Goal: Information Seeking & Learning: Find specific fact

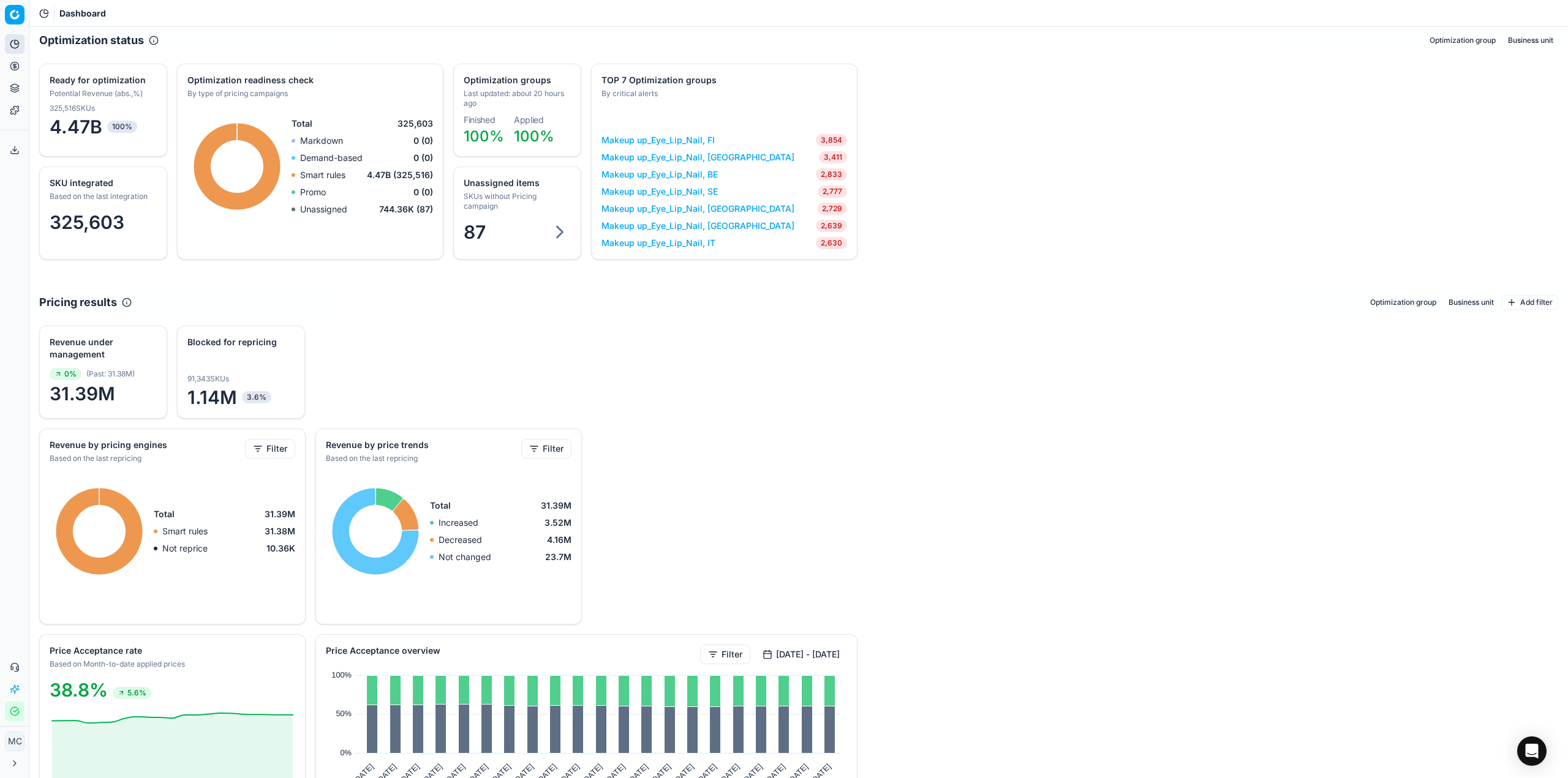
click at [12, 74] on button "Pricing" at bounding box center [14, 66] width 20 height 20
drag, startPoint x: 84, startPoint y: 90, endPoint x: 162, endPoint y: 37, distance: 94.3
click at [84, 90] on link "Optimization groups" at bounding box center [118, 89] width 142 height 17
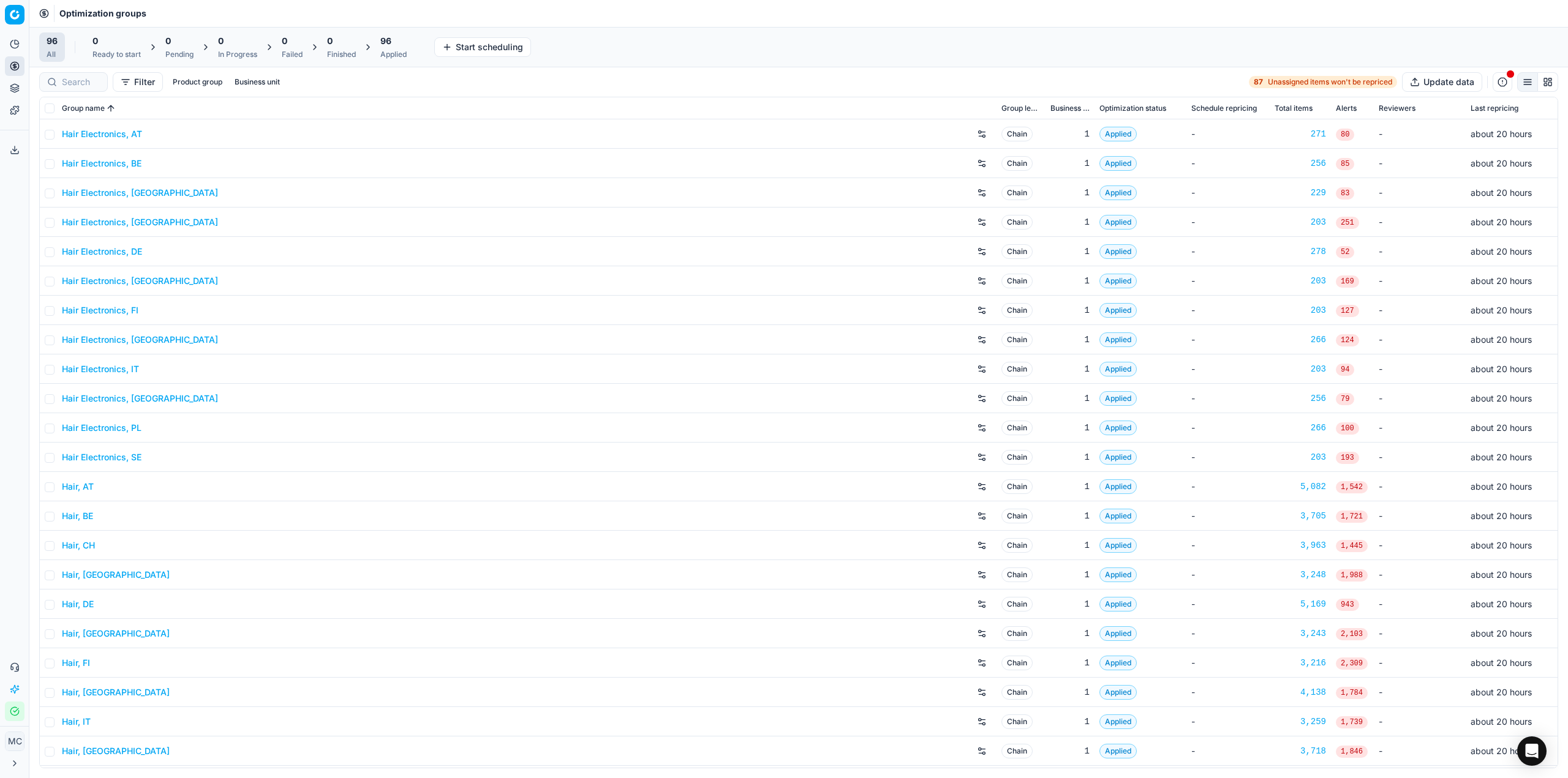
click at [95, 136] on link "Hair Electronics, AT" at bounding box center [102, 134] width 80 height 12
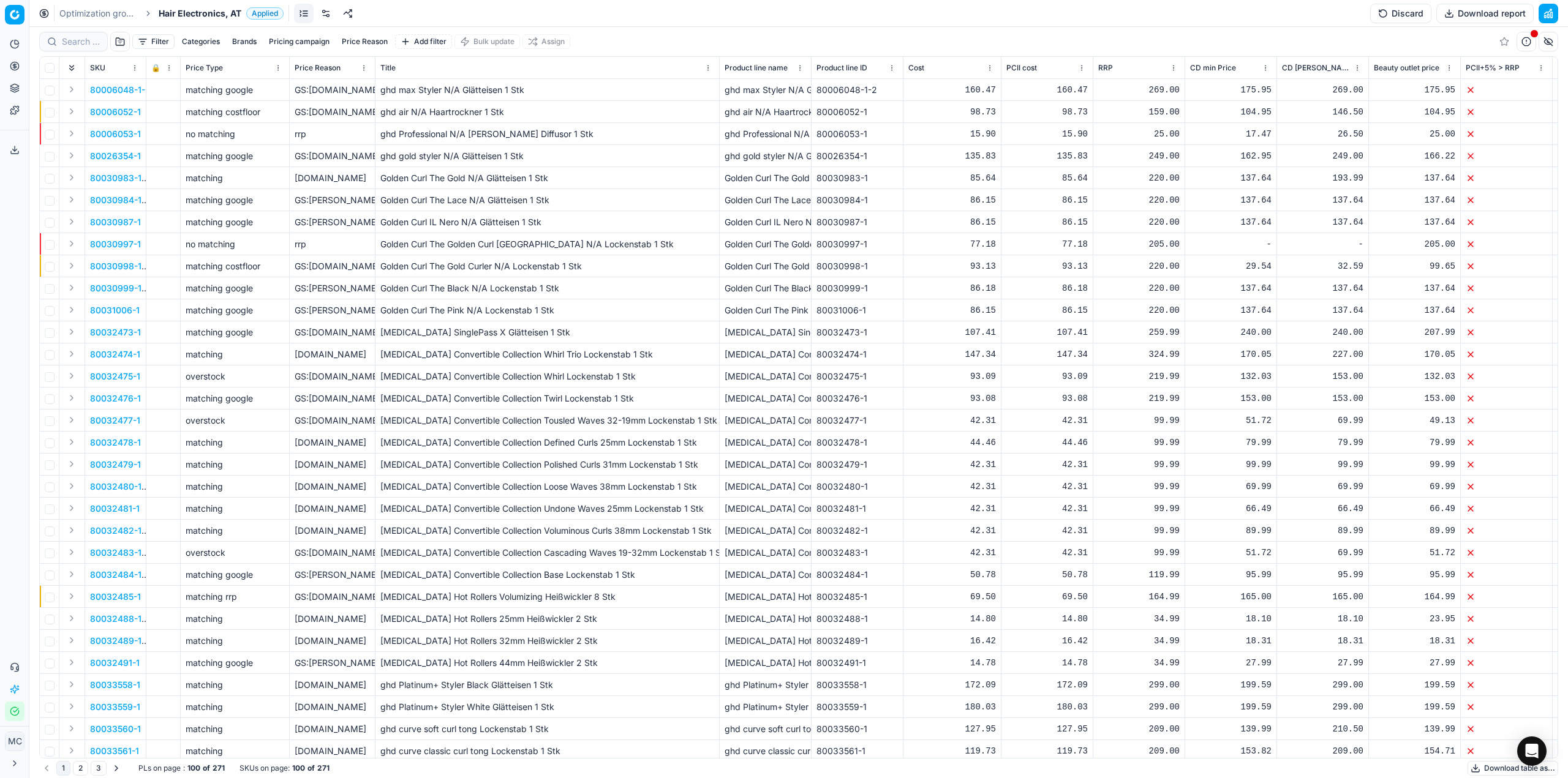
click at [187, 16] on span "Hair Electronics, AT" at bounding box center [200, 13] width 83 height 12
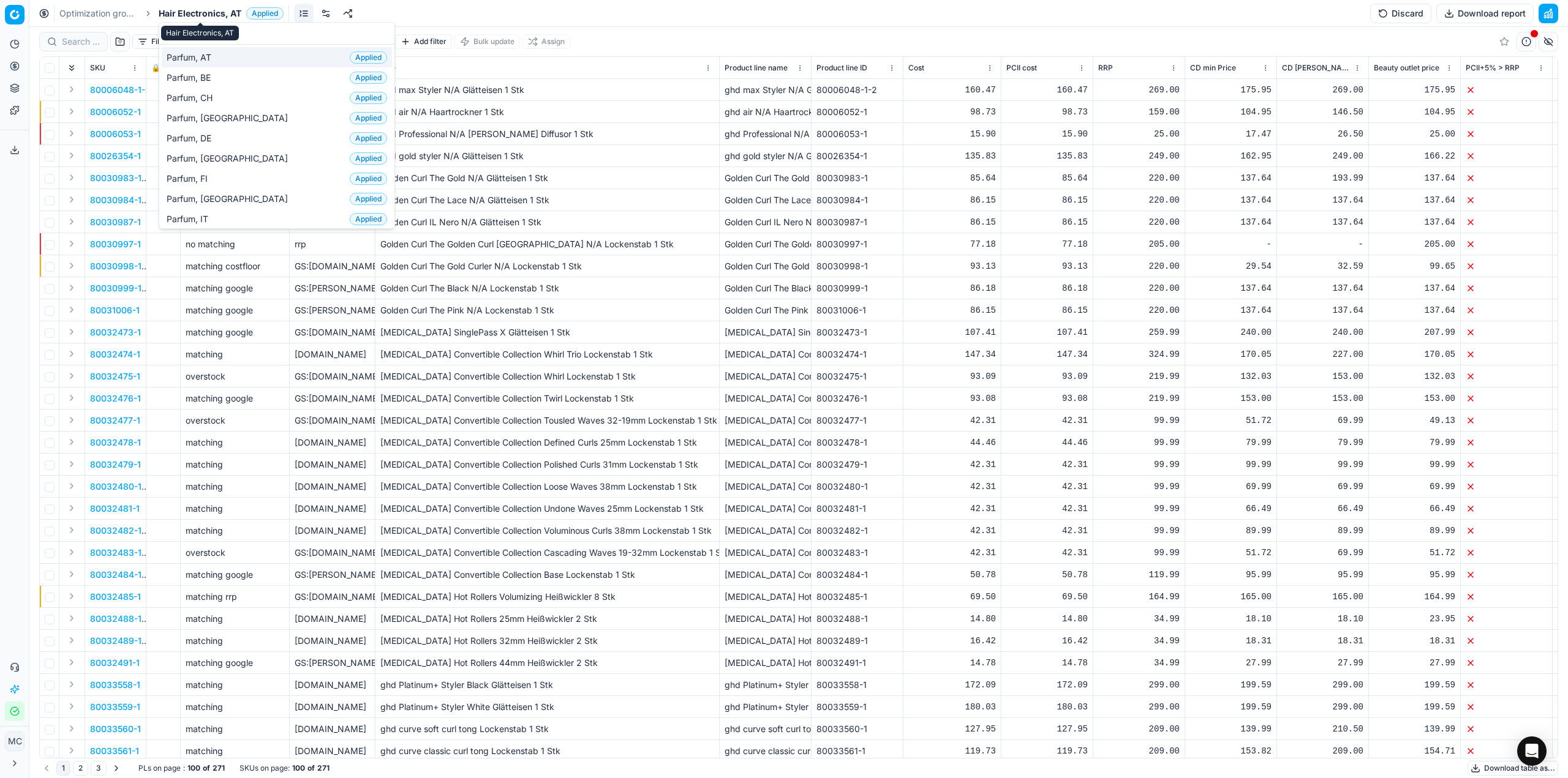
type input "par"
click at [204, 56] on span "Parfum, AT" at bounding box center [192, 57] width 50 height 12
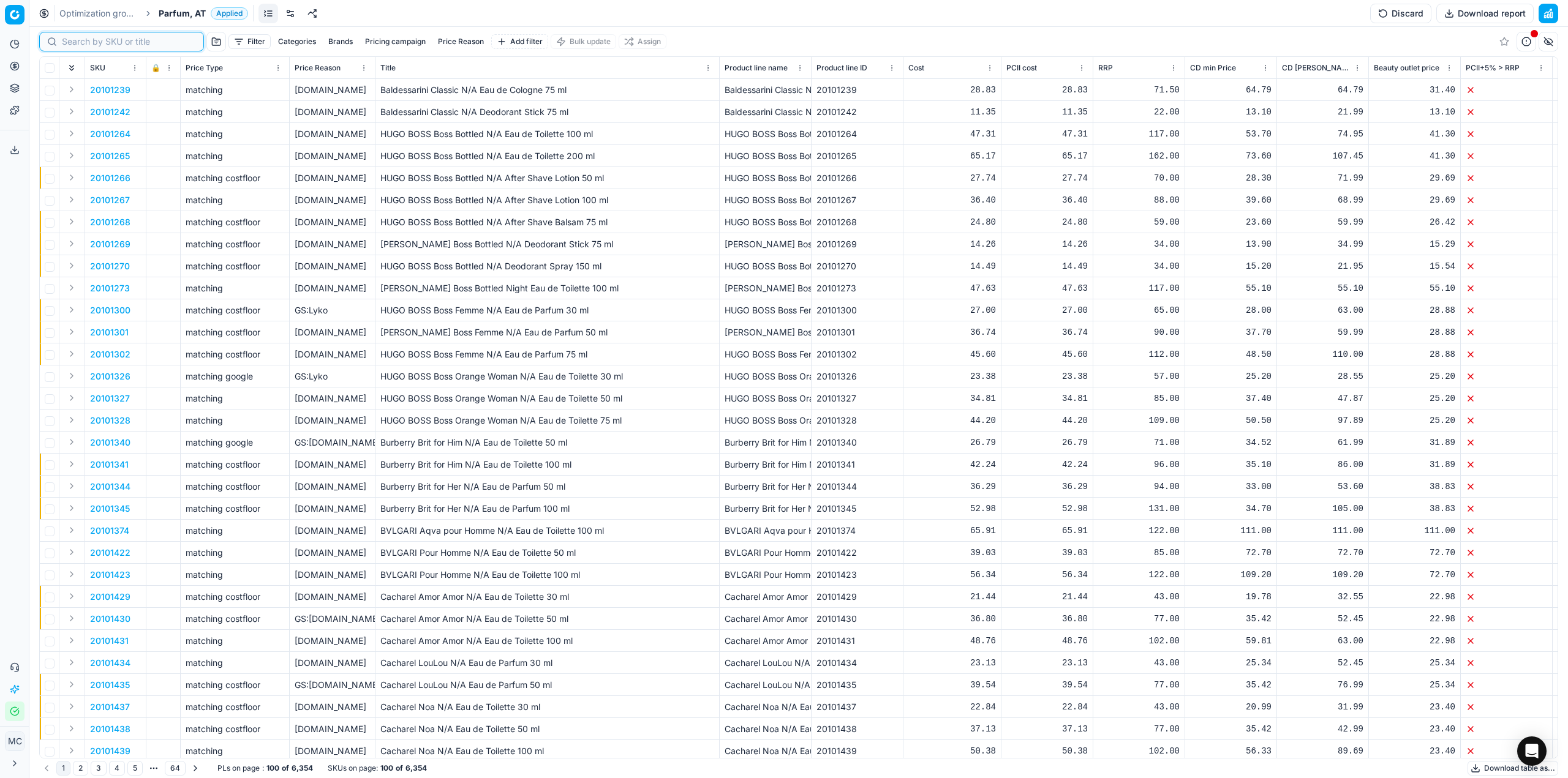
click at [66, 42] on input at bounding box center [129, 41] width 134 height 12
paste input "80070411-50"
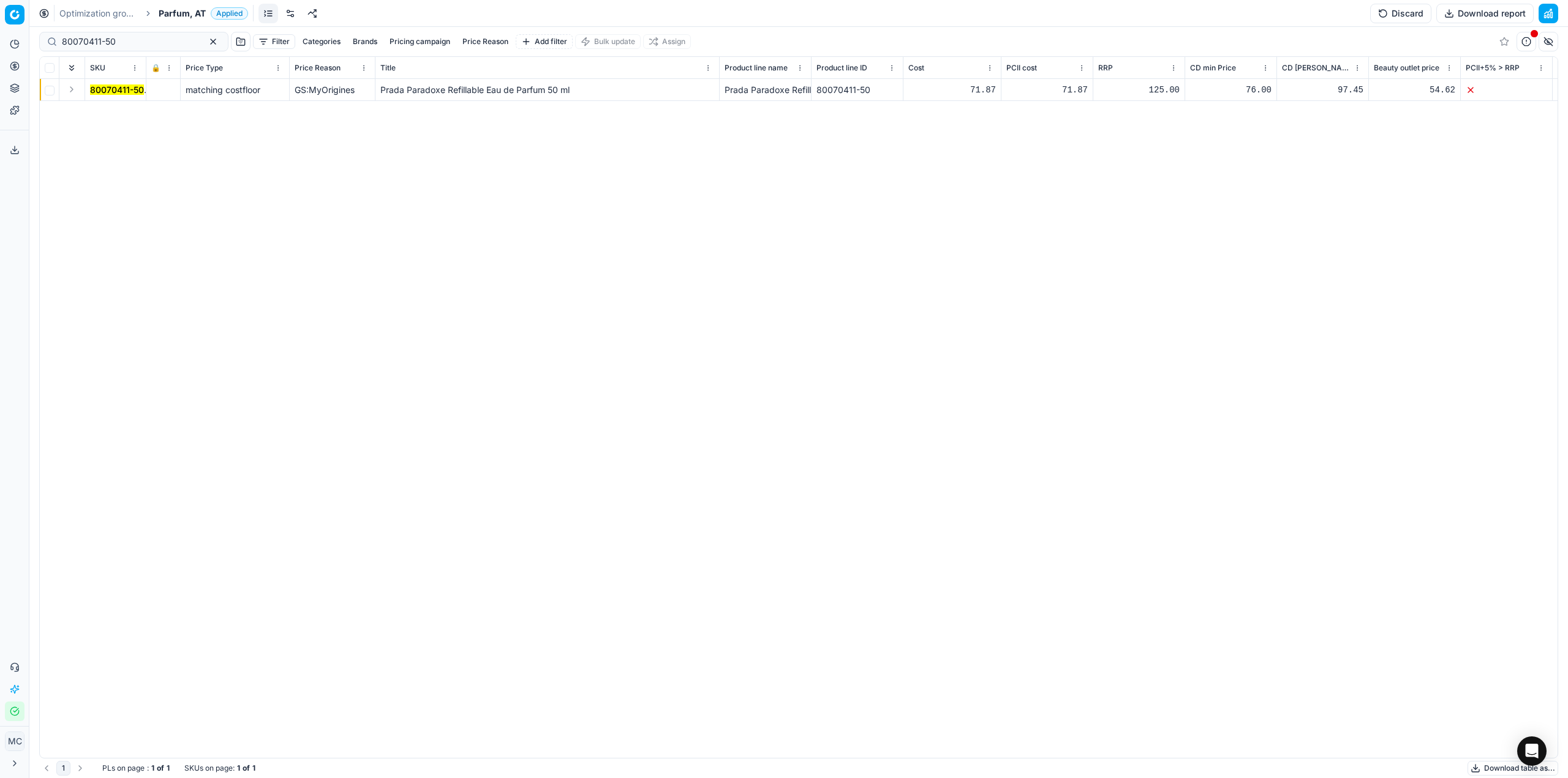
click at [73, 91] on button "Expand" at bounding box center [72, 89] width 14 height 14
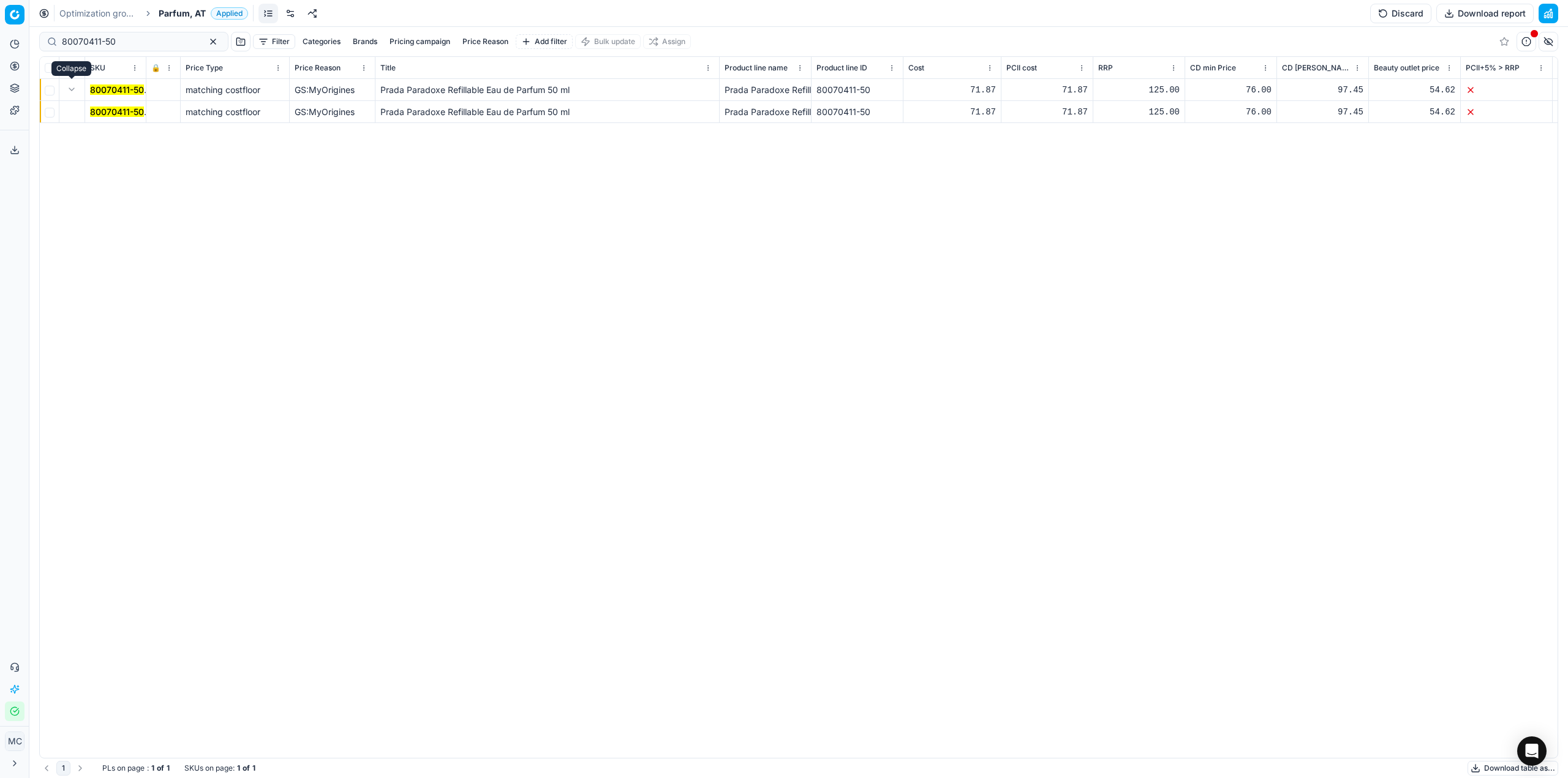
click at [105, 107] on mark "80070411-50" at bounding box center [117, 112] width 54 height 11
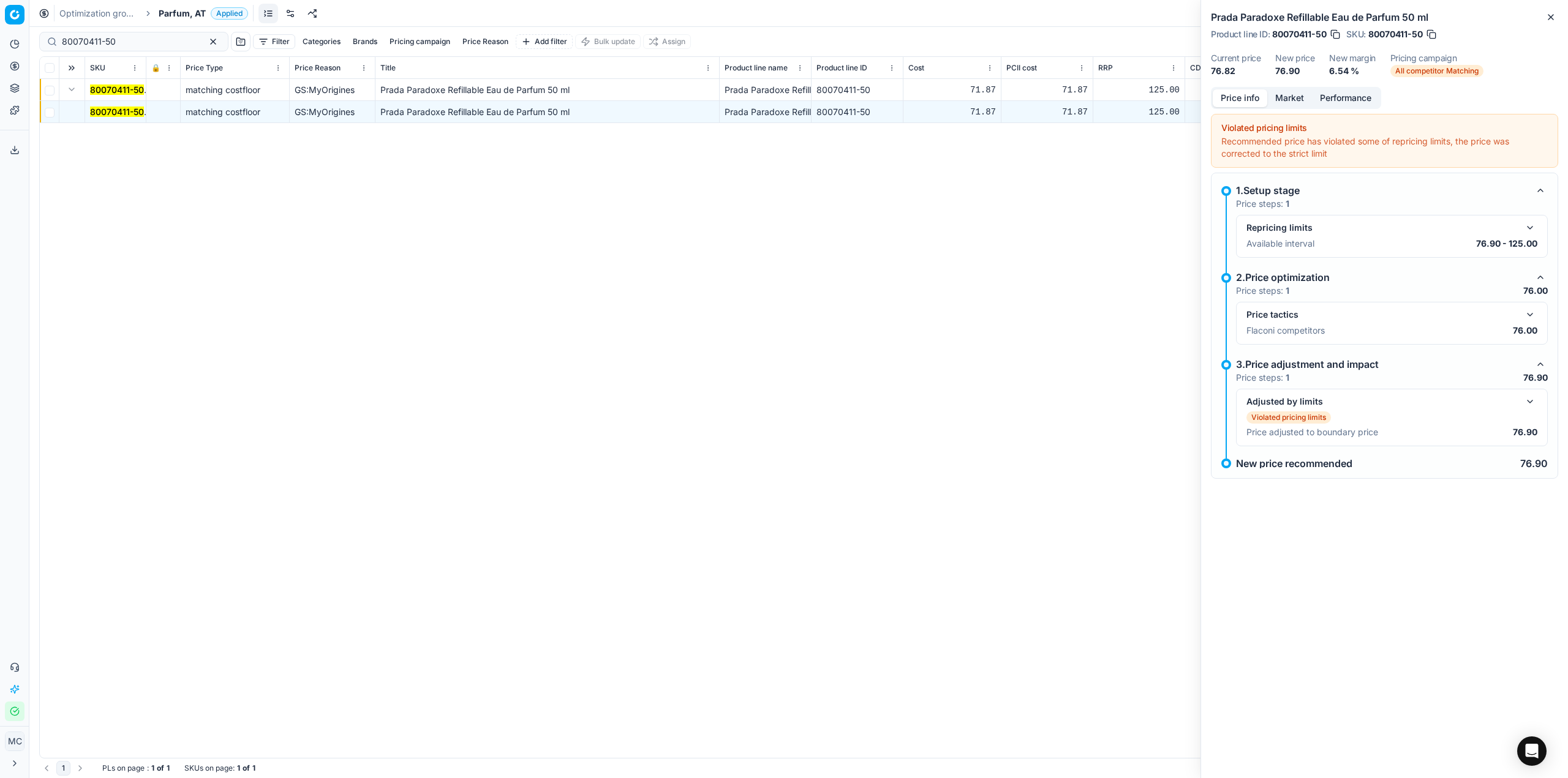
click at [1529, 314] on button "button" at bounding box center [1530, 314] width 14 height 14
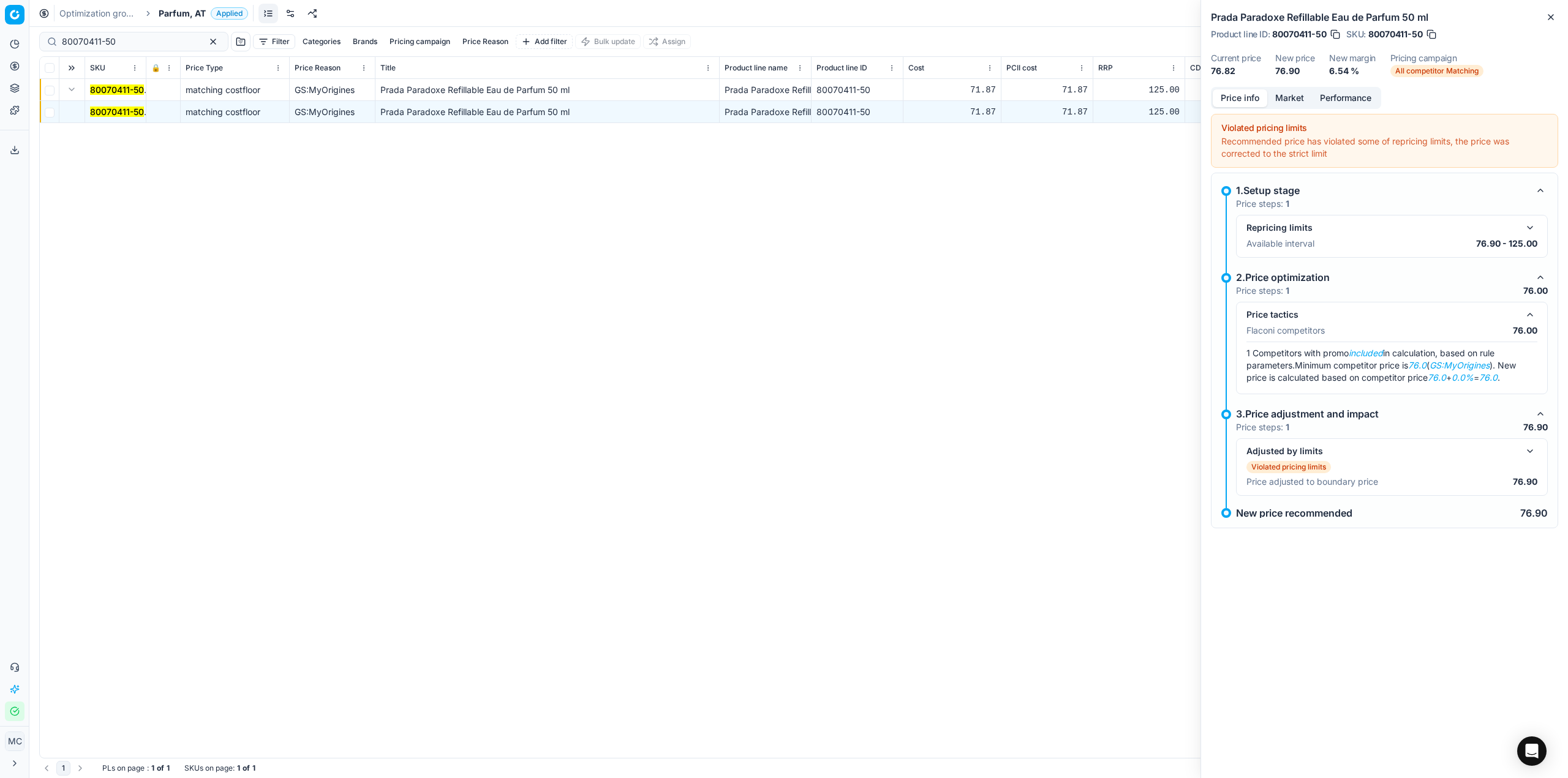
click at [1296, 93] on button "Market" at bounding box center [1290, 98] width 45 height 18
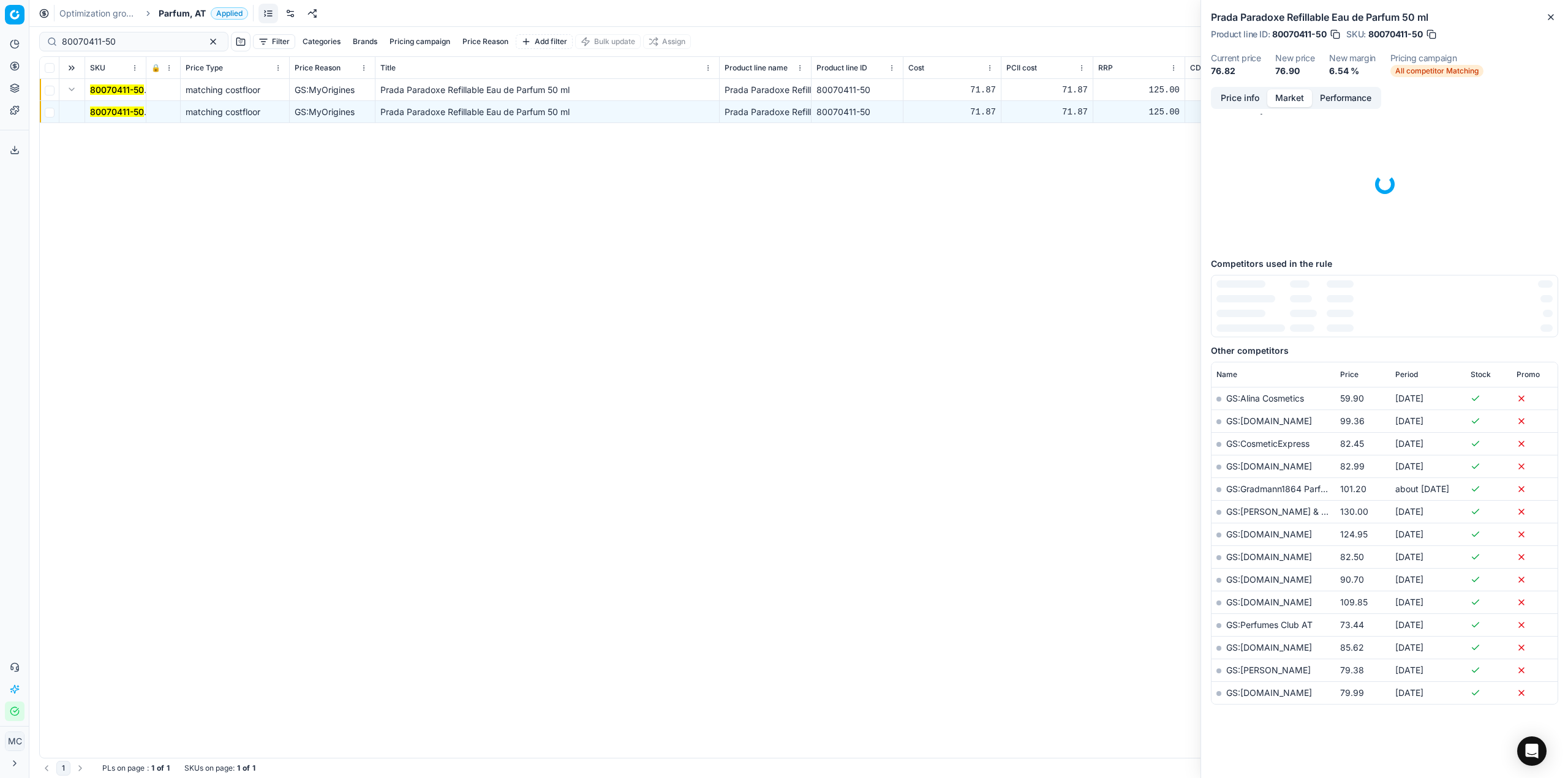
scroll to position [22, 0]
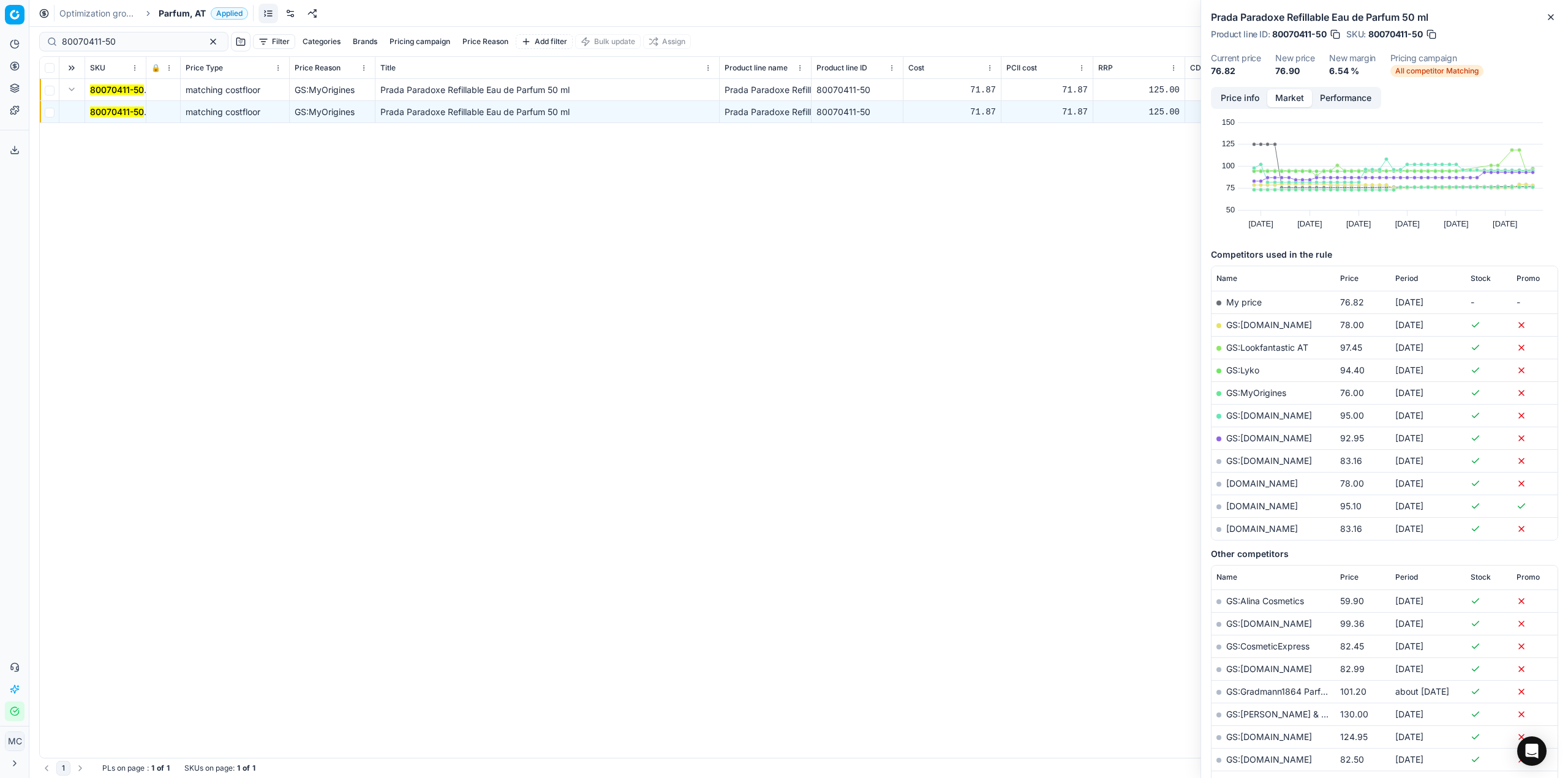
click at [1261, 395] on link "GS:MyOrigines" at bounding box center [1255, 393] width 60 height 11
click at [141, 48] on div "80070411-50" at bounding box center [134, 41] width 189 height 20
drag, startPoint x: 146, startPoint y: 43, endPoint x: 0, endPoint y: 55, distance: 146.5
click at [0, 55] on div "Pricing platform Analytics Pricing Product portfolio Templates Export service 1…" at bounding box center [784, 389] width 1568 height 778
drag, startPoint x: 102, startPoint y: 110, endPoint x: 440, endPoint y: 114, distance: 338.0
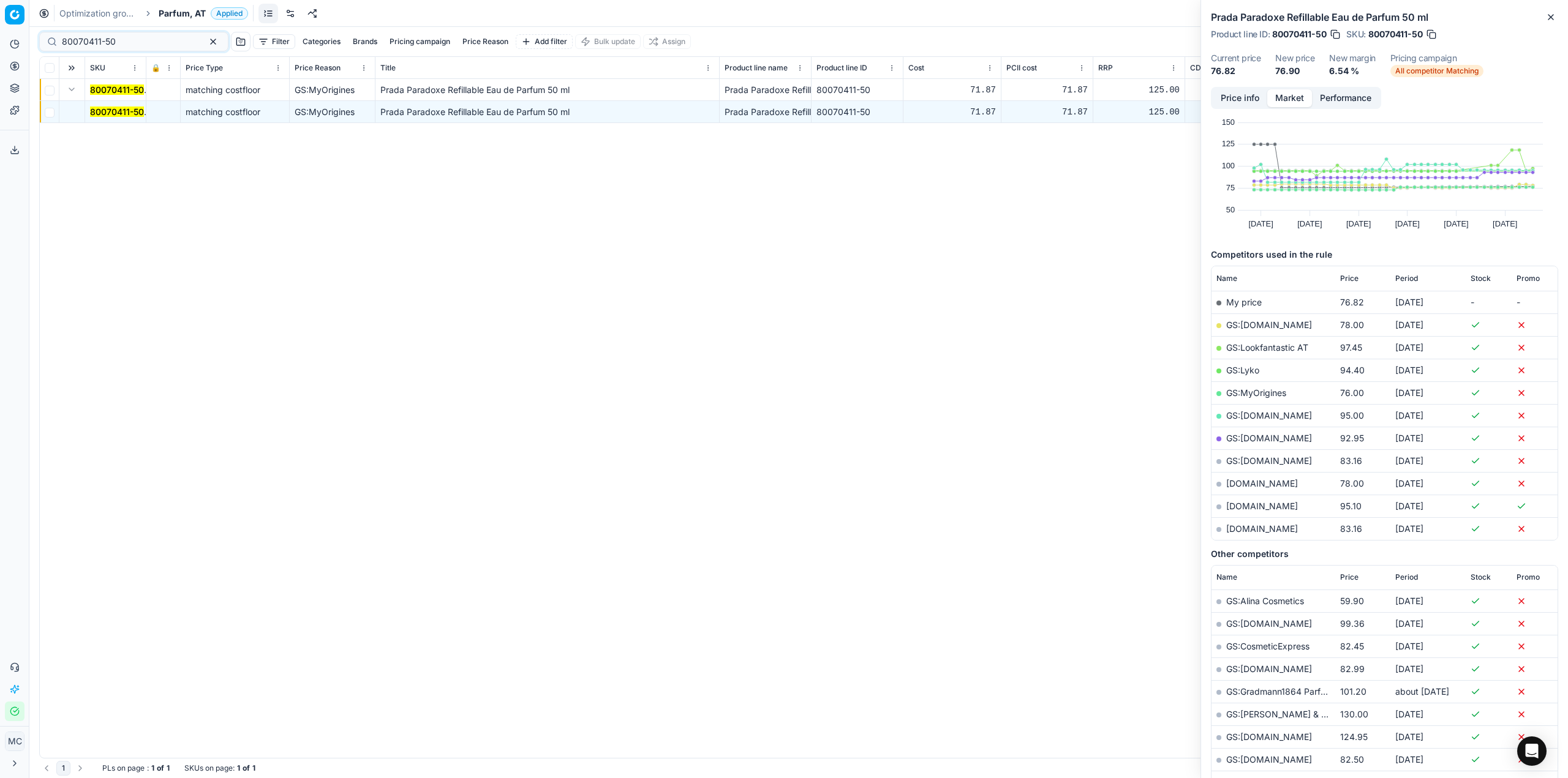
click at [103, 110] on mark "80070411-50" at bounding box center [117, 112] width 54 height 11
drag, startPoint x: 154, startPoint y: 44, endPoint x: 3, endPoint y: 49, distance: 151.1
click at [0, 49] on div "Pricing platform Analytics Pricing Product portfolio Templates Export service 1…" at bounding box center [784, 389] width 1568 height 778
paste input "3"
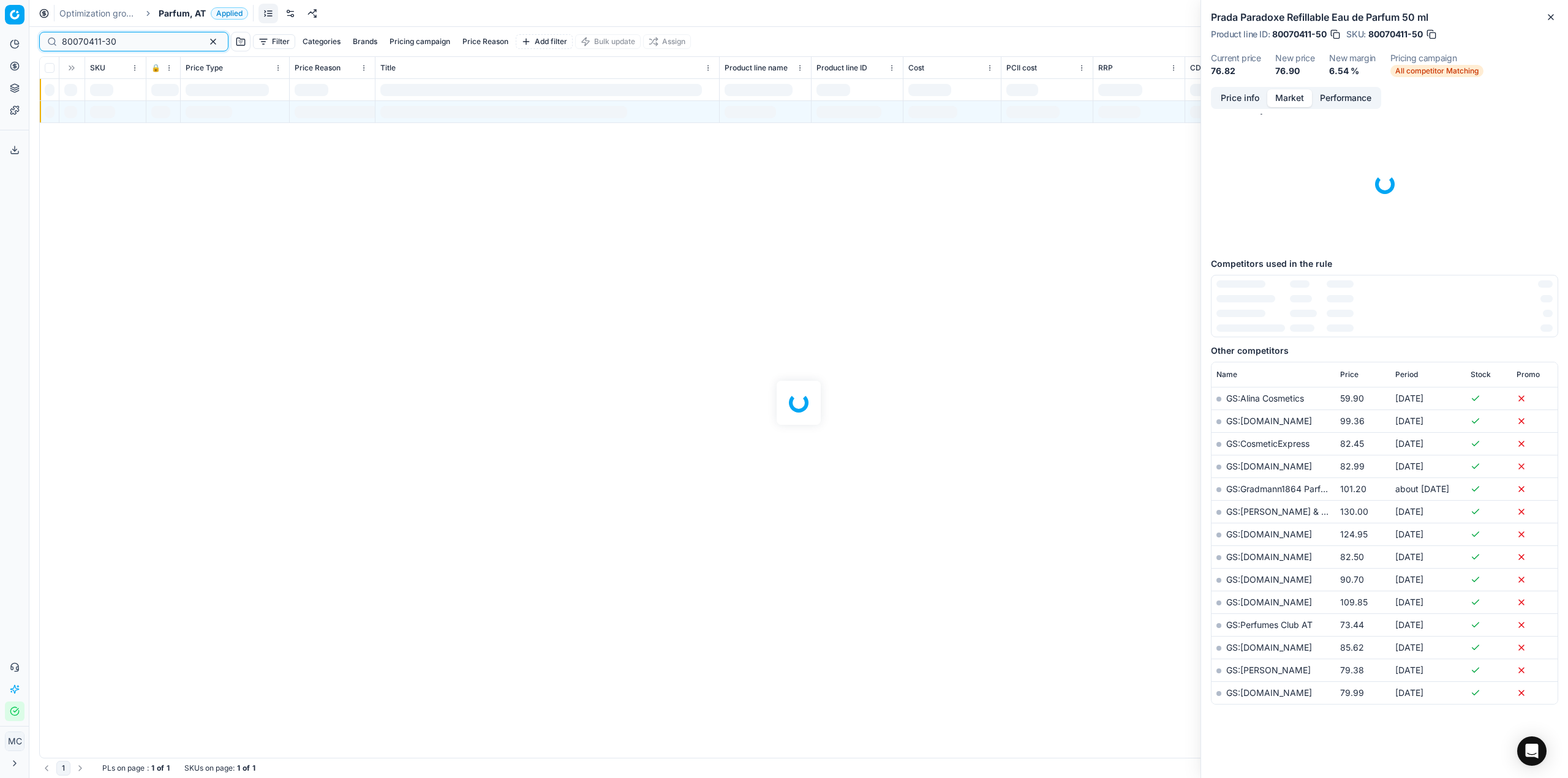
scroll to position [22, 0]
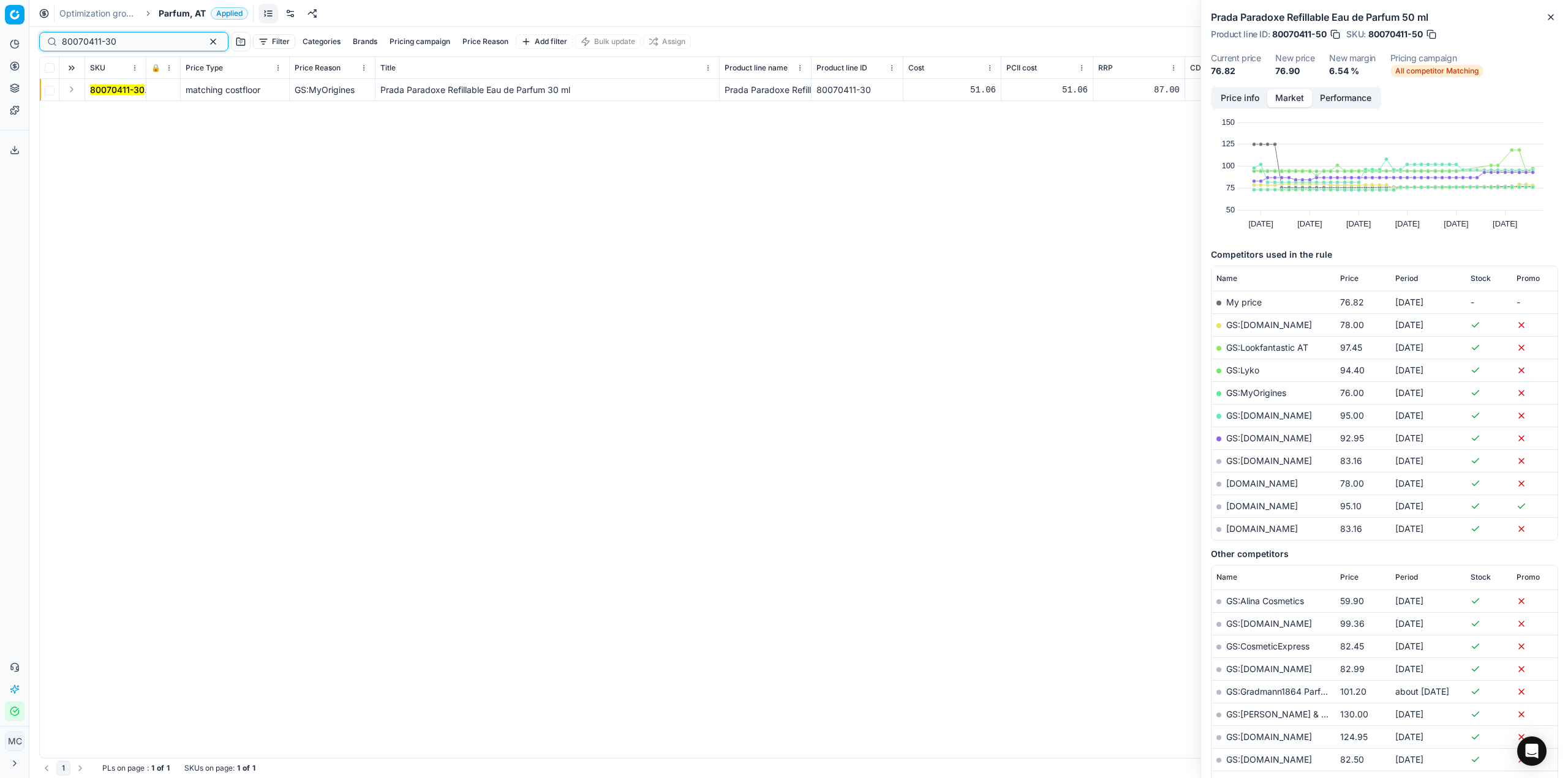
type input "80070411-30"
drag, startPoint x: 68, startPoint y: 85, endPoint x: 95, endPoint y: 100, distance: 30.9
click at [69, 85] on button "Expand" at bounding box center [72, 89] width 14 height 14
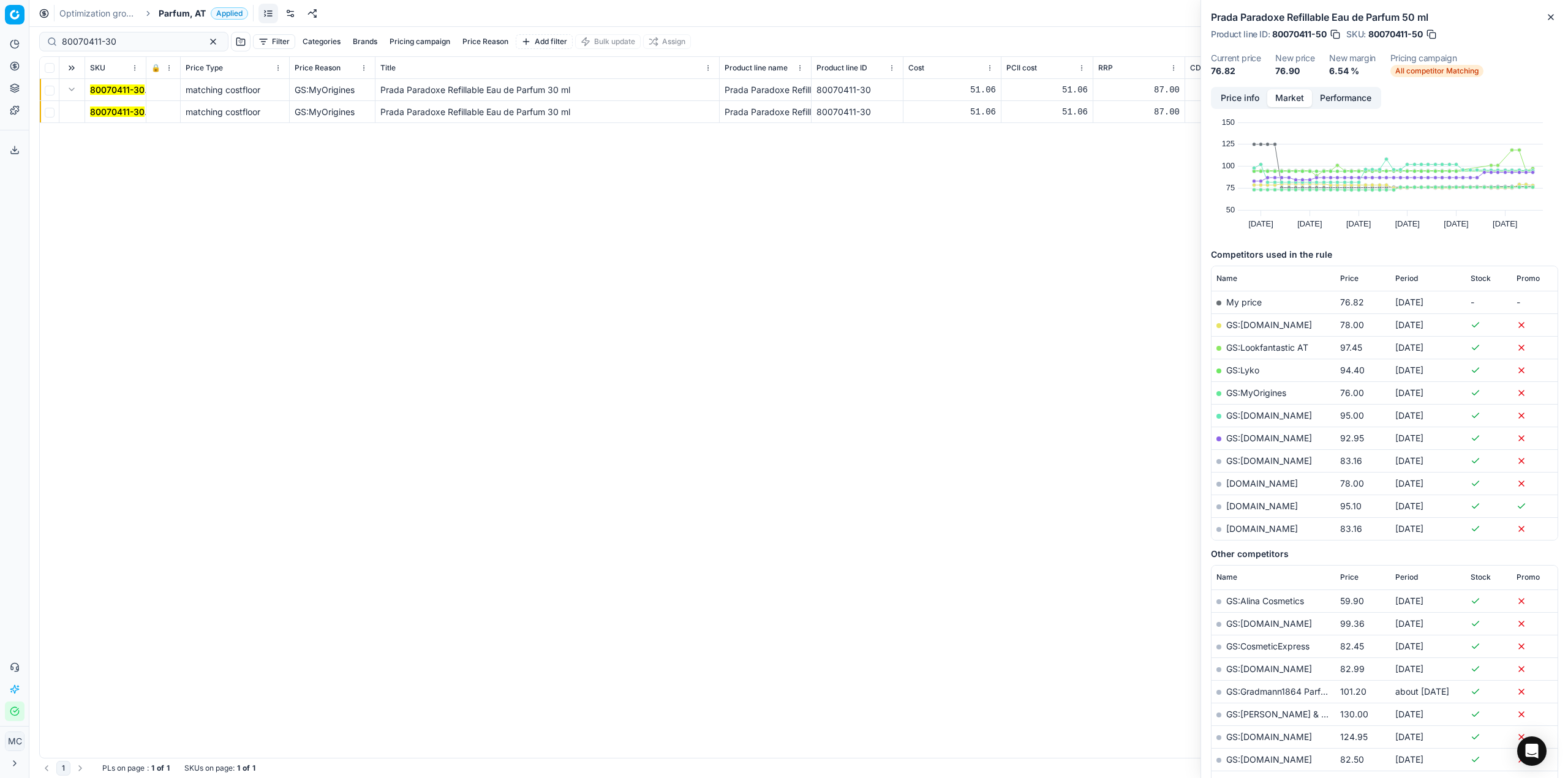
drag, startPoint x: 95, startPoint y: 100, endPoint x: 664, endPoint y: 116, distance: 569.2
click at [123, 111] on mark "80070411-30" at bounding box center [117, 112] width 54 height 11
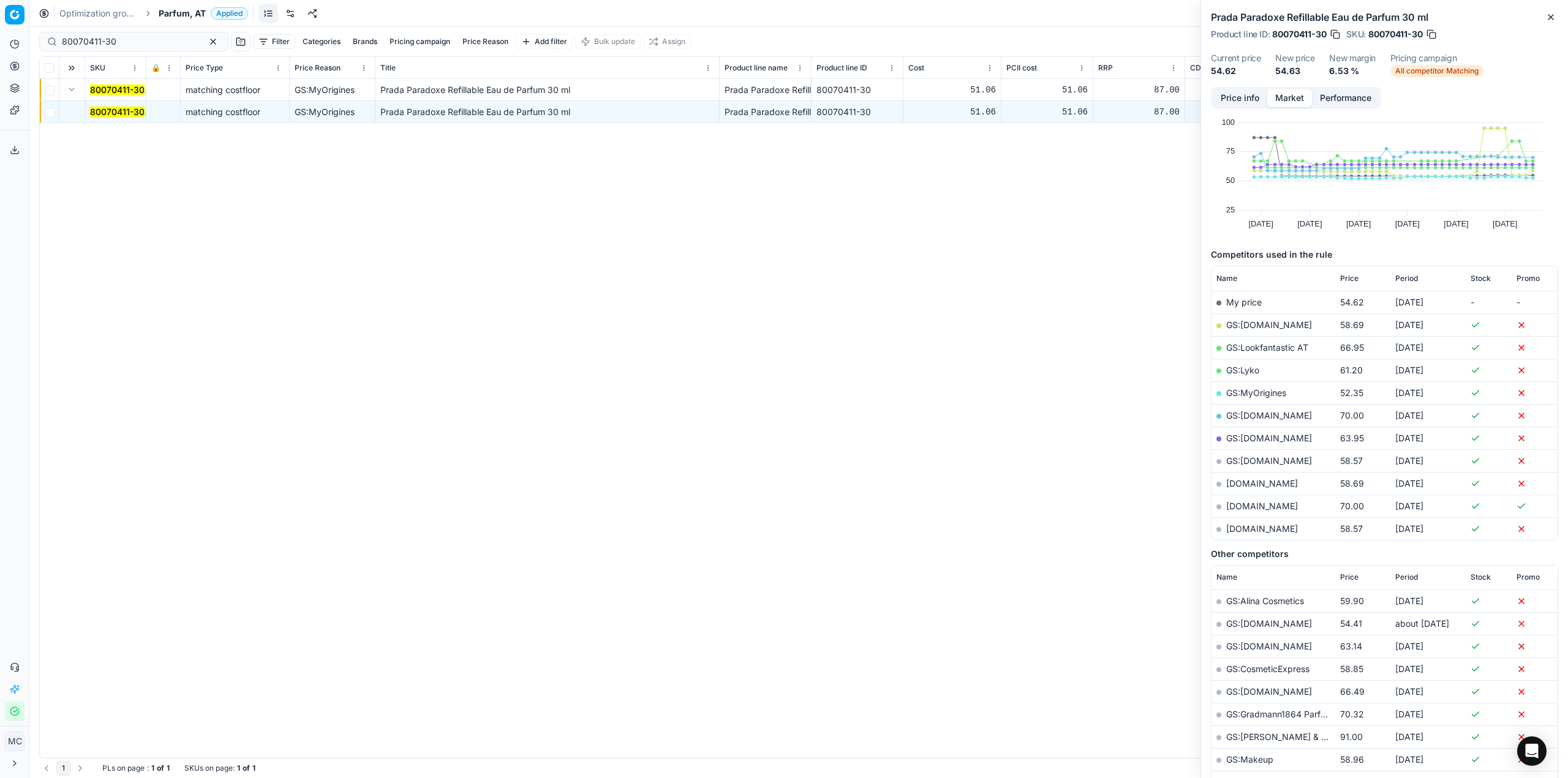
click at [1277, 396] on link "GS:MyOrigines" at bounding box center [1255, 393] width 60 height 11
click at [198, 9] on span "Parfum, AT" at bounding box center [183, 13] width 47 height 12
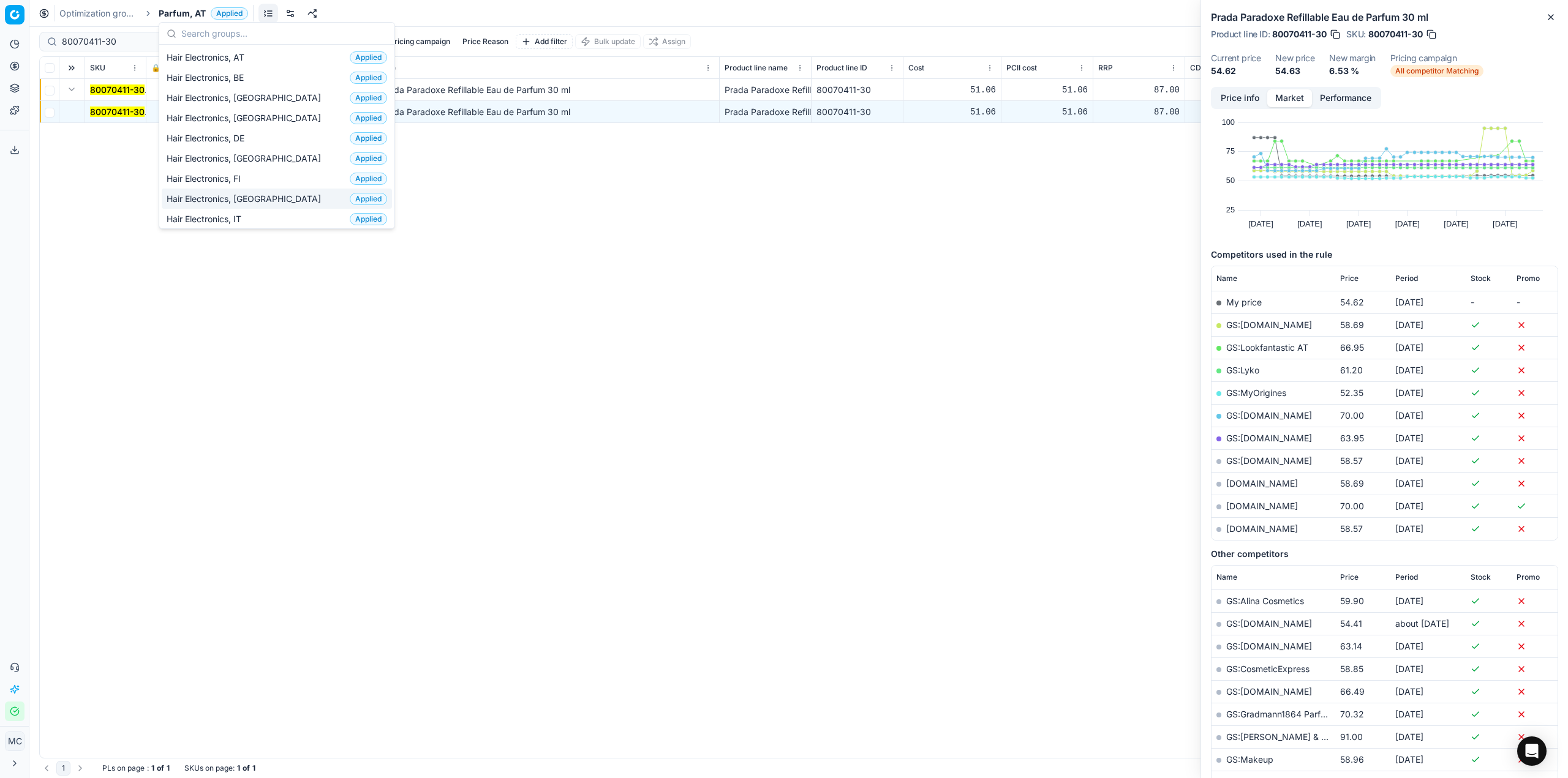
click at [263, 201] on div "Hair Electronics, FR Applied" at bounding box center [276, 198] width 230 height 20
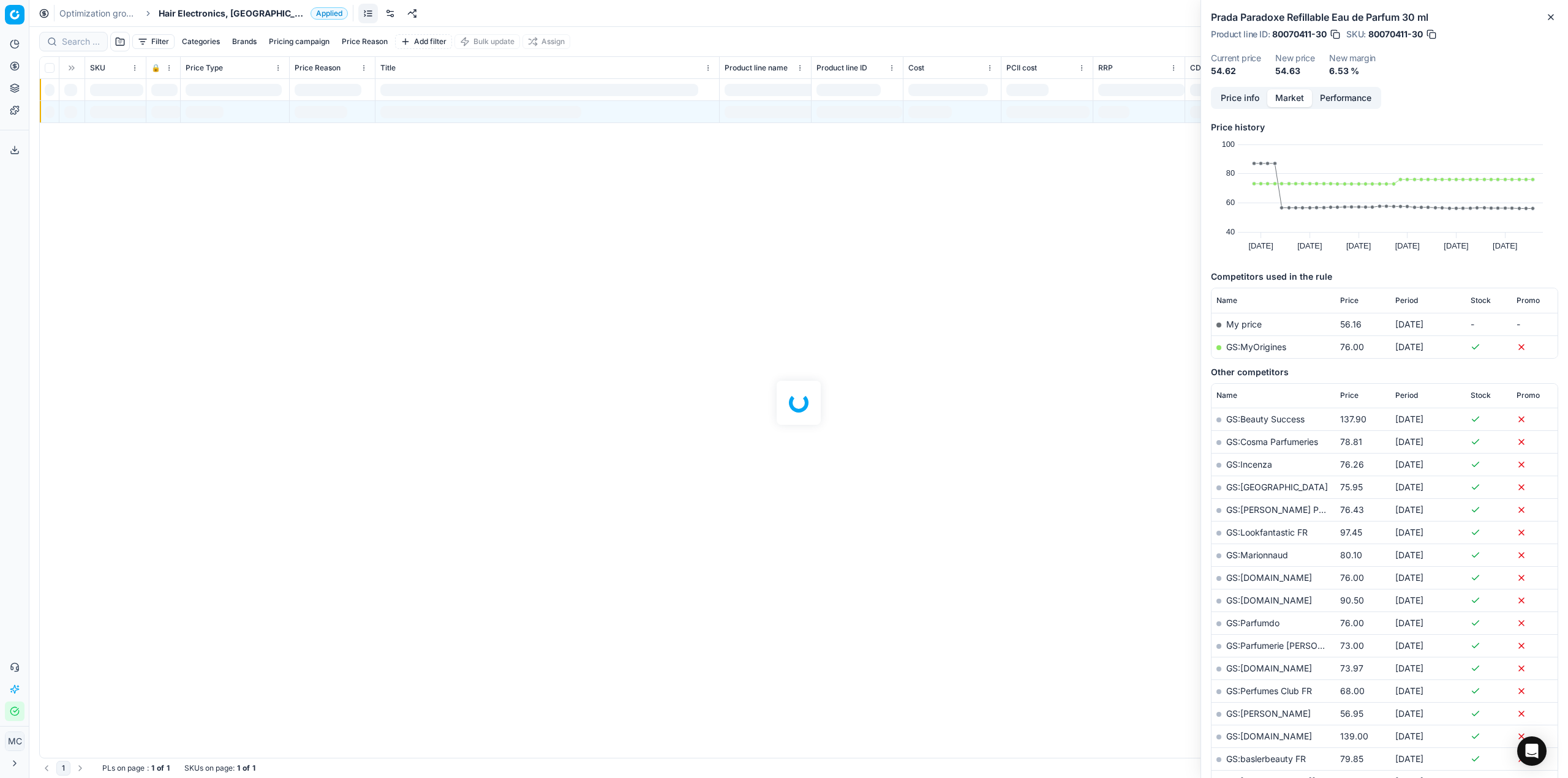
click at [214, 12] on span "Hair Electronics, [GEOGRAPHIC_DATA]" at bounding box center [232, 13] width 147 height 12
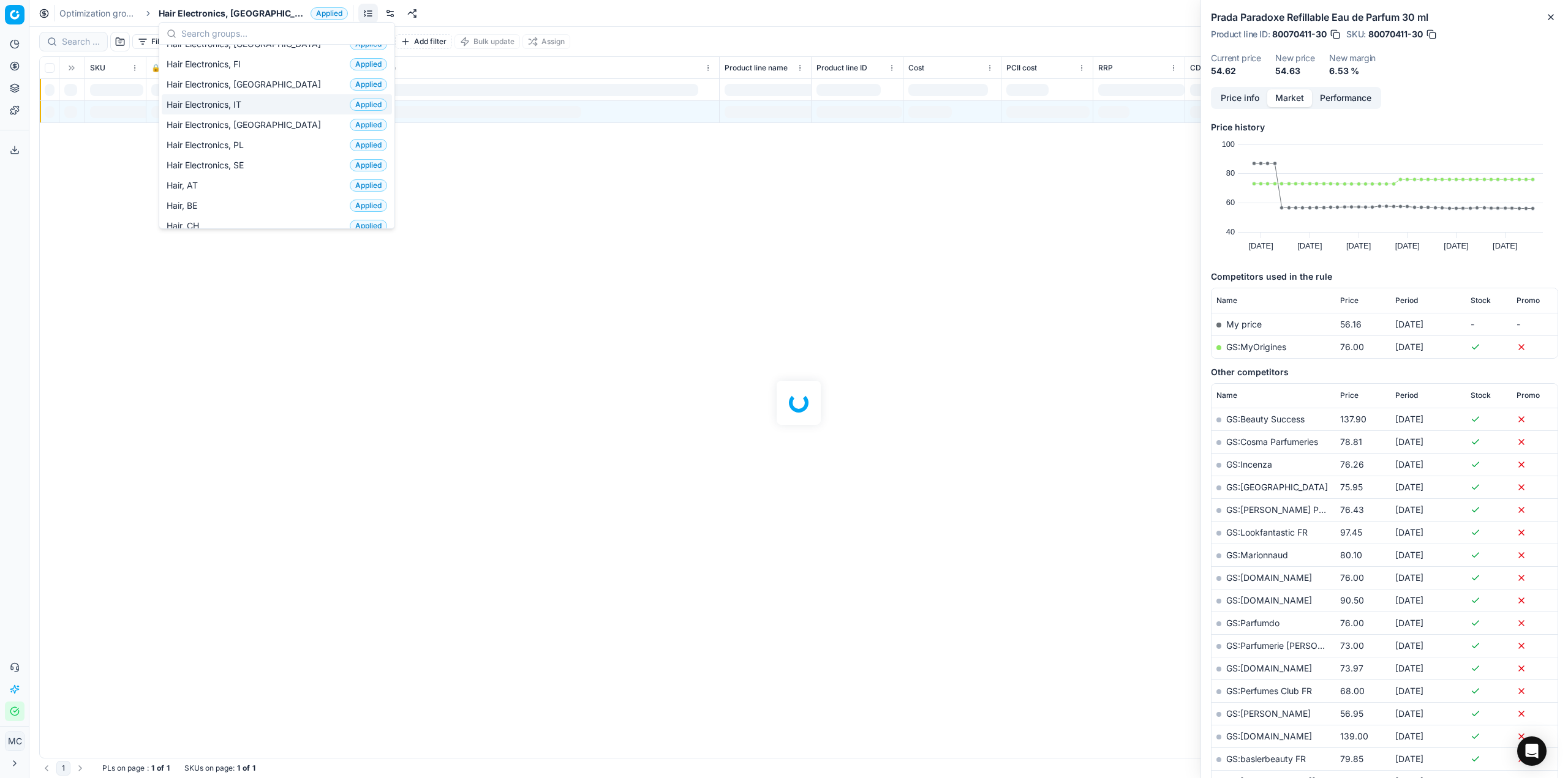
scroll to position [245, 0]
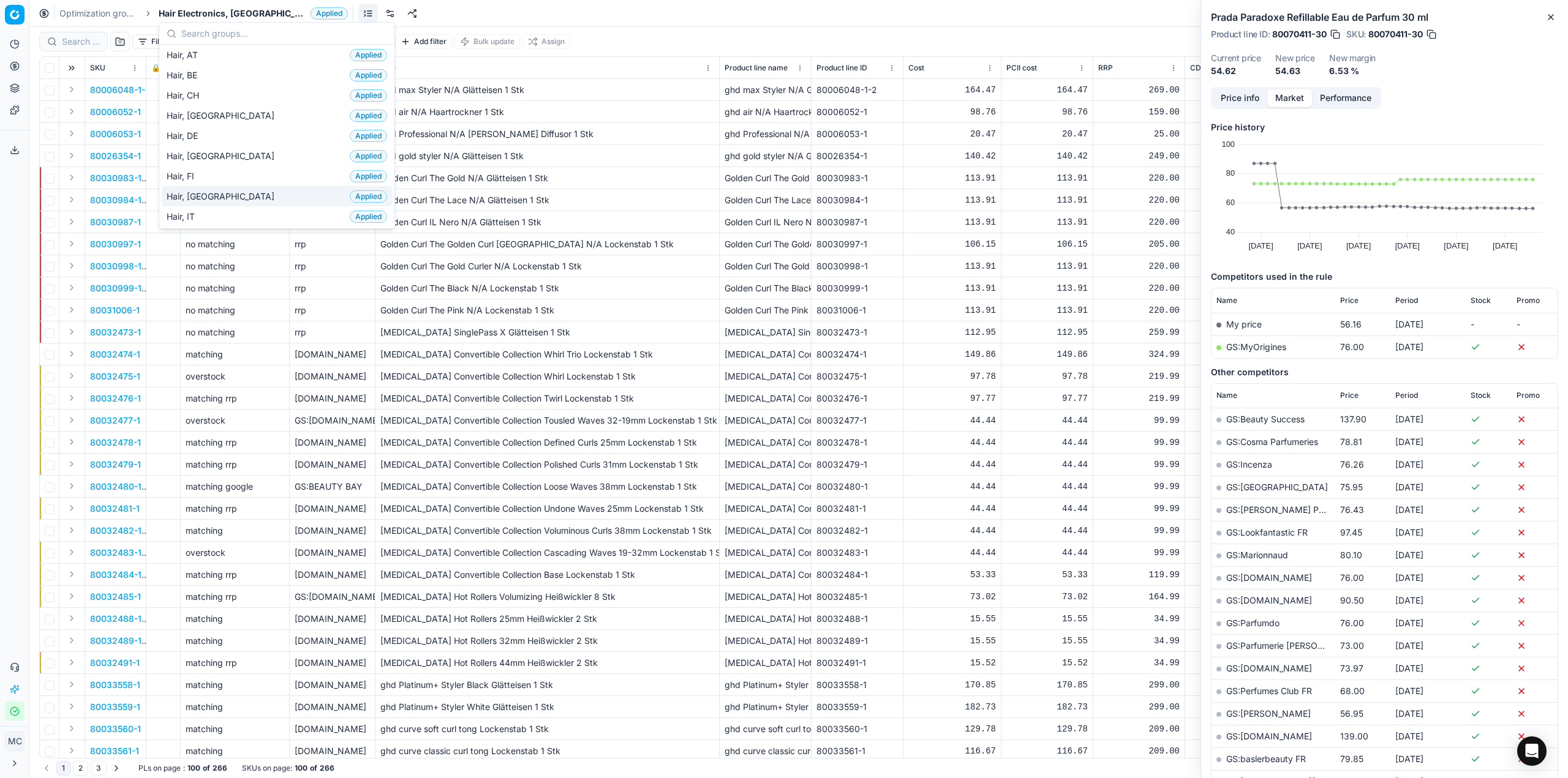
click at [248, 194] on div "Hair, FR Applied" at bounding box center [276, 196] width 230 height 20
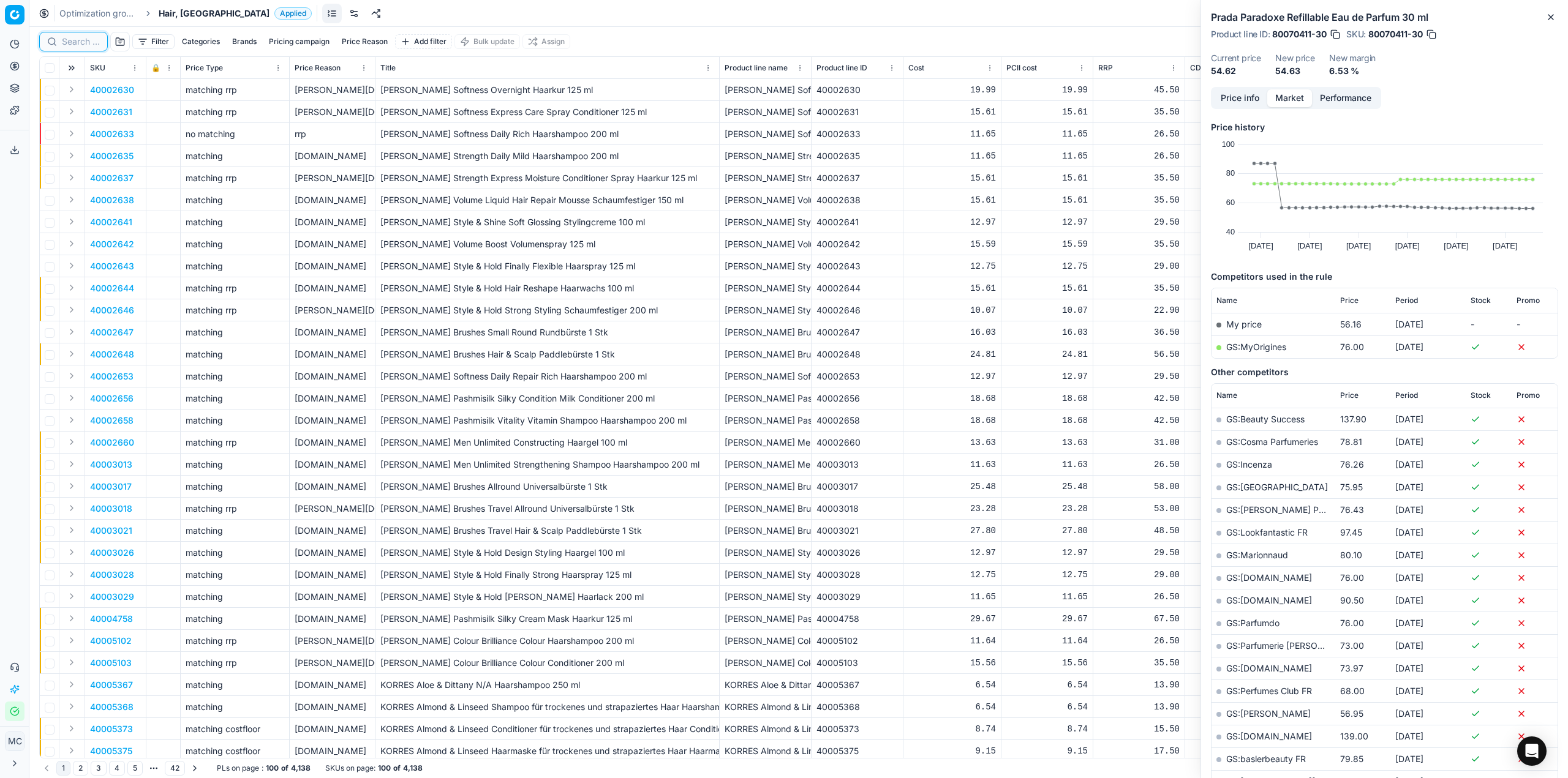
click at [78, 45] on input at bounding box center [81, 41] width 38 height 12
paste input "80077301-200"
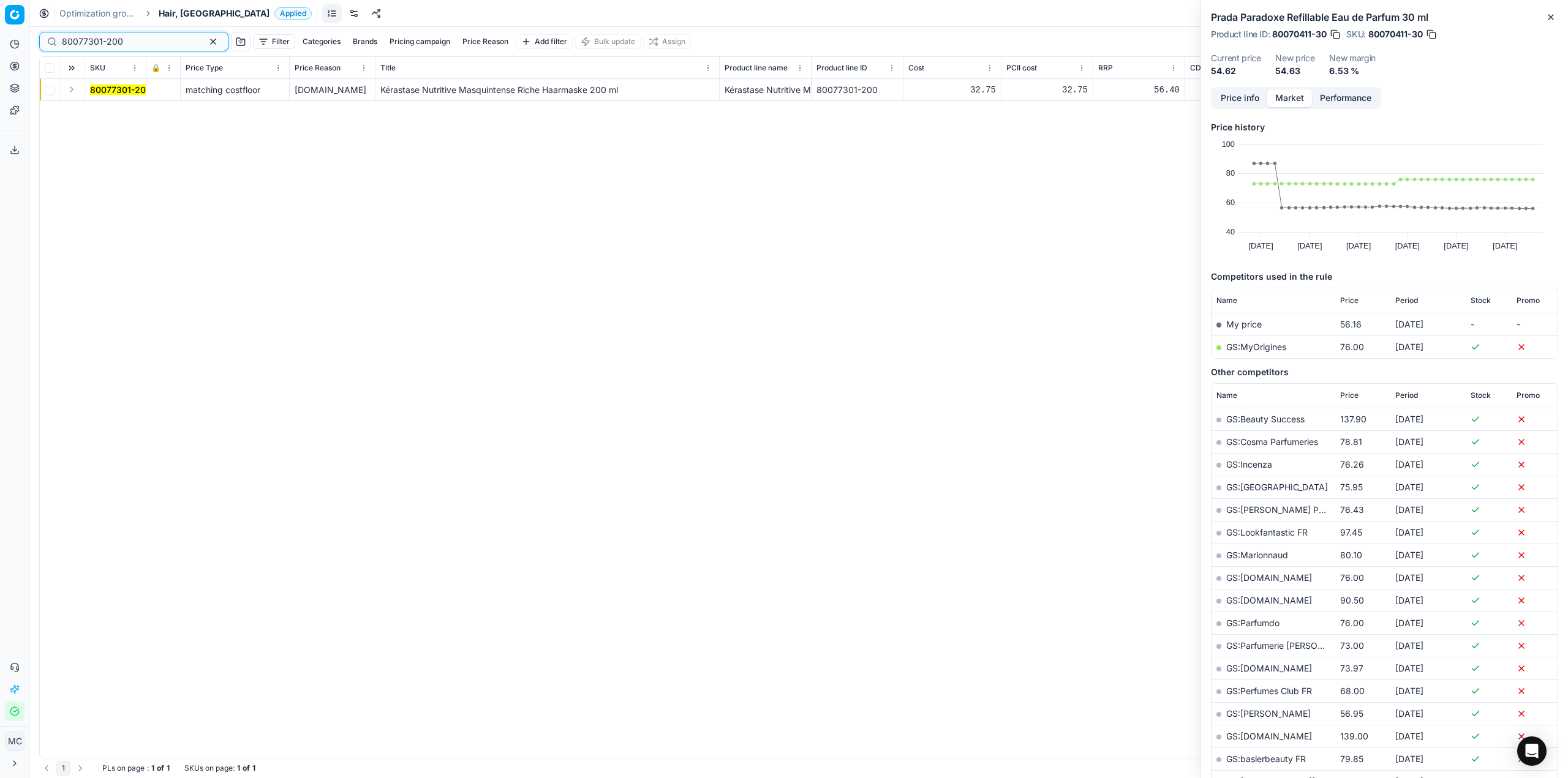
type input "80077301-200"
click at [74, 94] on button "Expand" at bounding box center [72, 89] width 14 height 14
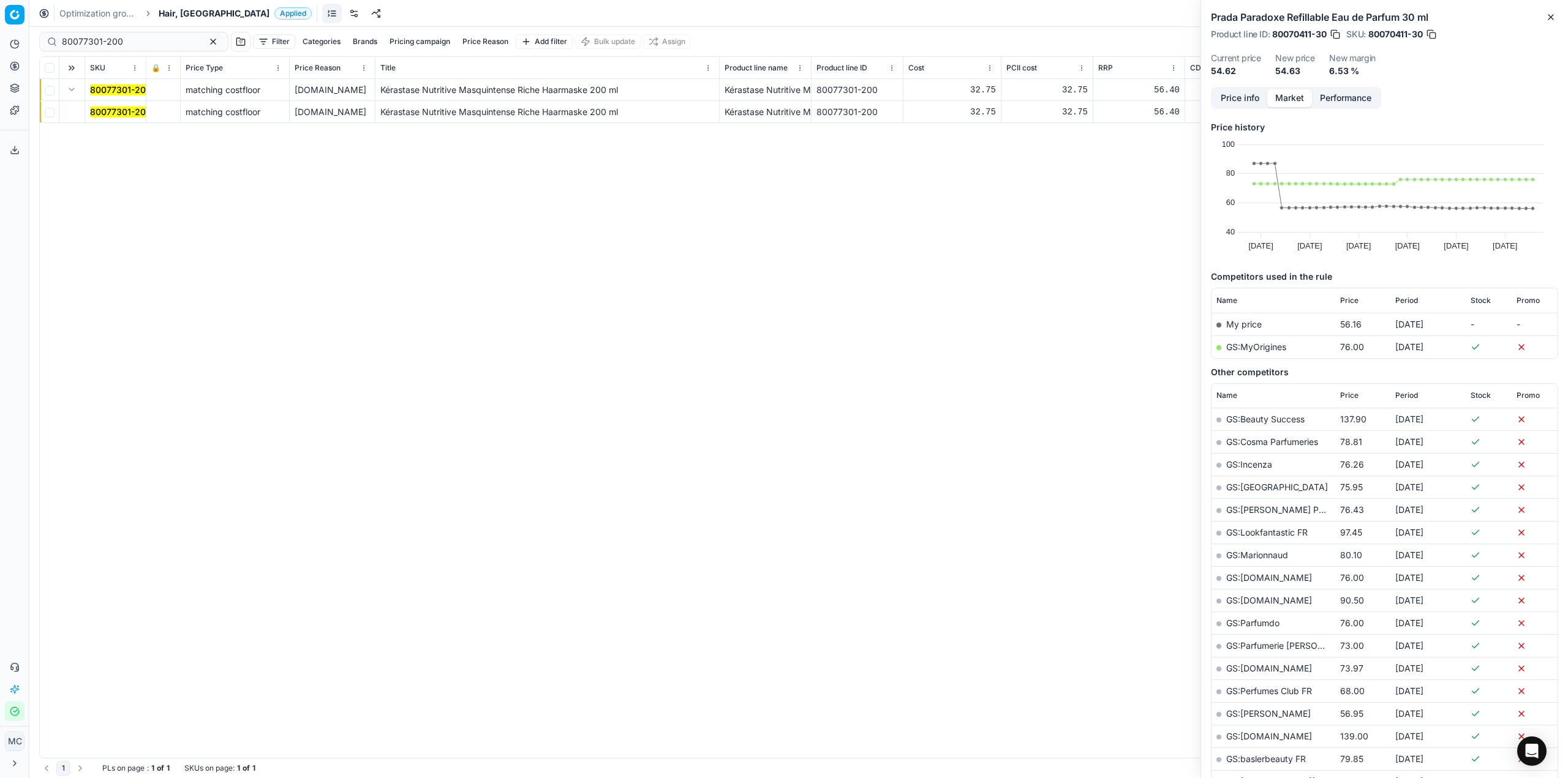
drag, startPoint x: 102, startPoint y: 114, endPoint x: 502, endPoint y: 114, distance: 400.0
click at [102, 114] on mark "80077301-200" at bounding box center [120, 112] width 61 height 11
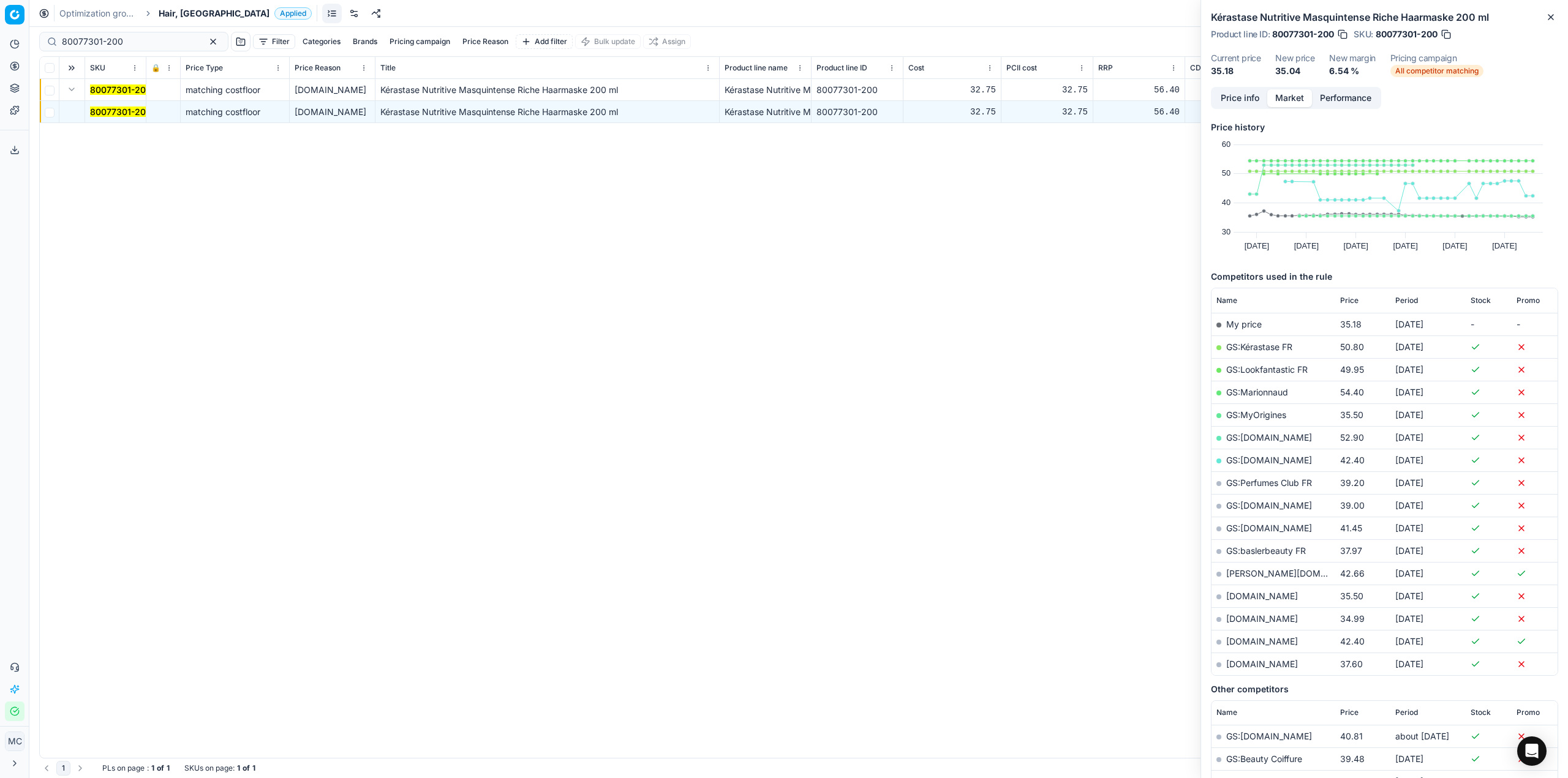
click at [1258, 95] on button "Price info" at bounding box center [1240, 98] width 54 height 18
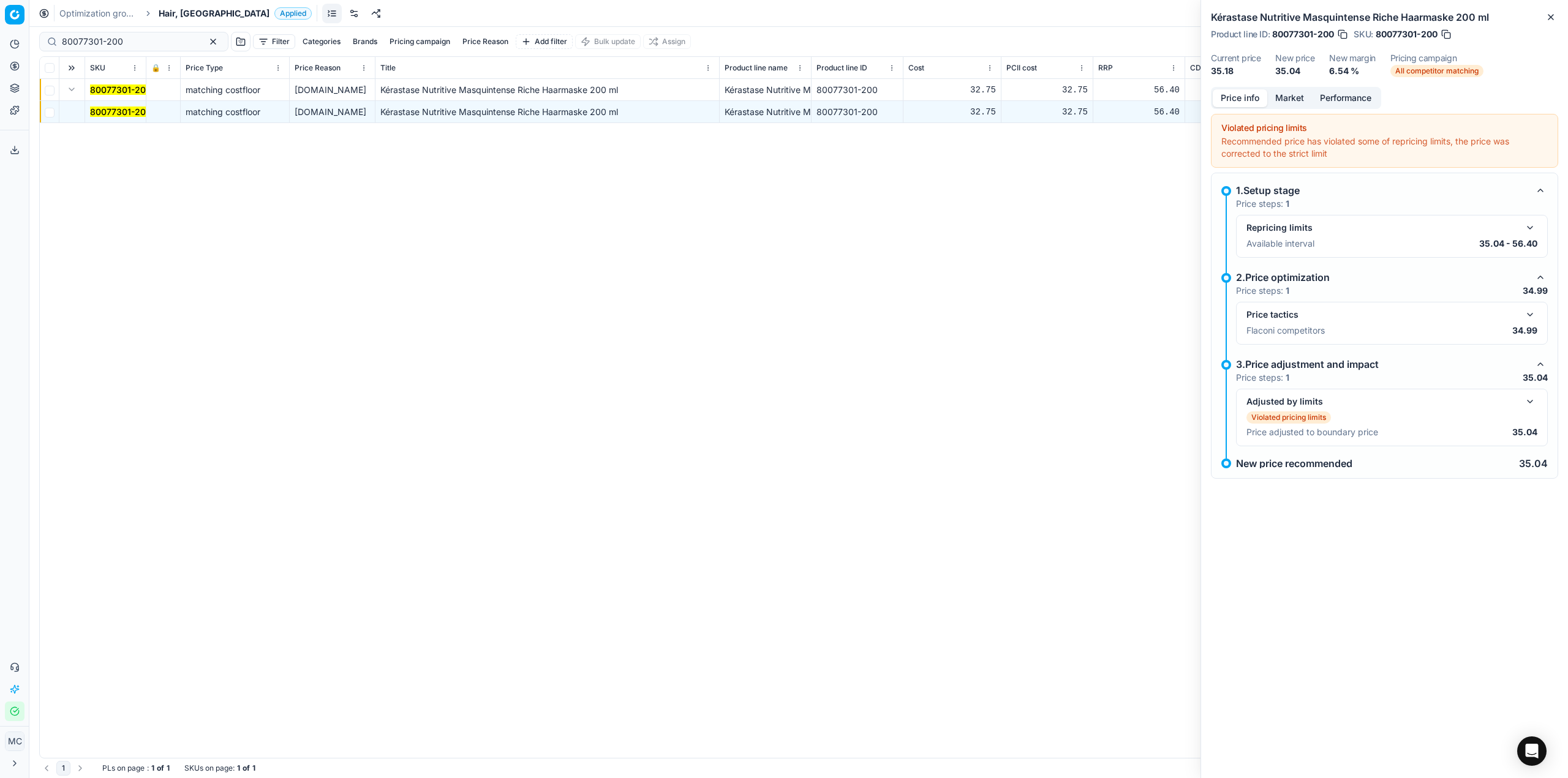
click at [1525, 316] on button "button" at bounding box center [1530, 314] width 14 height 14
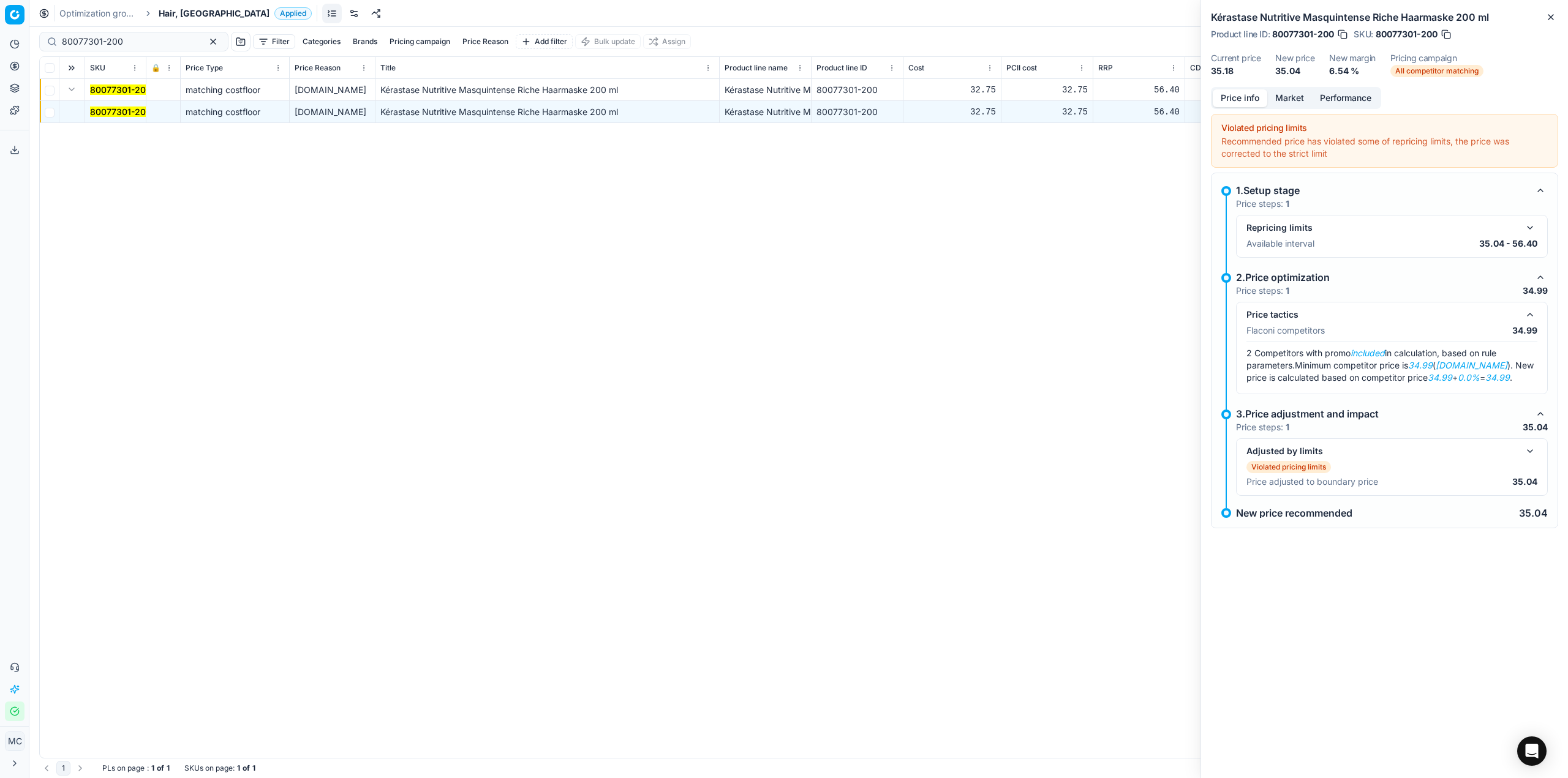
click at [1299, 98] on button "Market" at bounding box center [1290, 98] width 45 height 18
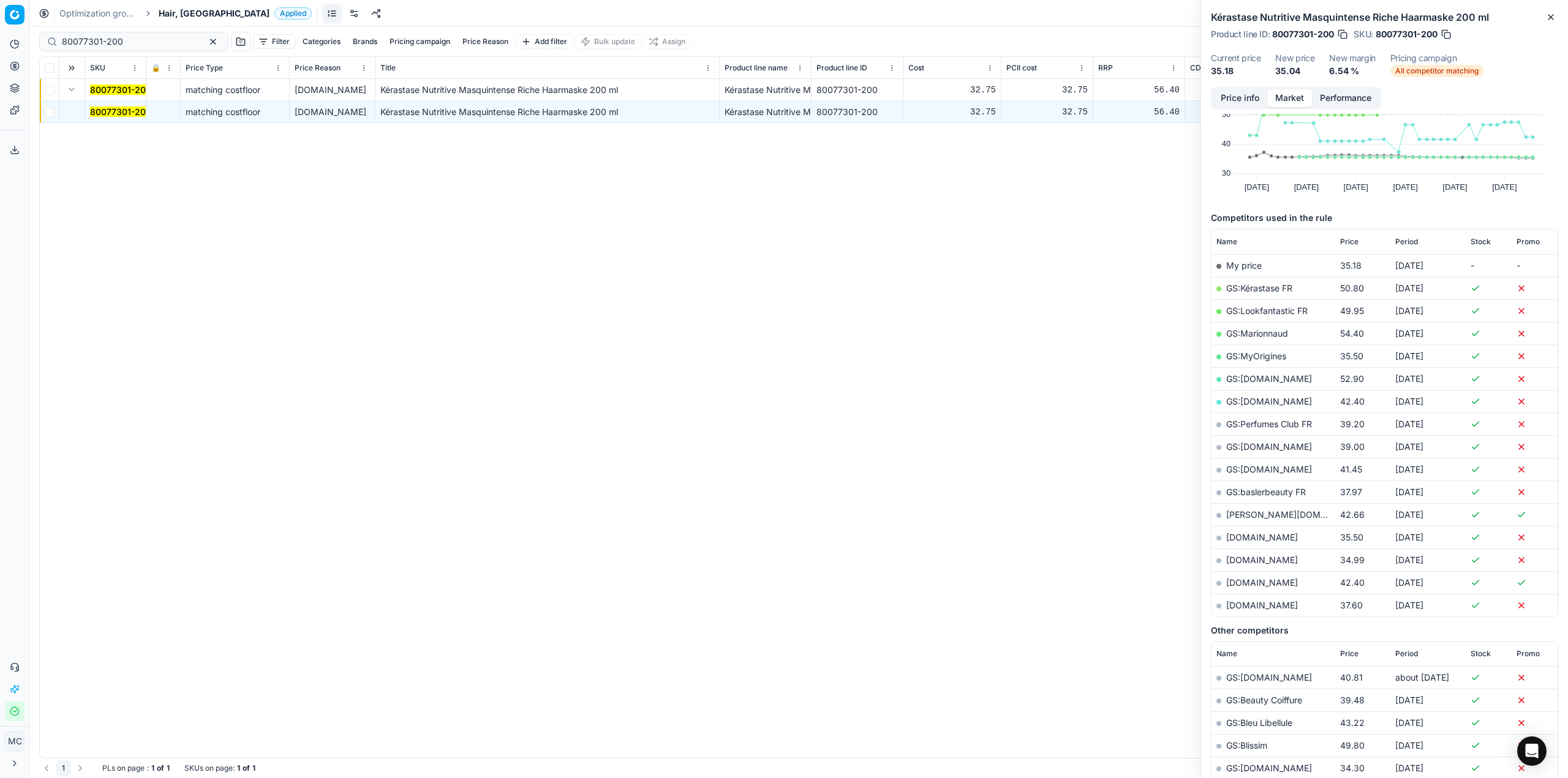
scroll to position [123, 0]
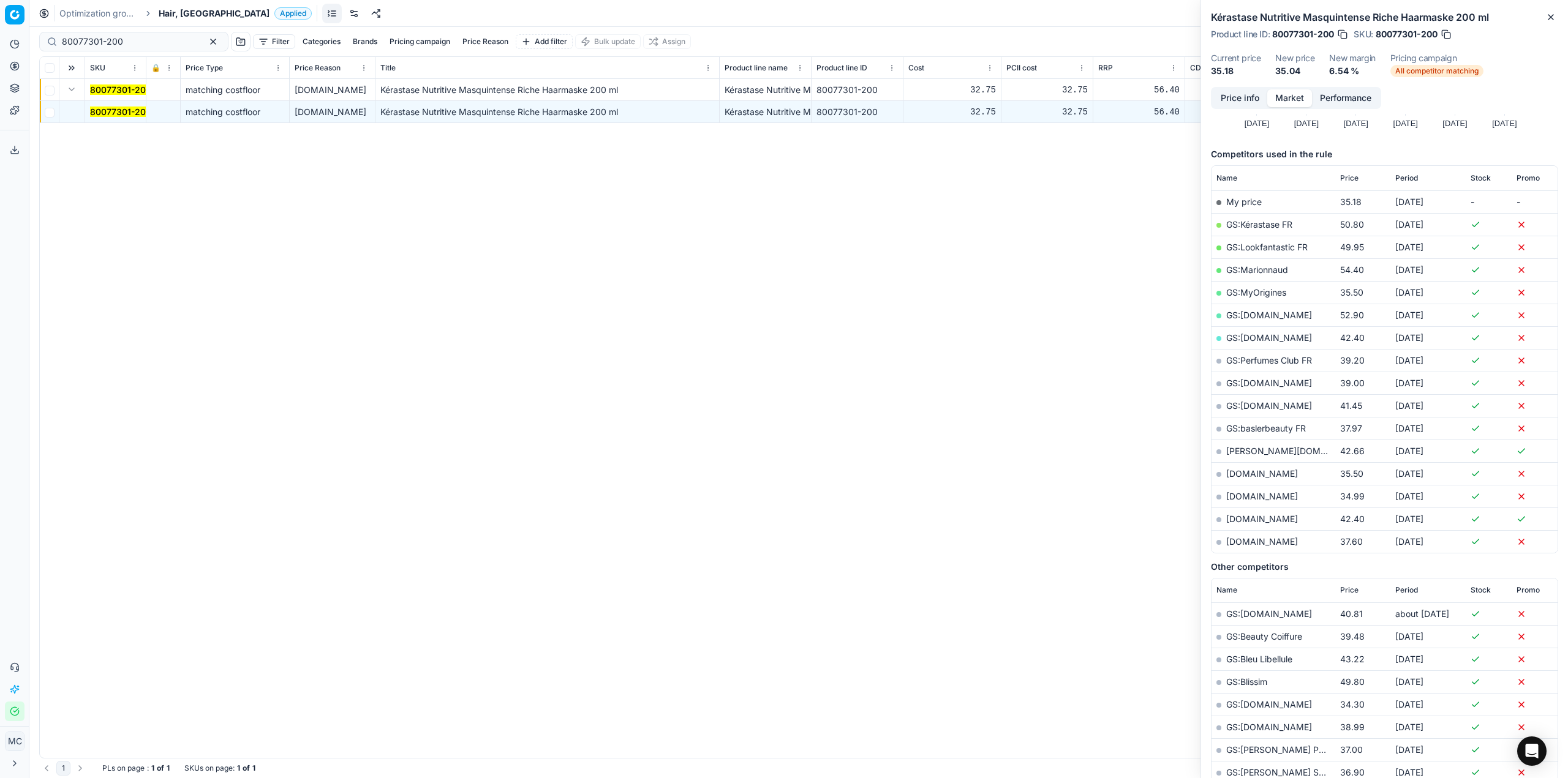
click at [1237, 497] on link "[DOMAIN_NAME]" at bounding box center [1261, 496] width 72 height 11
click at [190, 13] on span "Hair, [GEOGRAPHIC_DATA]" at bounding box center [214, 13] width 111 height 12
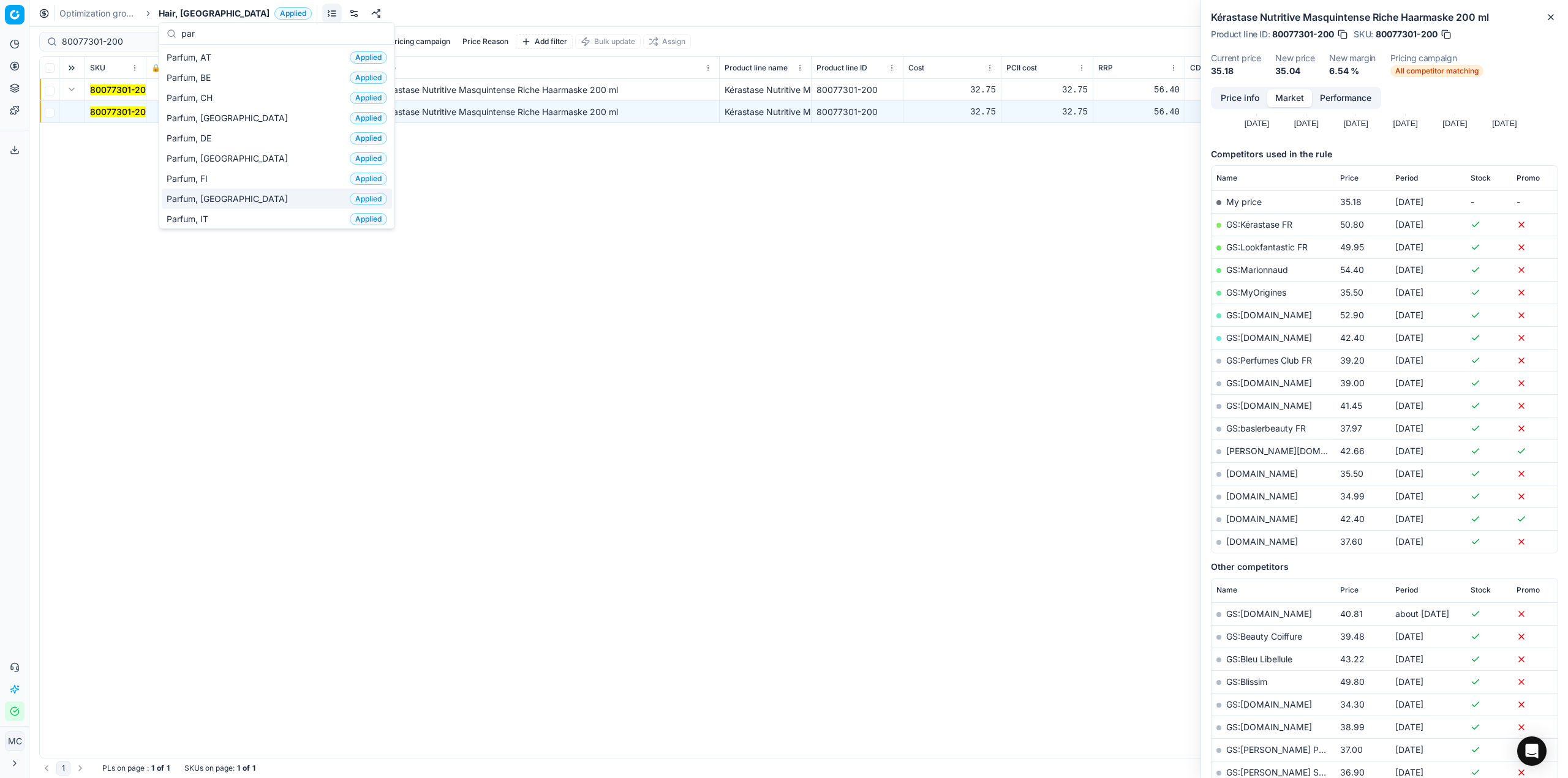
type input "par"
drag, startPoint x: 241, startPoint y: 200, endPoint x: 26, endPoint y: 63, distance: 254.9
click at [242, 200] on div "Parfum, FR Applied" at bounding box center [276, 198] width 230 height 20
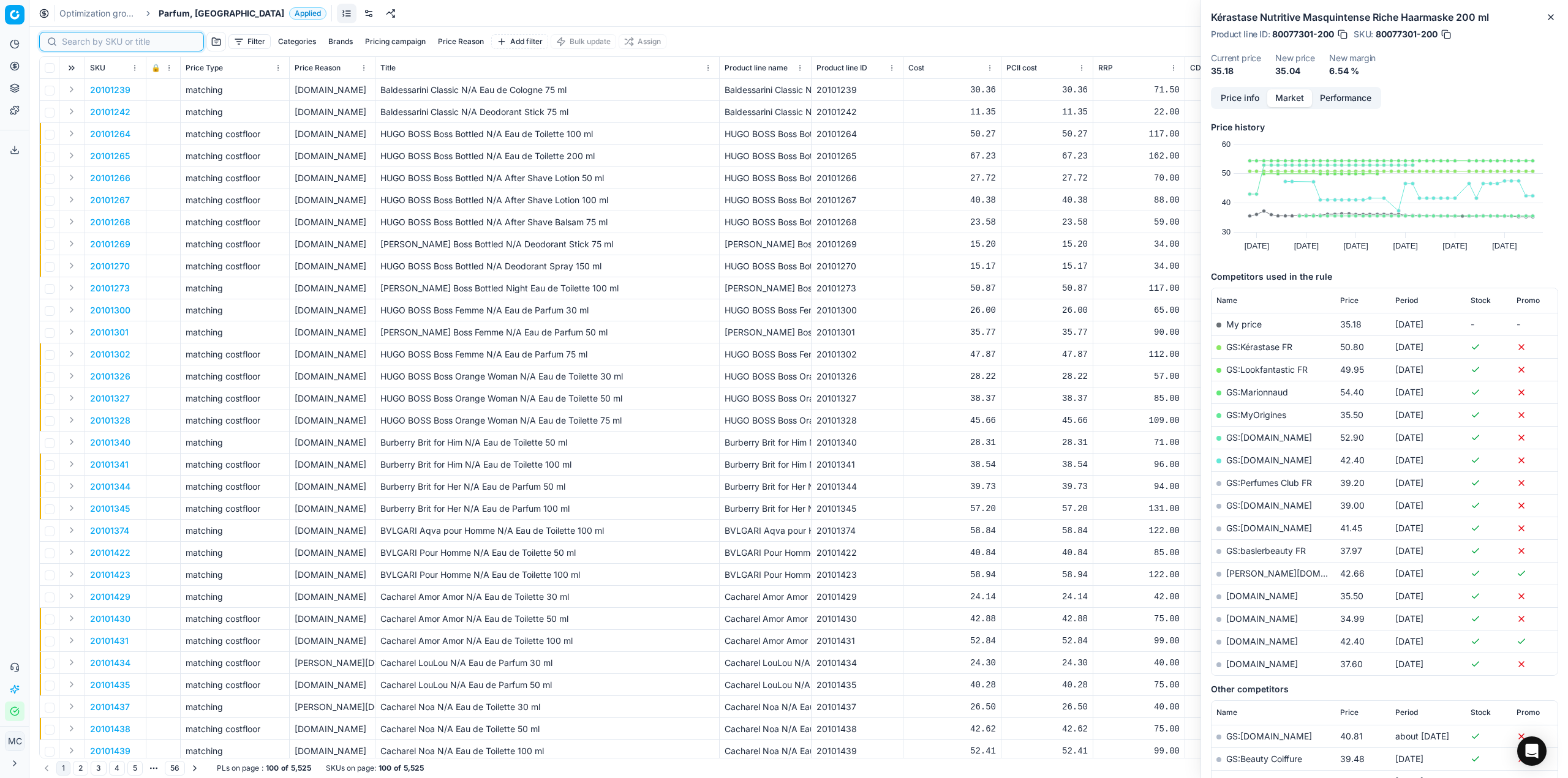
click at [77, 43] on input at bounding box center [129, 41] width 134 height 12
paste input "20101265"
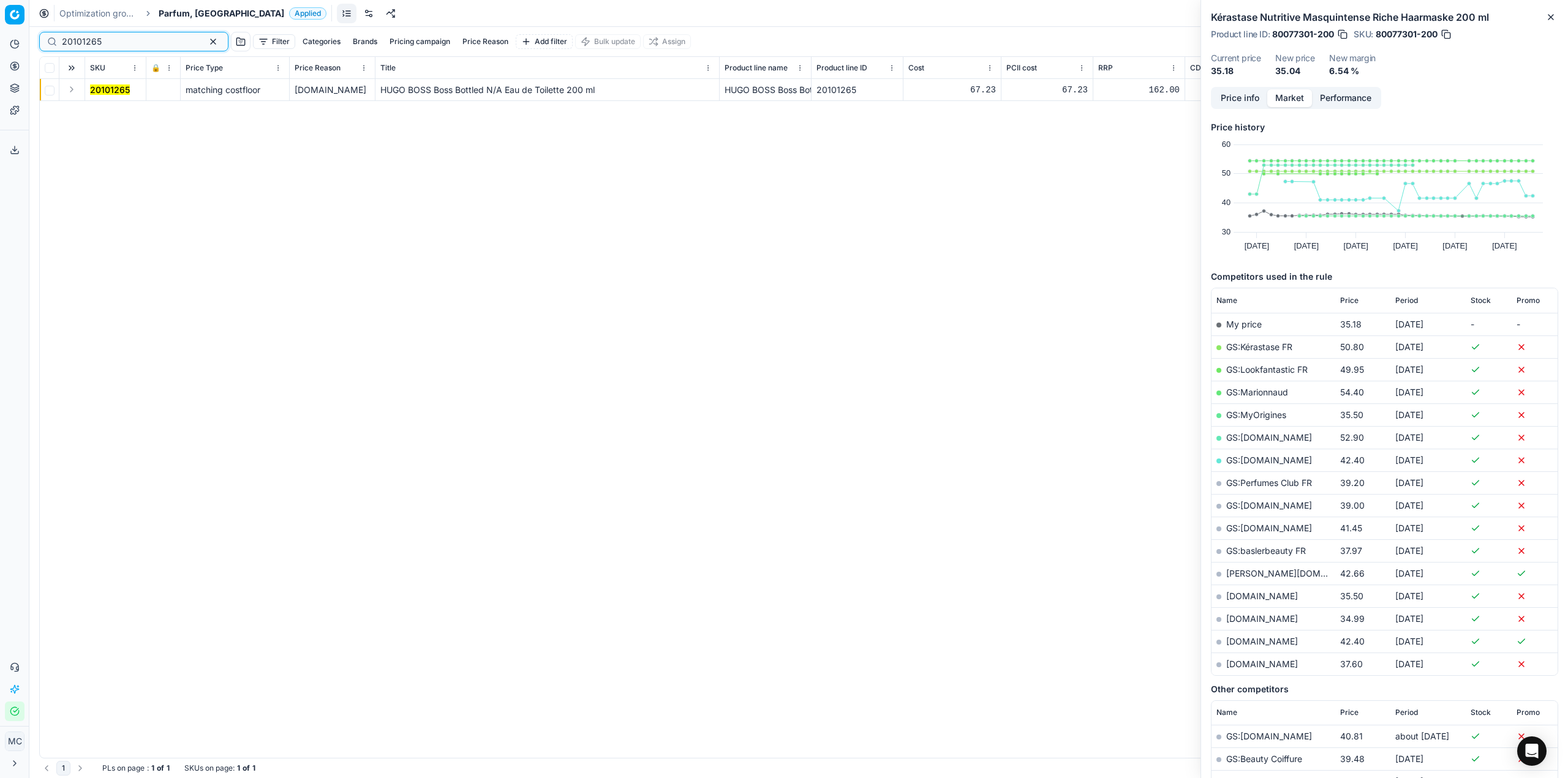
type input "20101265"
click at [74, 93] on button "Expand" at bounding box center [72, 89] width 14 height 14
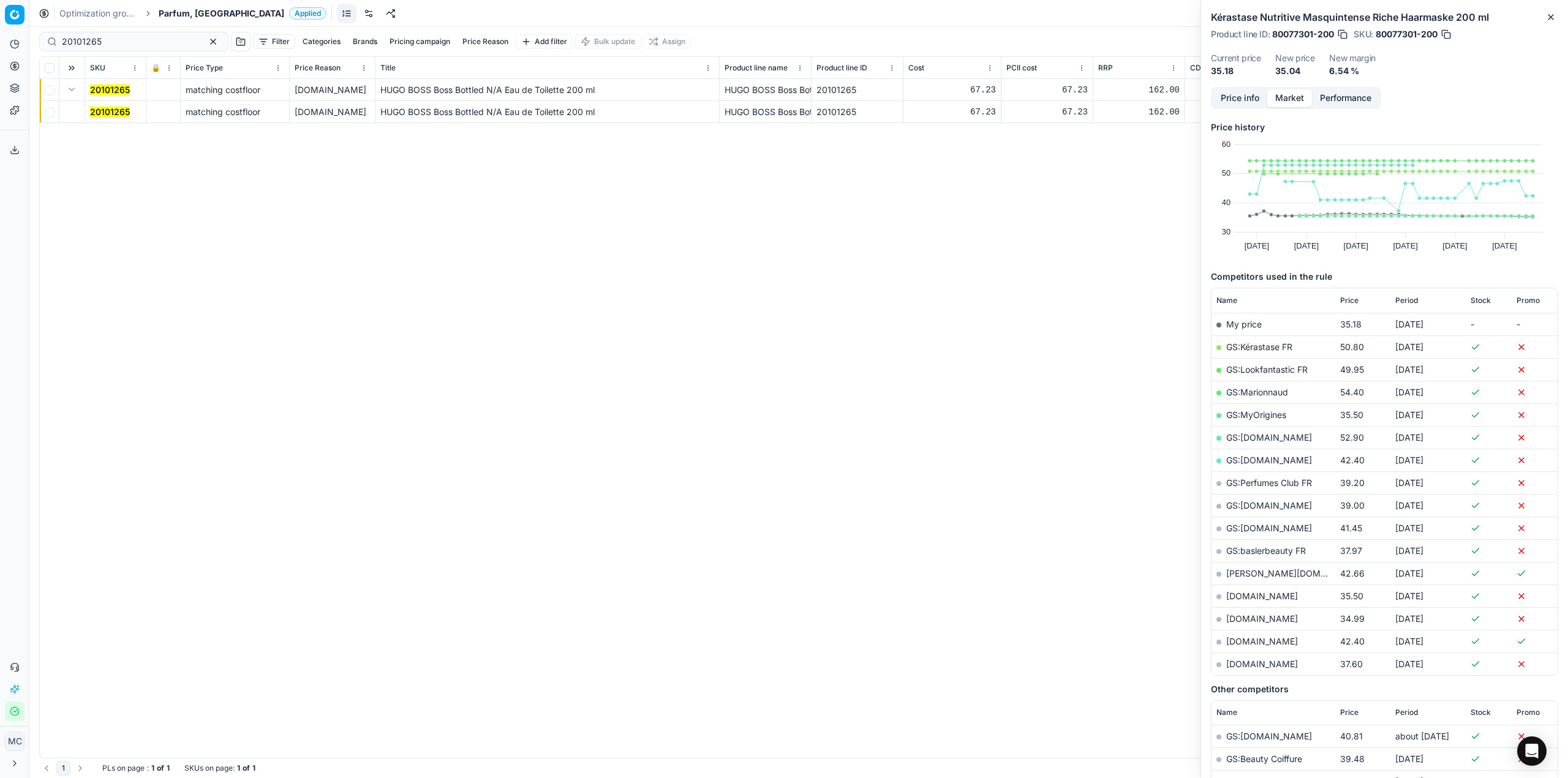
drag, startPoint x: 110, startPoint y: 110, endPoint x: 632, endPoint y: 108, distance: 522.0
click at [111, 110] on mark "20101265" at bounding box center [110, 112] width 40 height 11
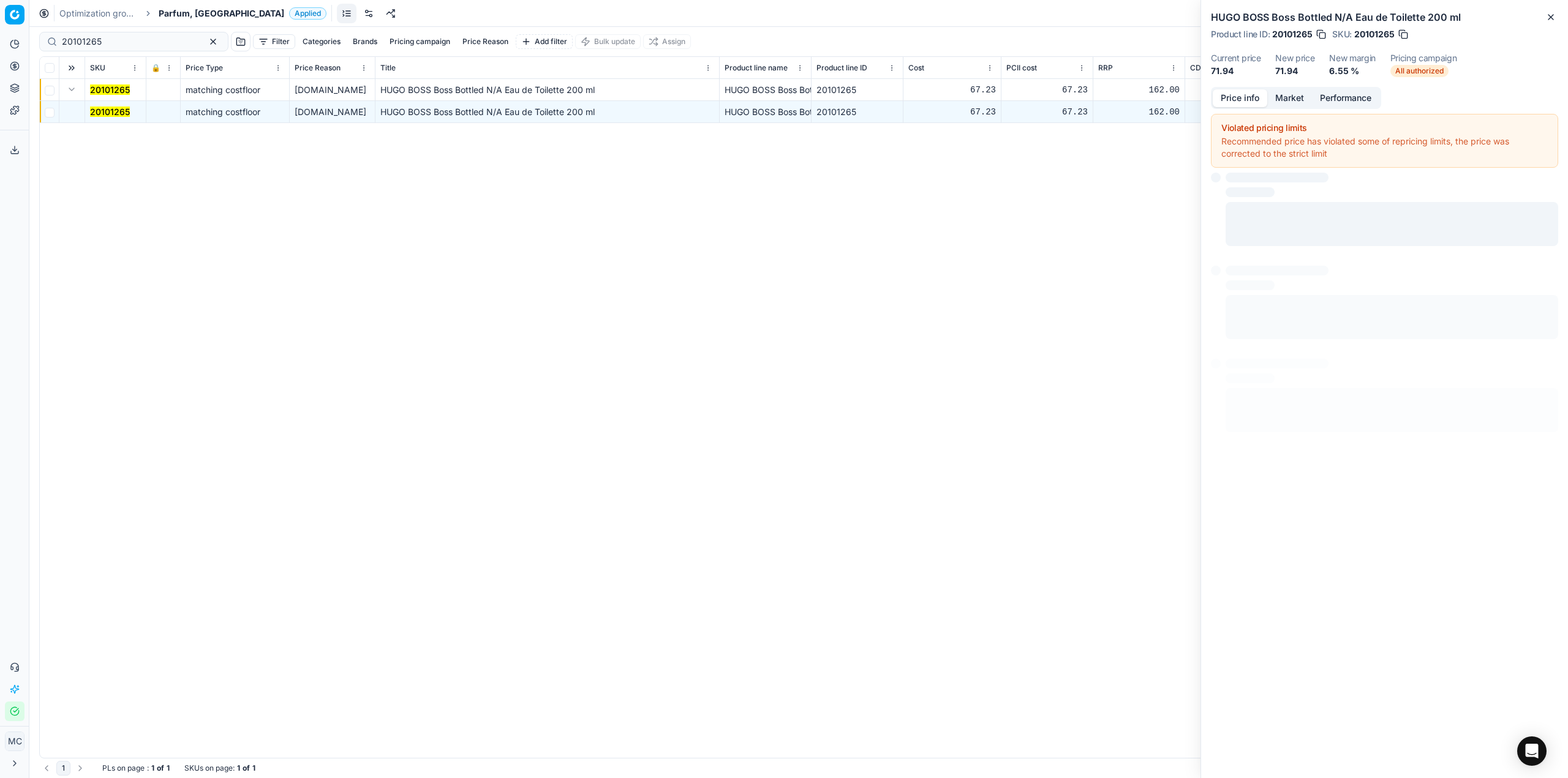
click at [1218, 96] on button "Price info" at bounding box center [1240, 98] width 54 height 18
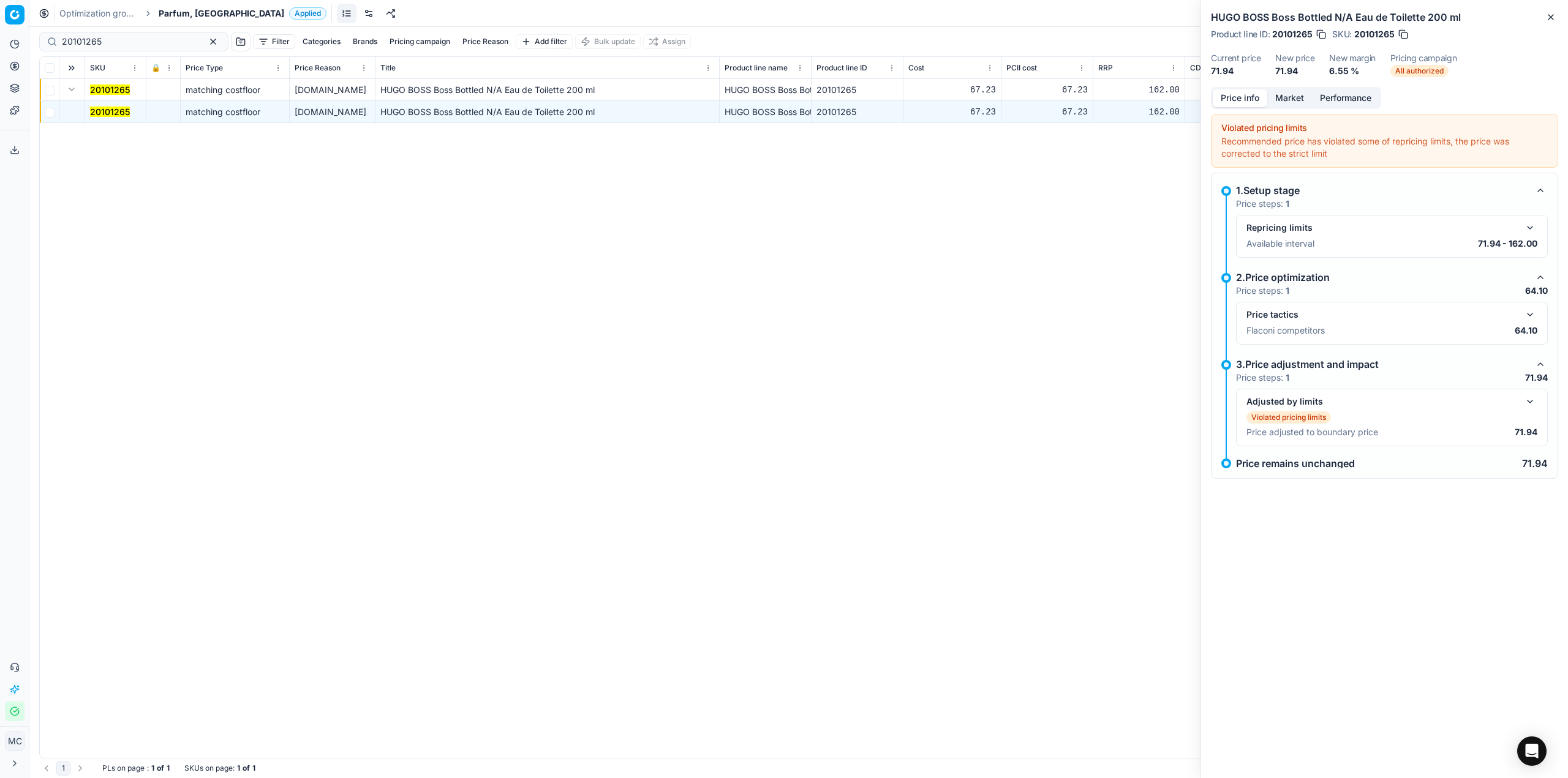
click at [1527, 316] on button "button" at bounding box center [1530, 314] width 14 height 14
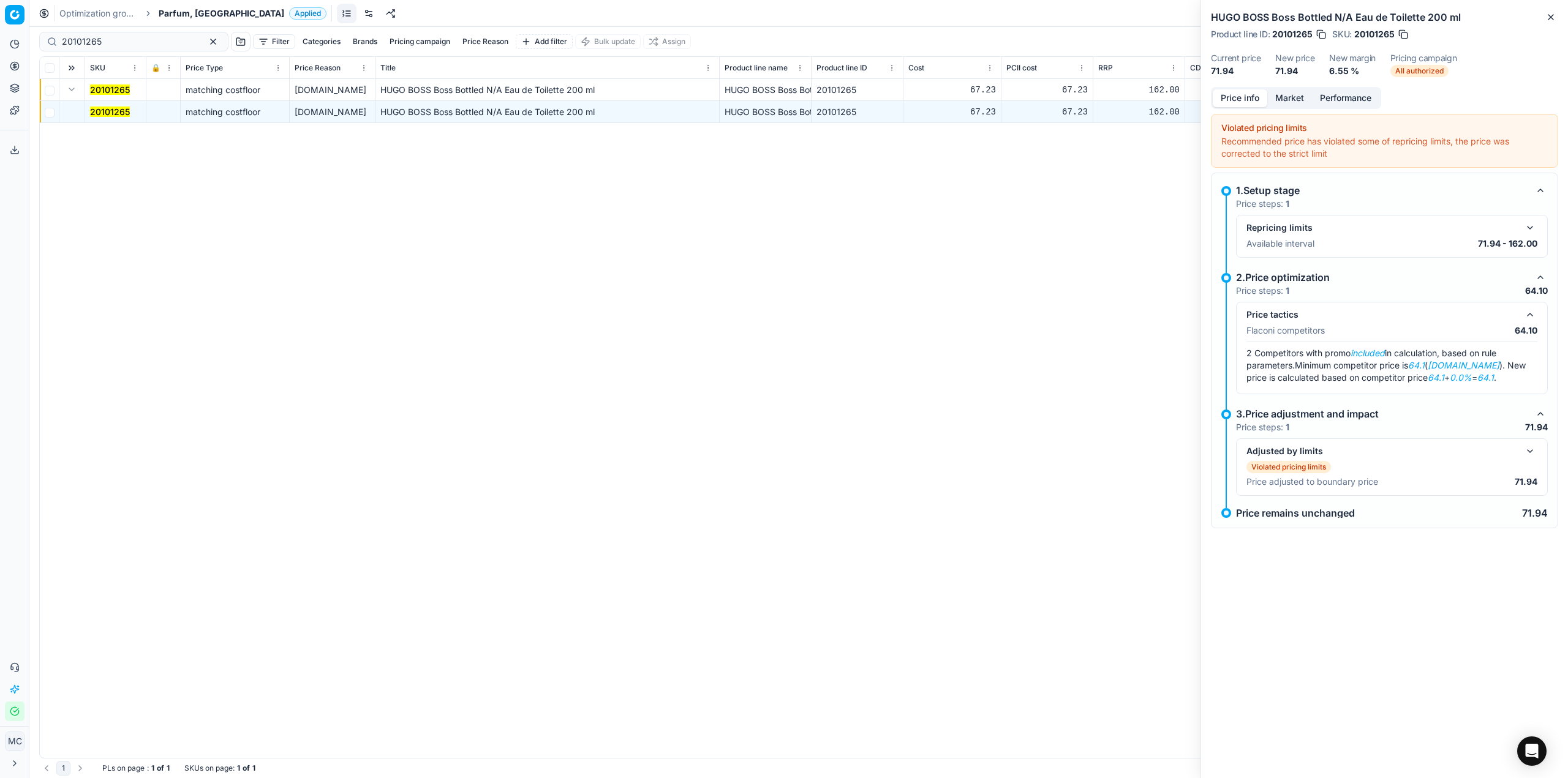
click at [1298, 99] on button "Market" at bounding box center [1290, 98] width 45 height 18
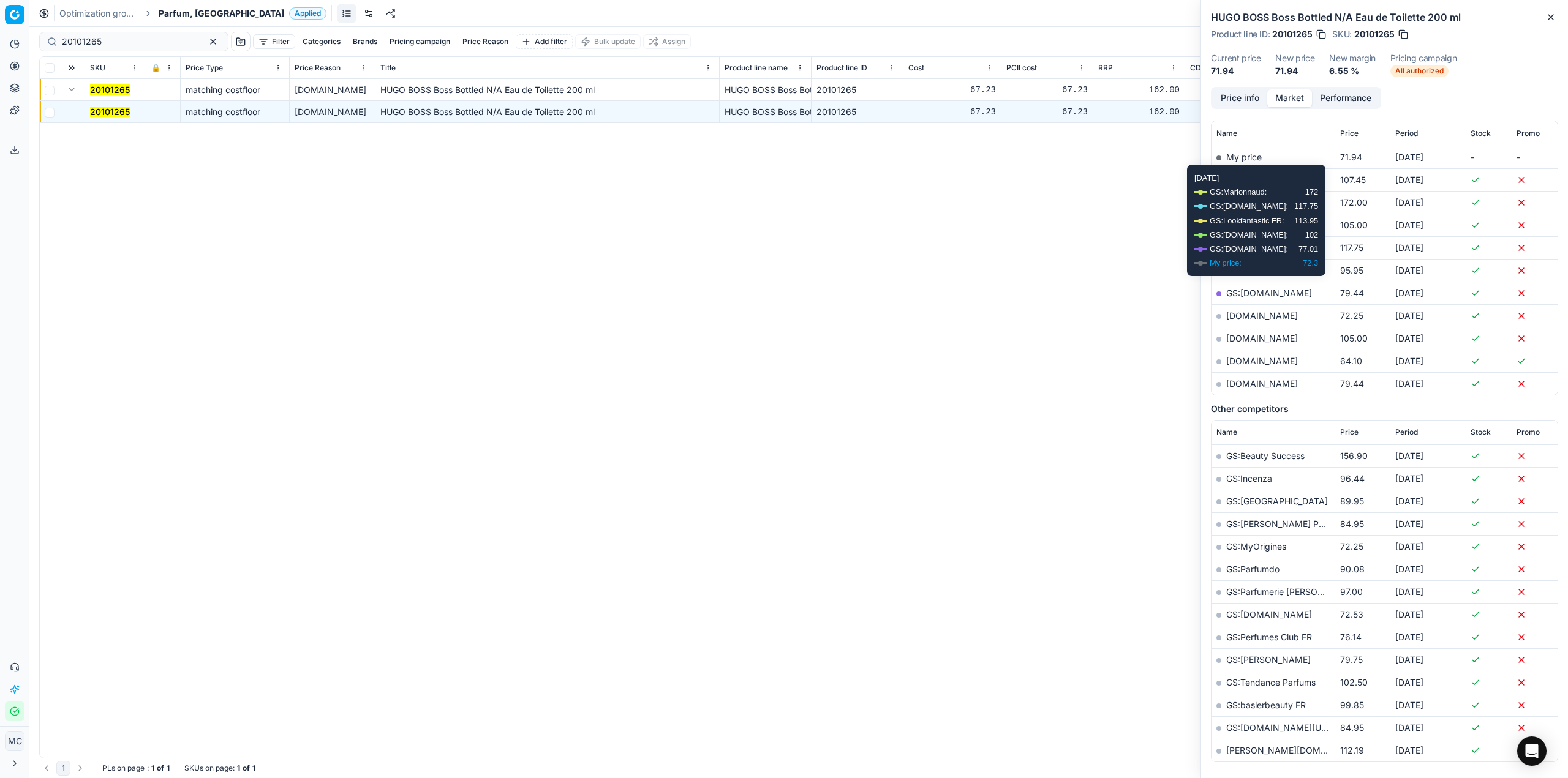
scroll to position [184, 0]
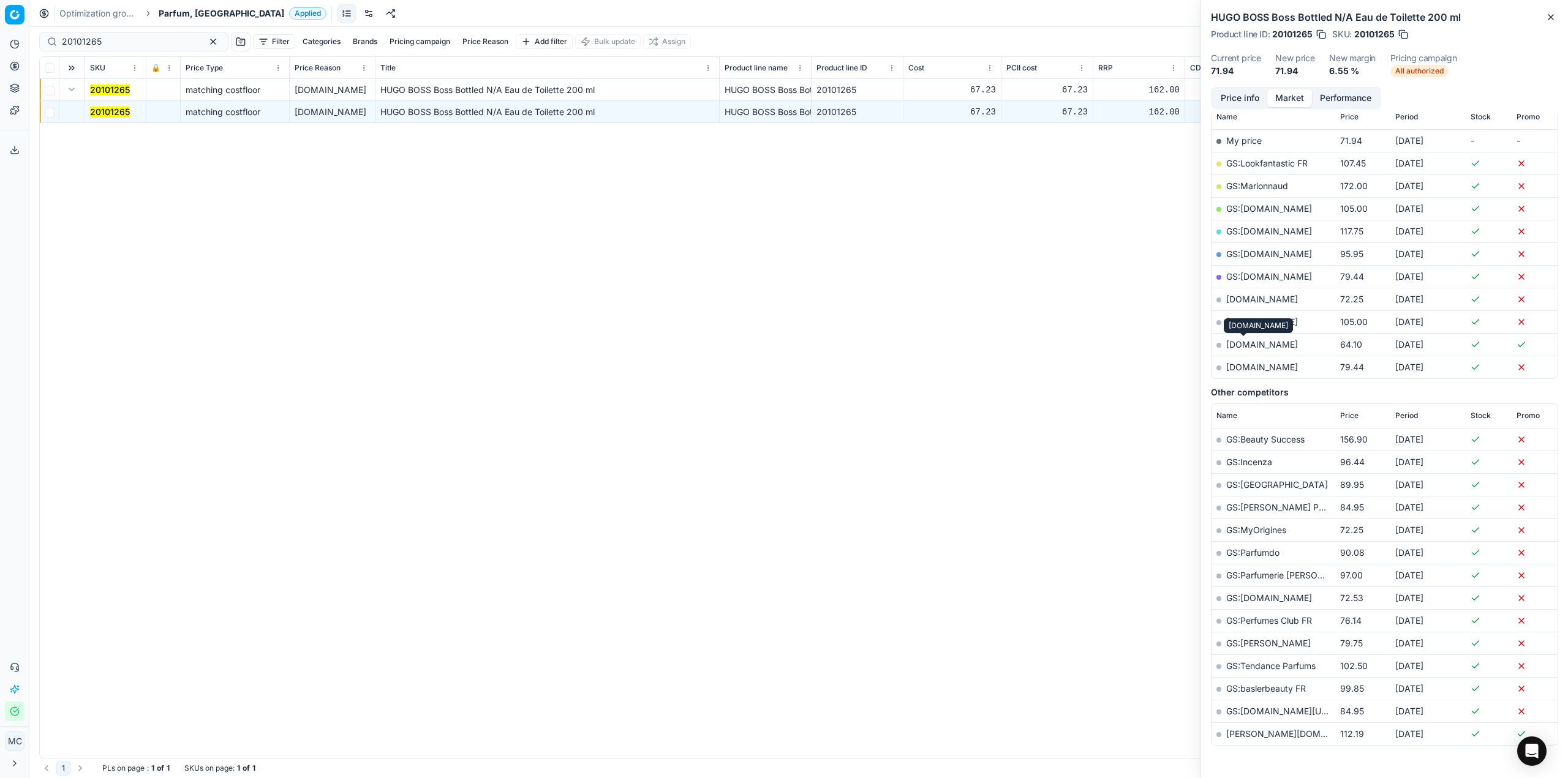
click at [1242, 343] on link "[DOMAIN_NAME]" at bounding box center [1261, 345] width 72 height 11
click at [177, 8] on span "Parfum, [GEOGRAPHIC_DATA]" at bounding box center [221, 13] width 125 height 12
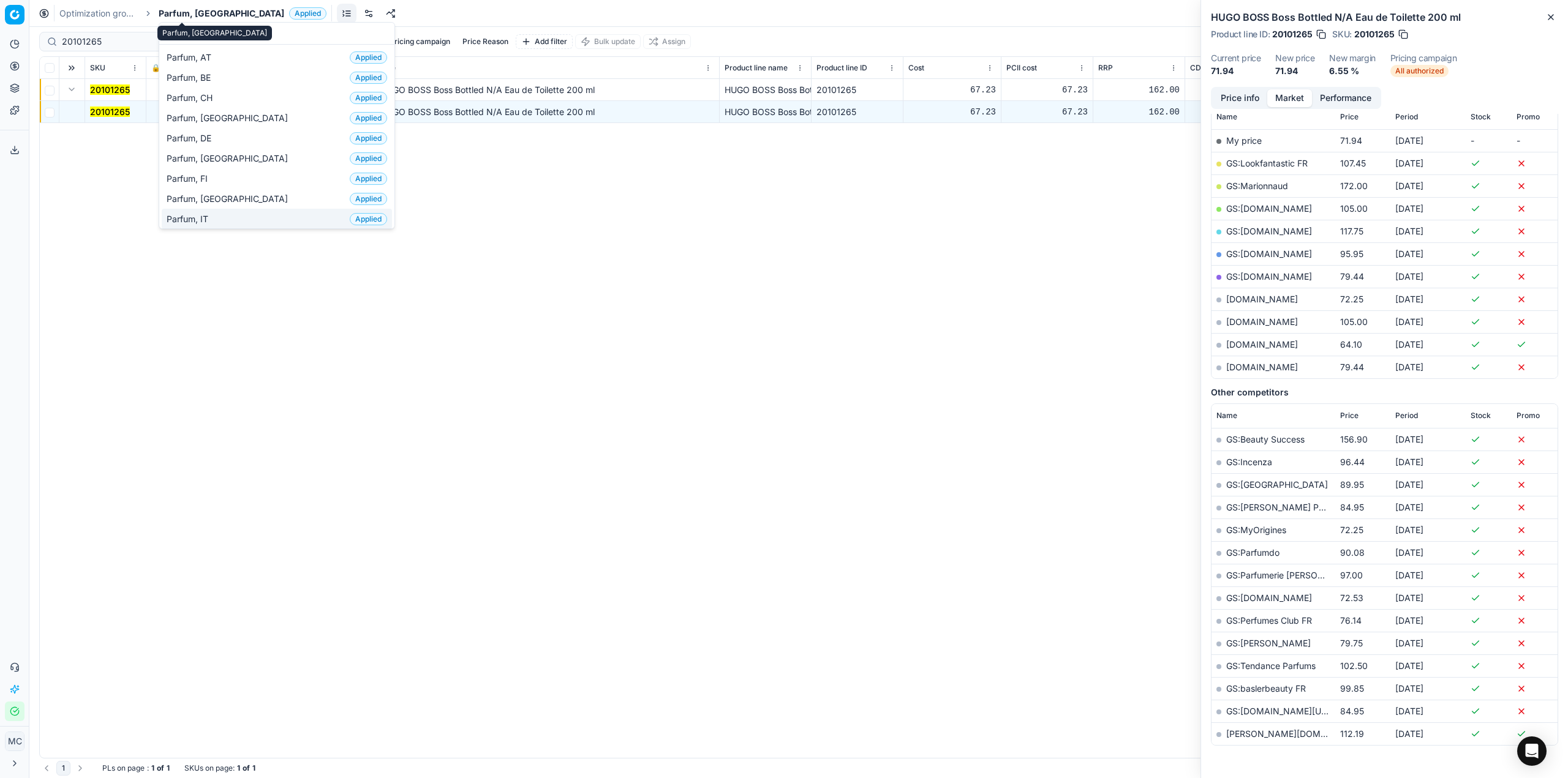
scroll to position [61, 0]
type input "par"
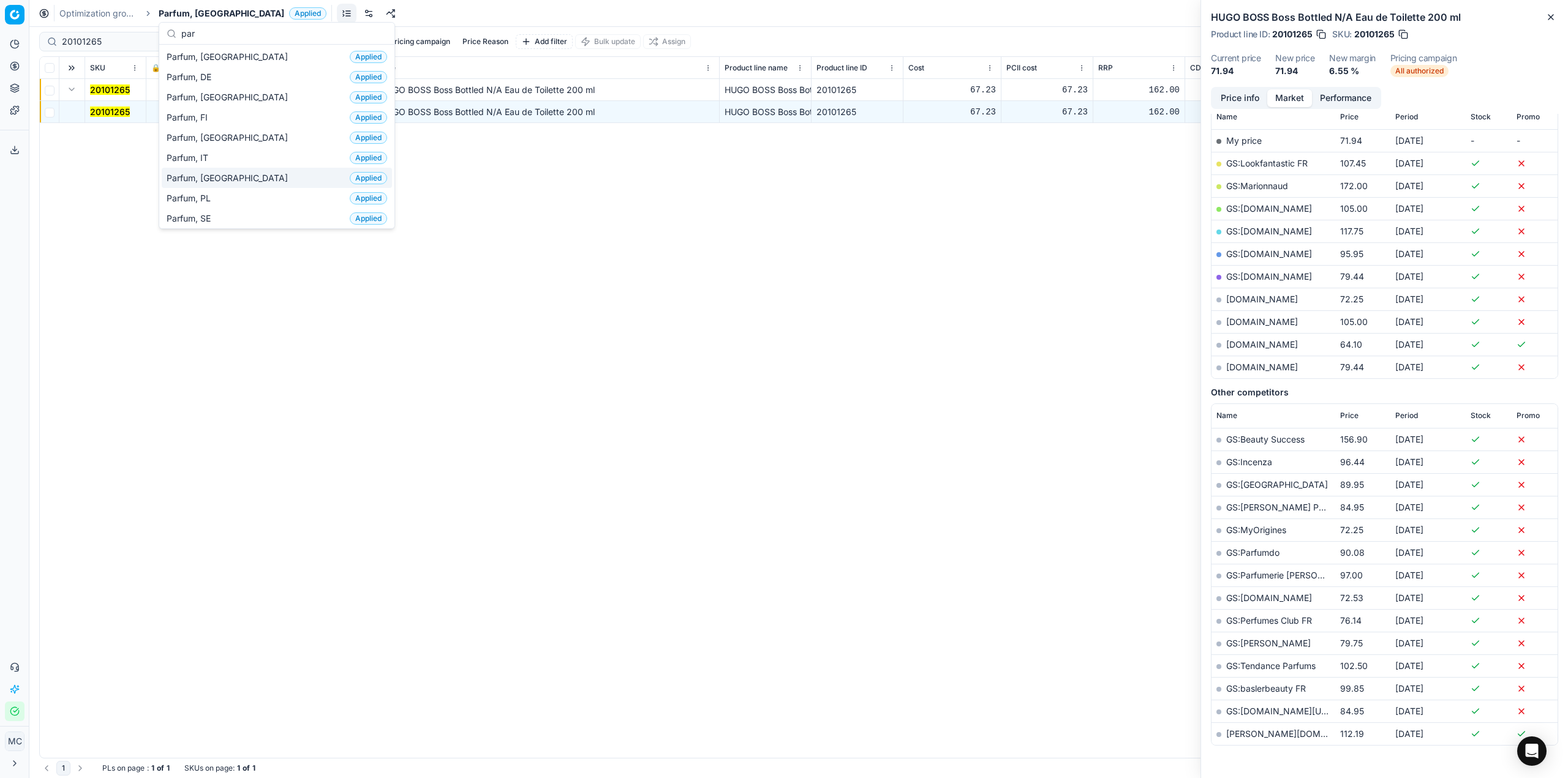
click at [232, 184] on div "Parfum, NL Applied" at bounding box center [276, 178] width 230 height 20
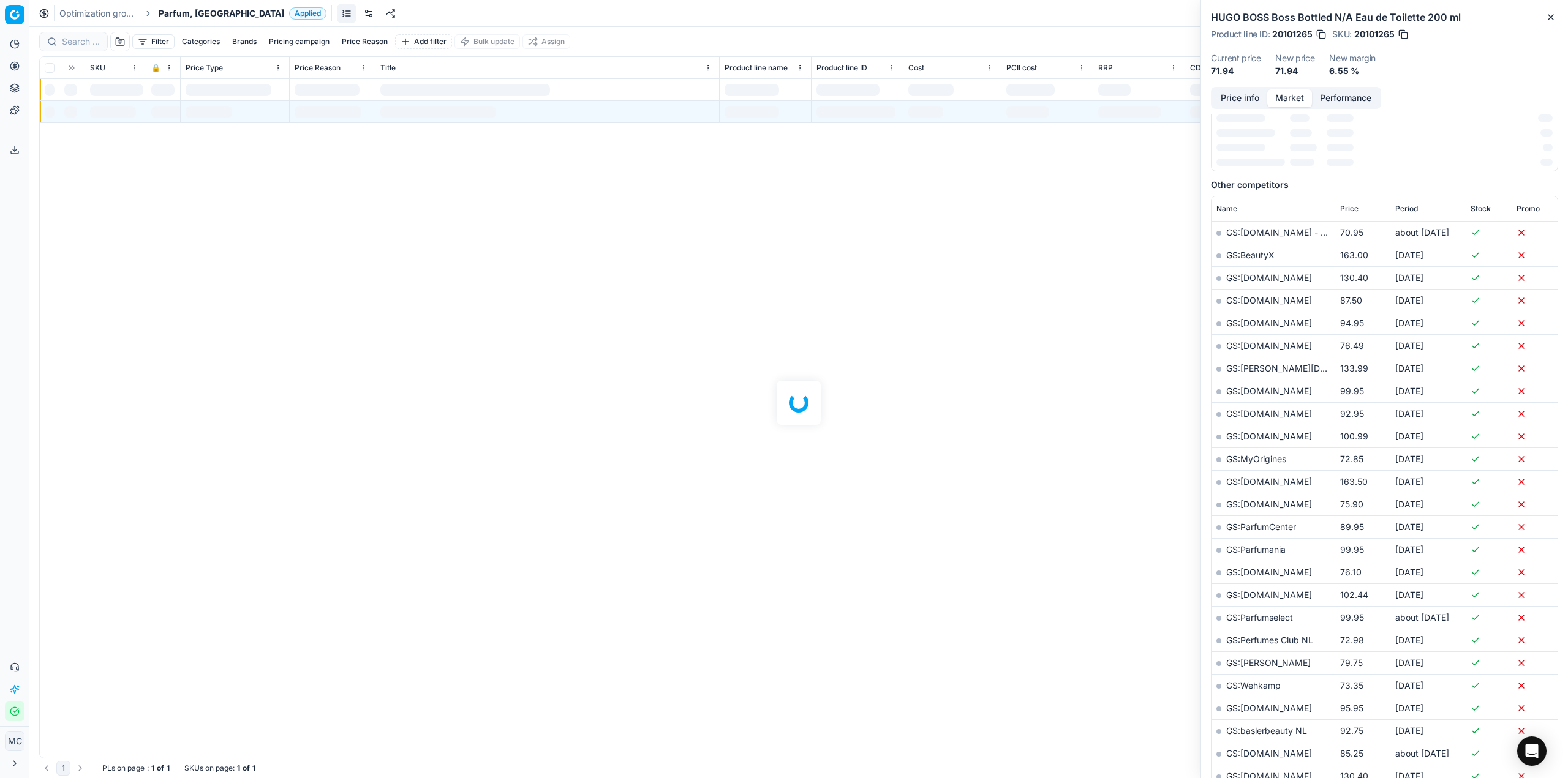
scroll to position [184, 0]
click at [88, 52] on div "Filter Categories Brands Pricing campaign Price Reason Add filter Bulk update A…" at bounding box center [798, 402] width 1538 height 751
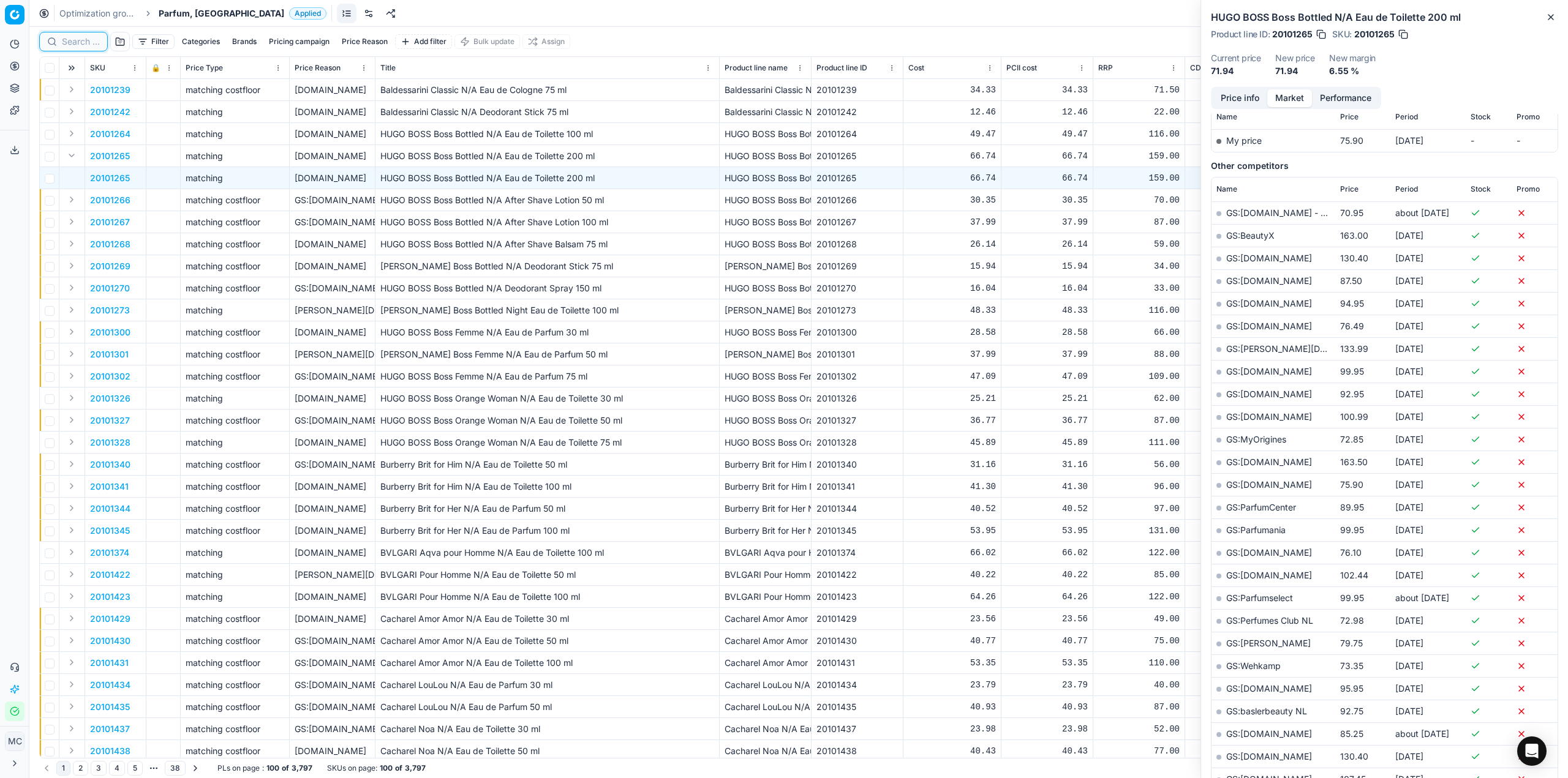
click at [87, 41] on input at bounding box center [81, 41] width 38 height 12
paste input "90015016-0023520"
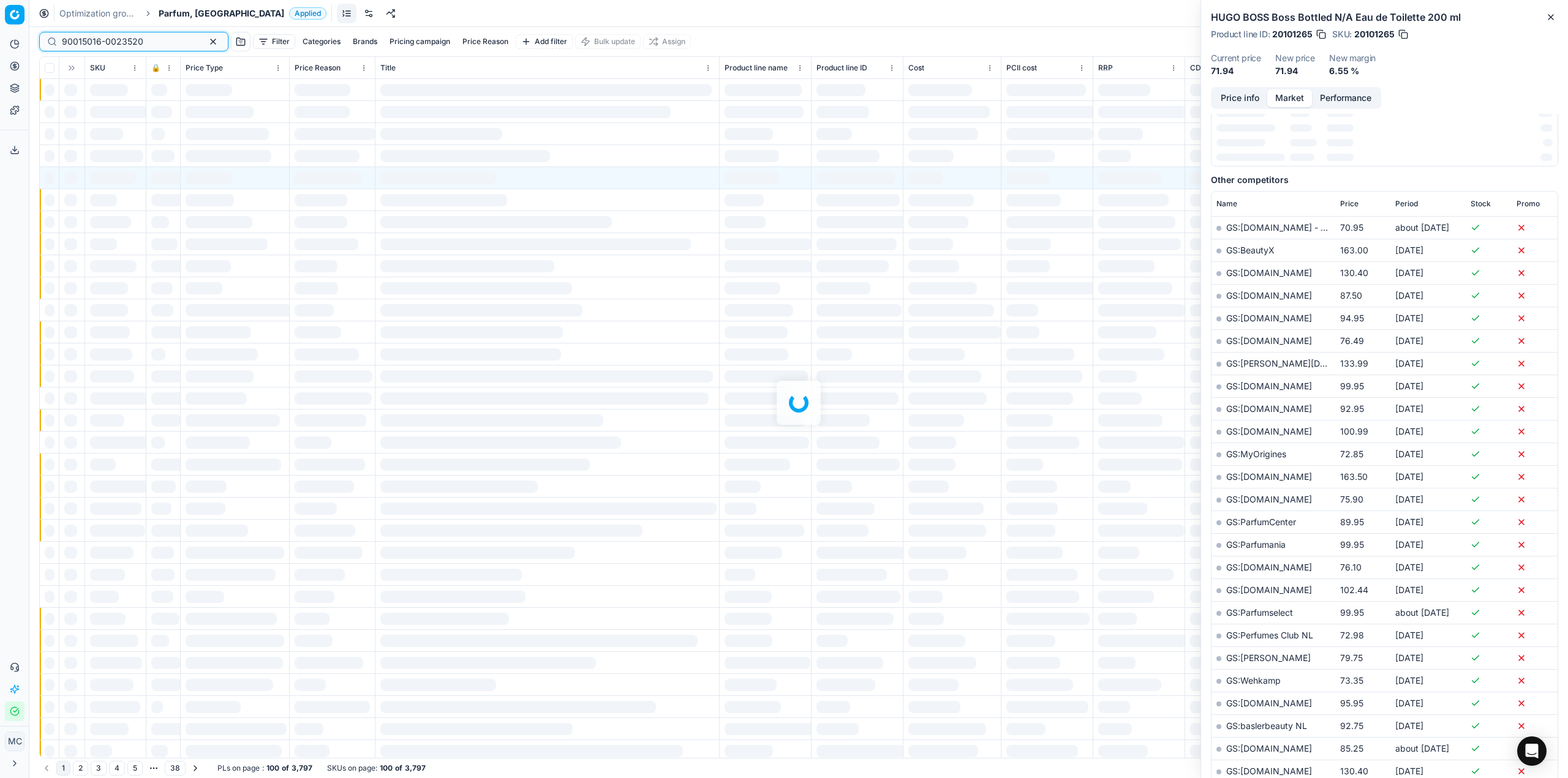
scroll to position [184, 0]
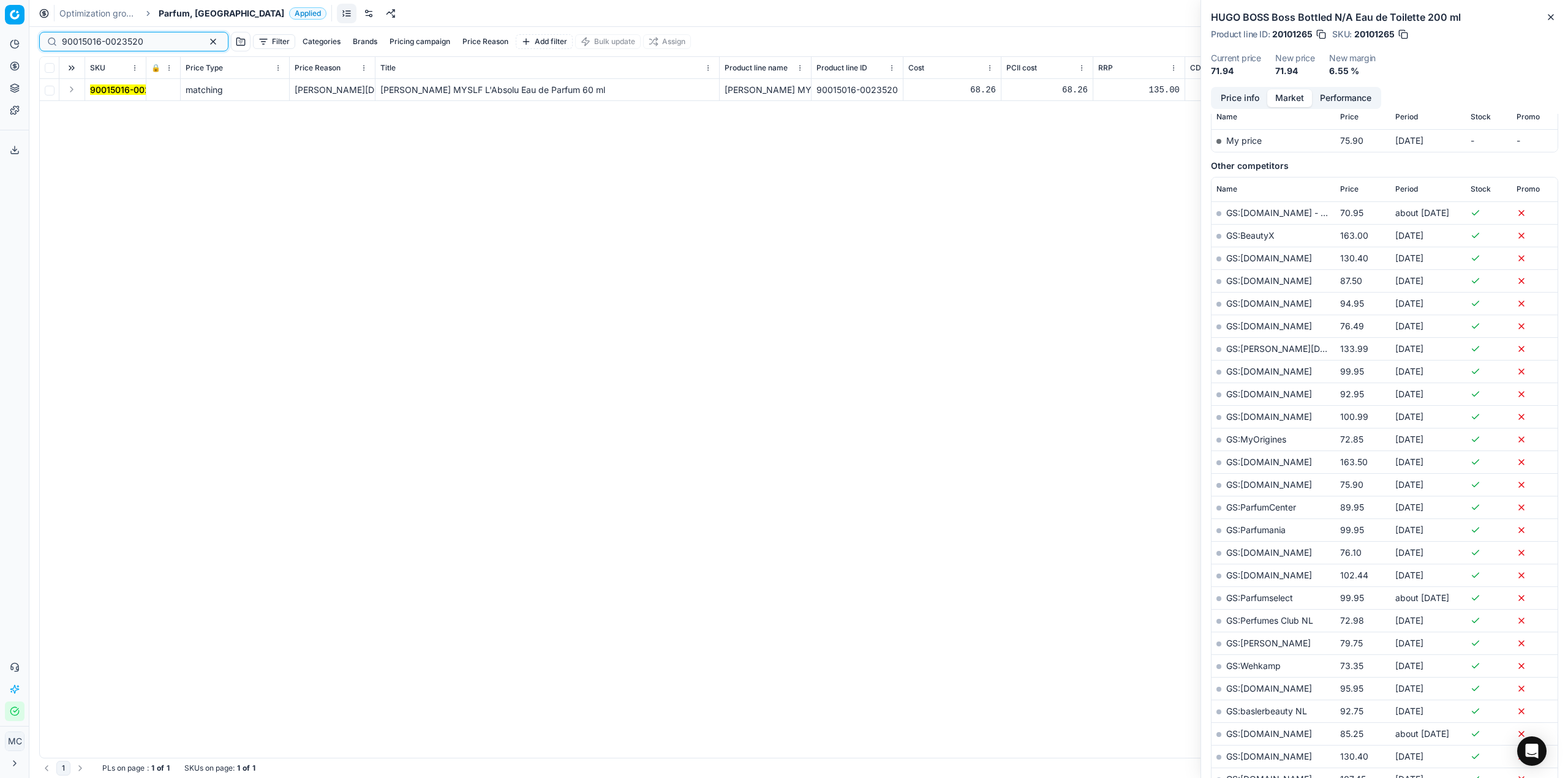
type input "90015016-0023520"
click at [68, 89] on button "Expand" at bounding box center [72, 89] width 14 height 14
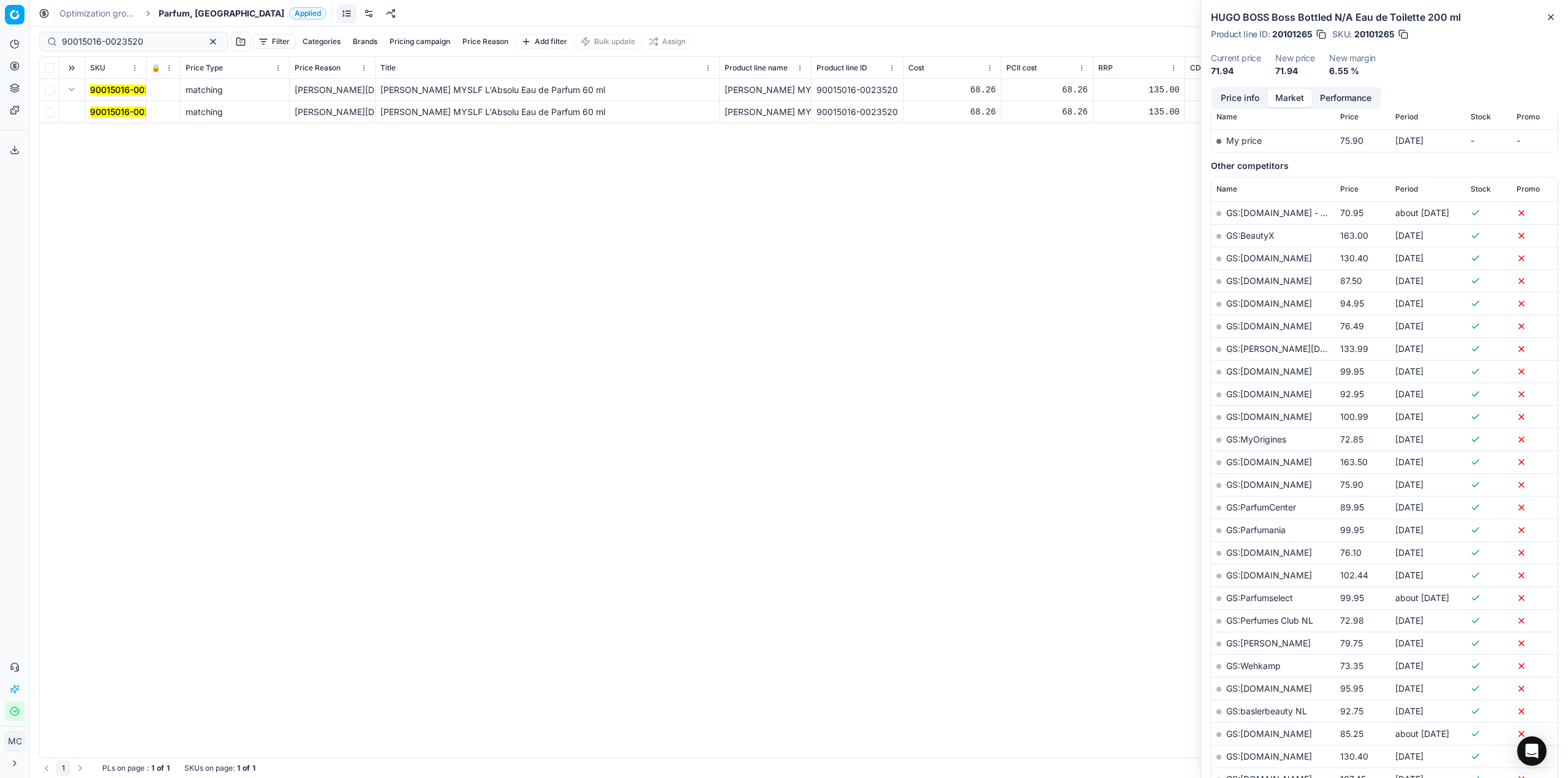
click at [112, 112] on mark "90015016-0023520" at bounding box center [131, 112] width 81 height 11
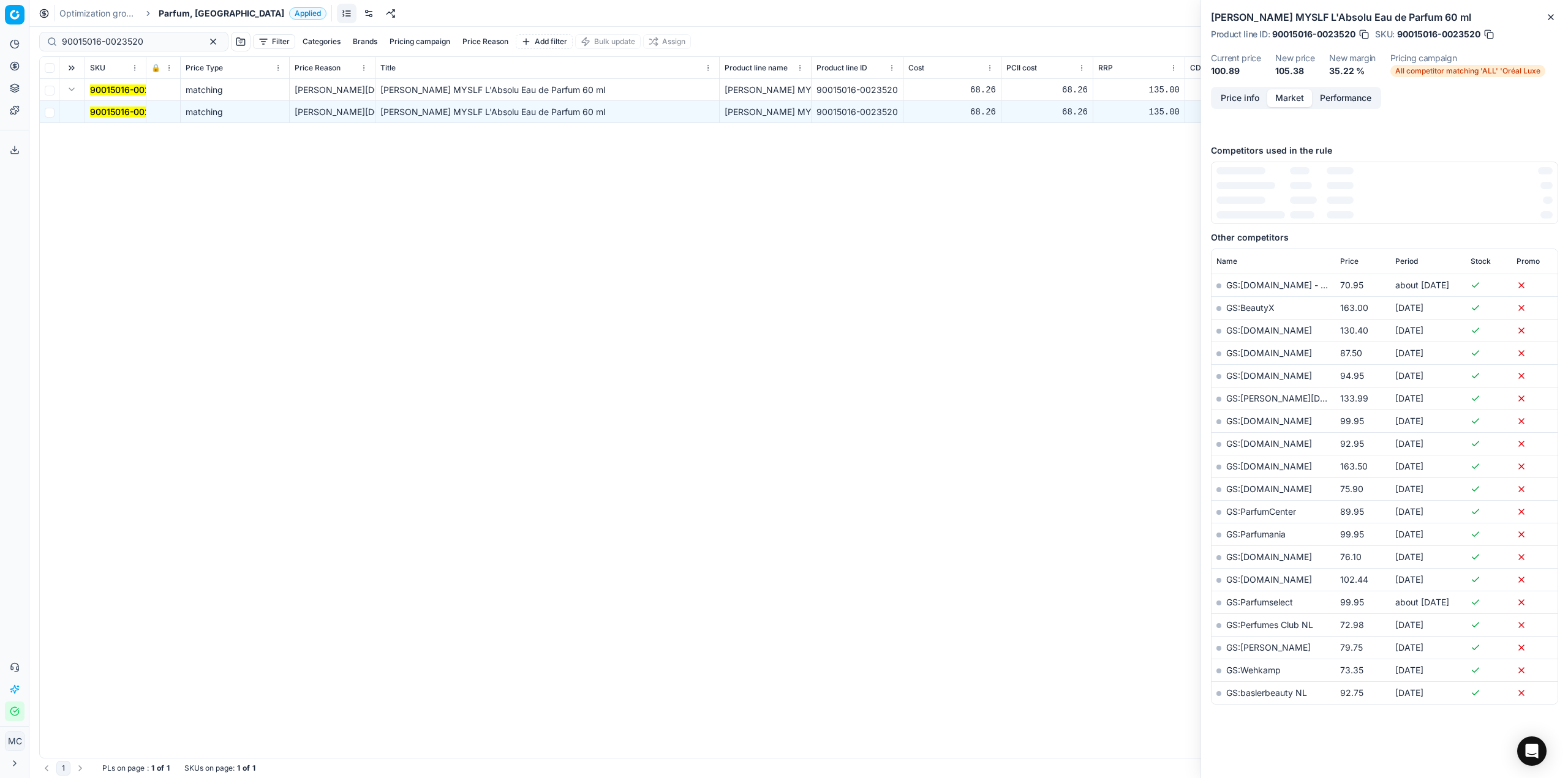
scroll to position [0, 0]
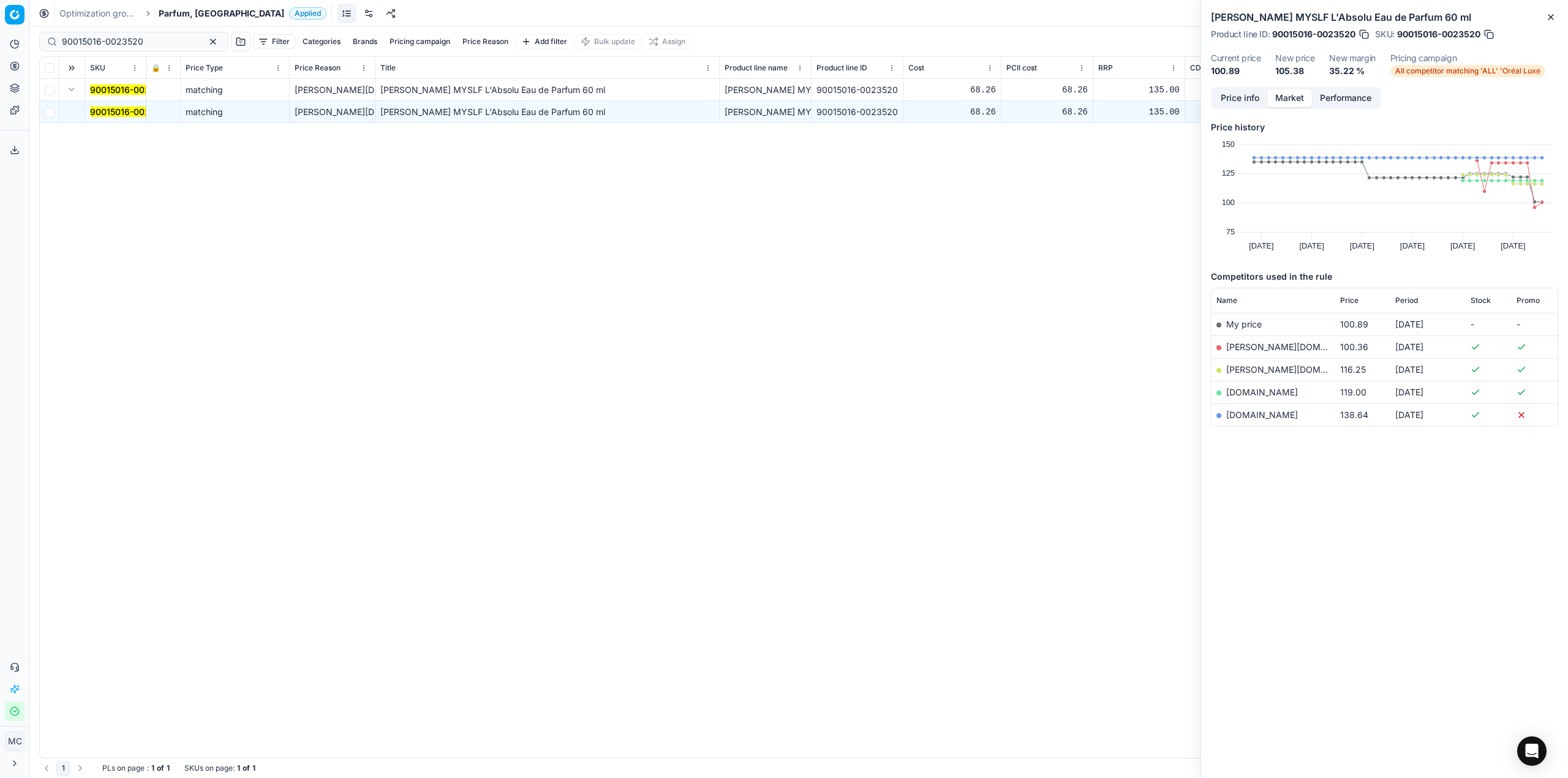
click at [1241, 95] on button "Price info" at bounding box center [1240, 98] width 54 height 18
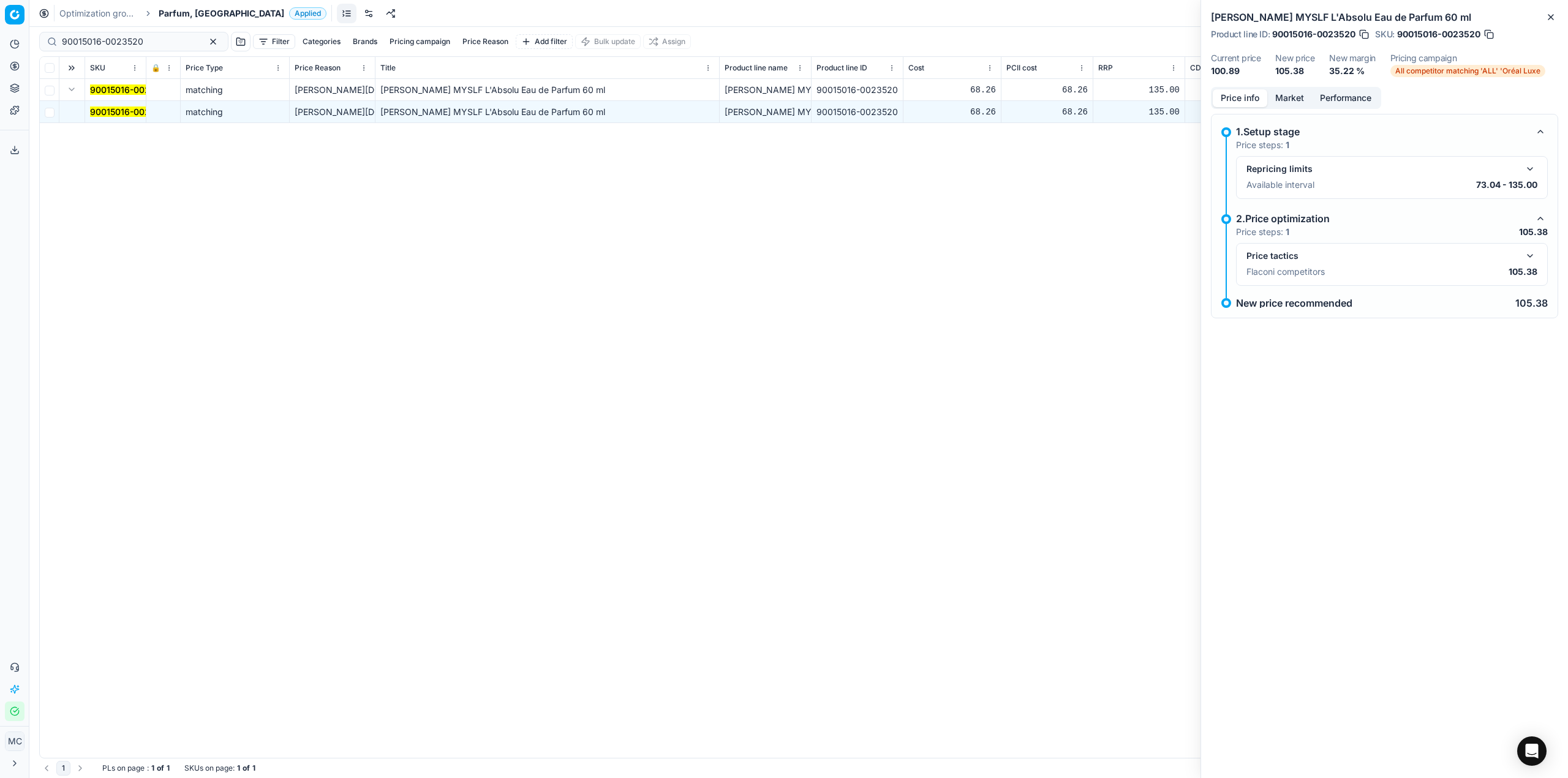
click at [1533, 259] on button "button" at bounding box center [1530, 256] width 14 height 14
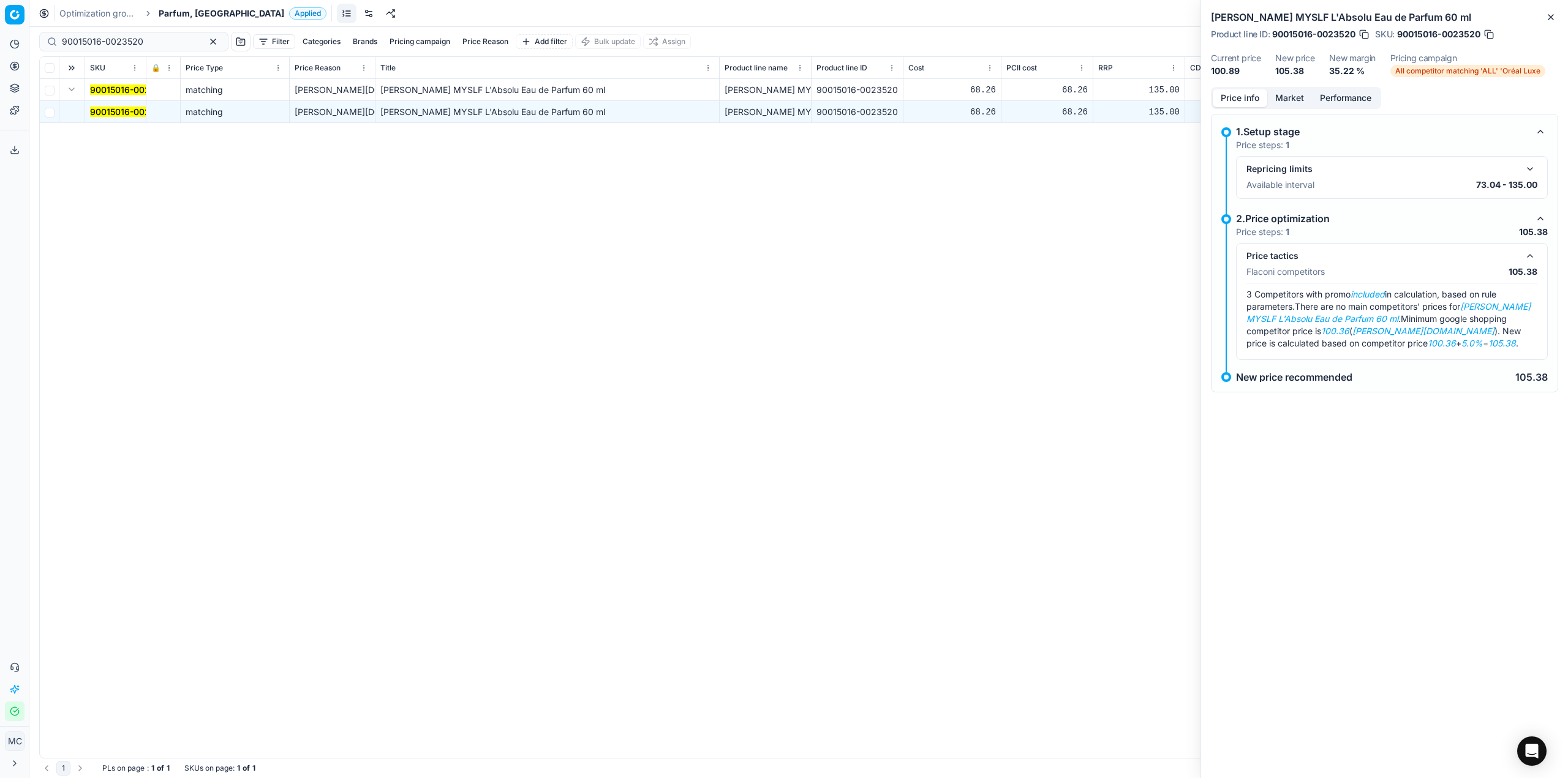
click at [1288, 94] on button "Market" at bounding box center [1290, 98] width 45 height 18
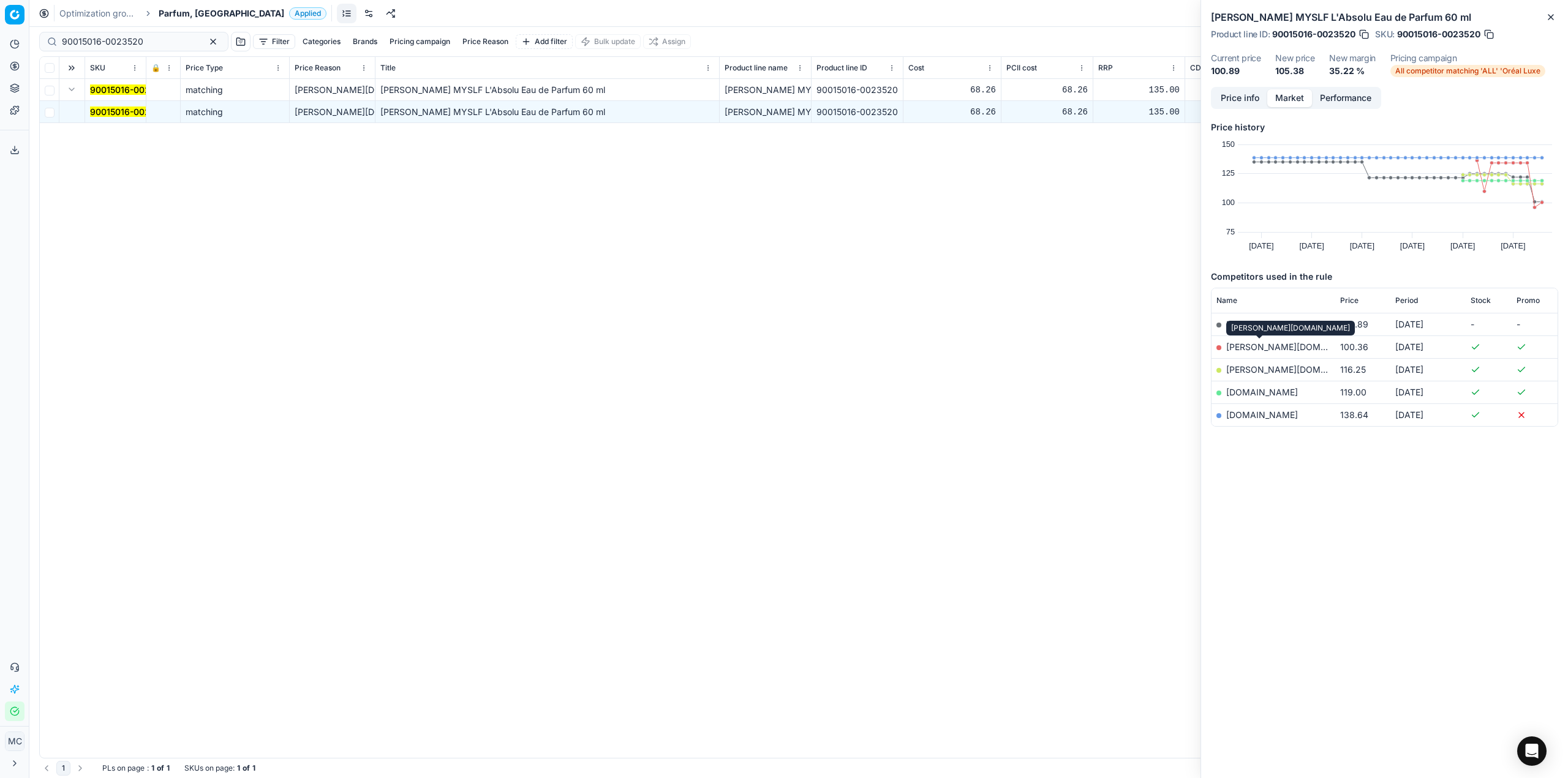
click at [1258, 343] on link "[PERSON_NAME][DOMAIN_NAME]" at bounding box center [1297, 347] width 142 height 11
click at [289, 17] on span "Applied" at bounding box center [307, 13] width 37 height 12
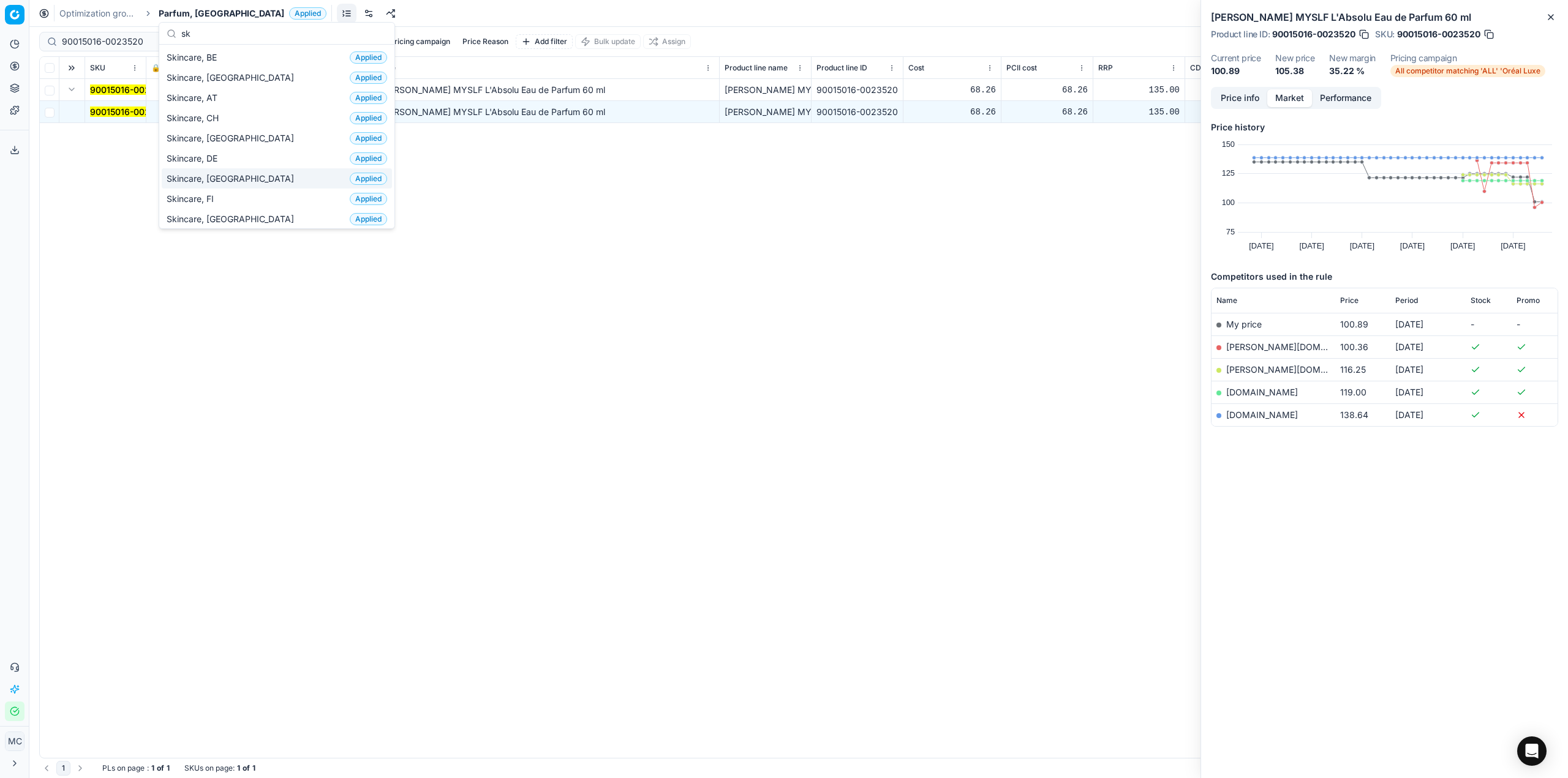
type input "sk"
click at [235, 172] on div "Skincare, DK Applied" at bounding box center [276, 178] width 230 height 20
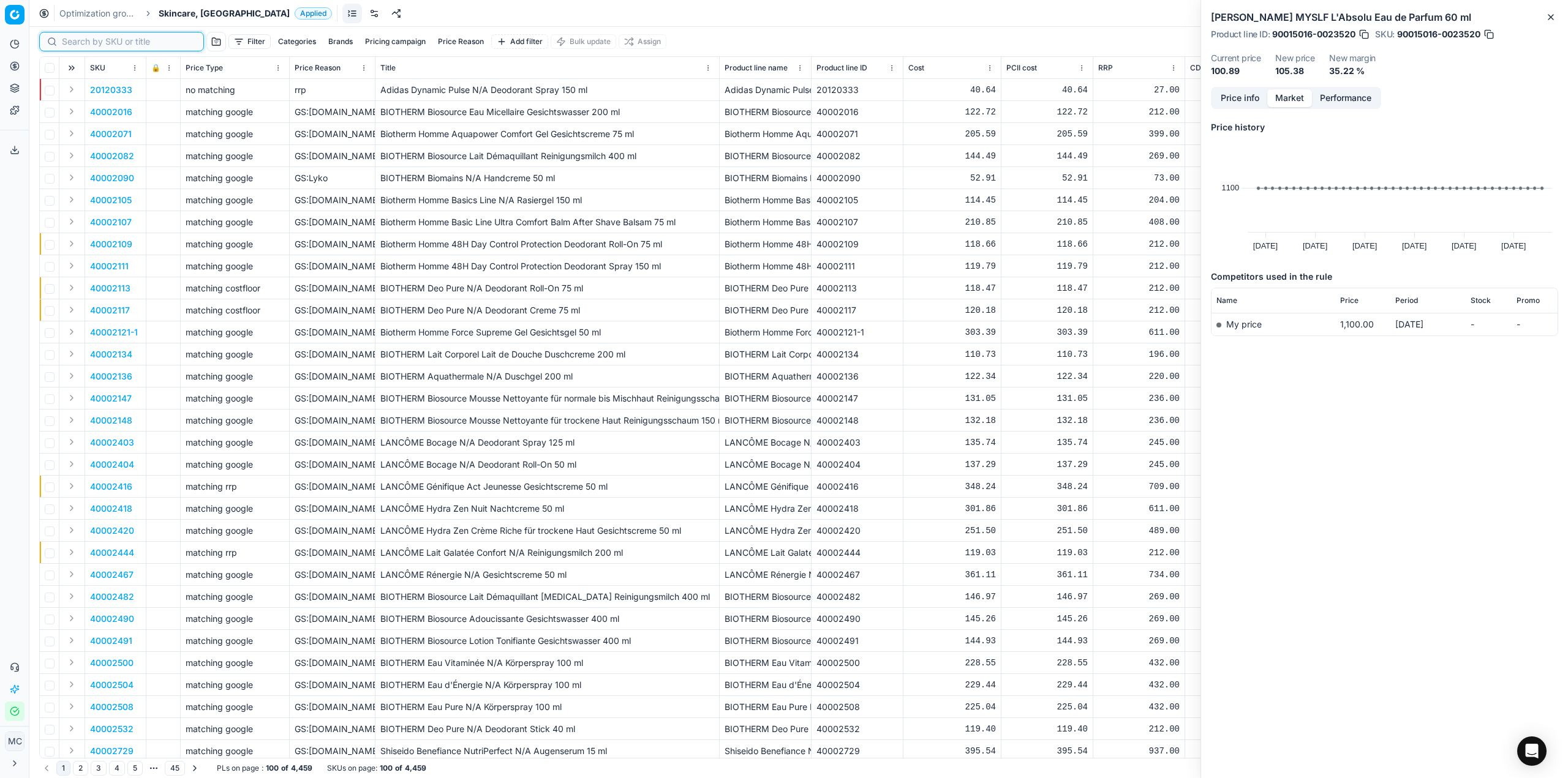
click at [83, 39] on input at bounding box center [129, 41] width 134 height 12
paste input "90011198-0017722"
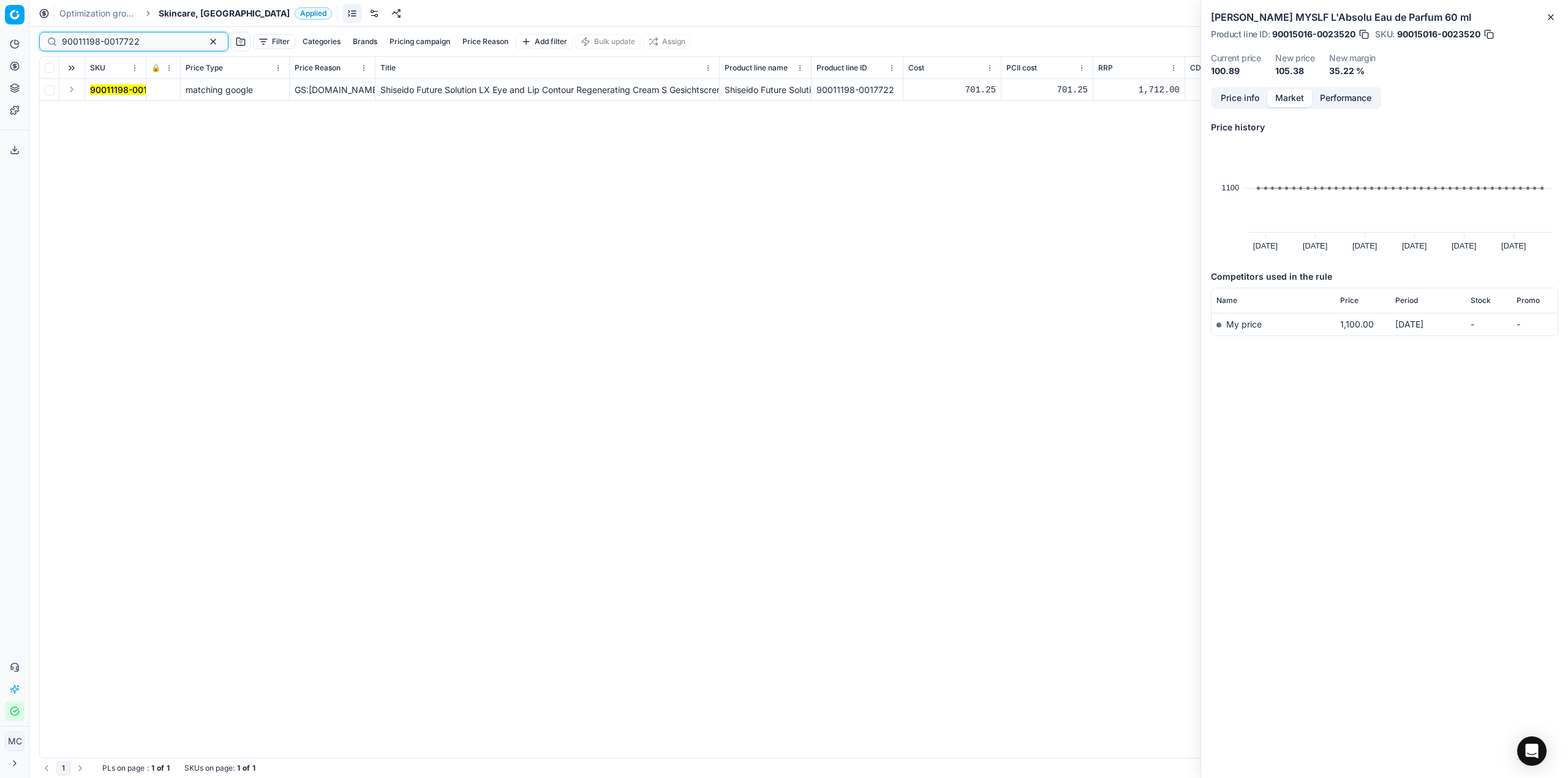
type input "90011198-0017722"
click at [71, 92] on button "Expand" at bounding box center [72, 89] width 14 height 14
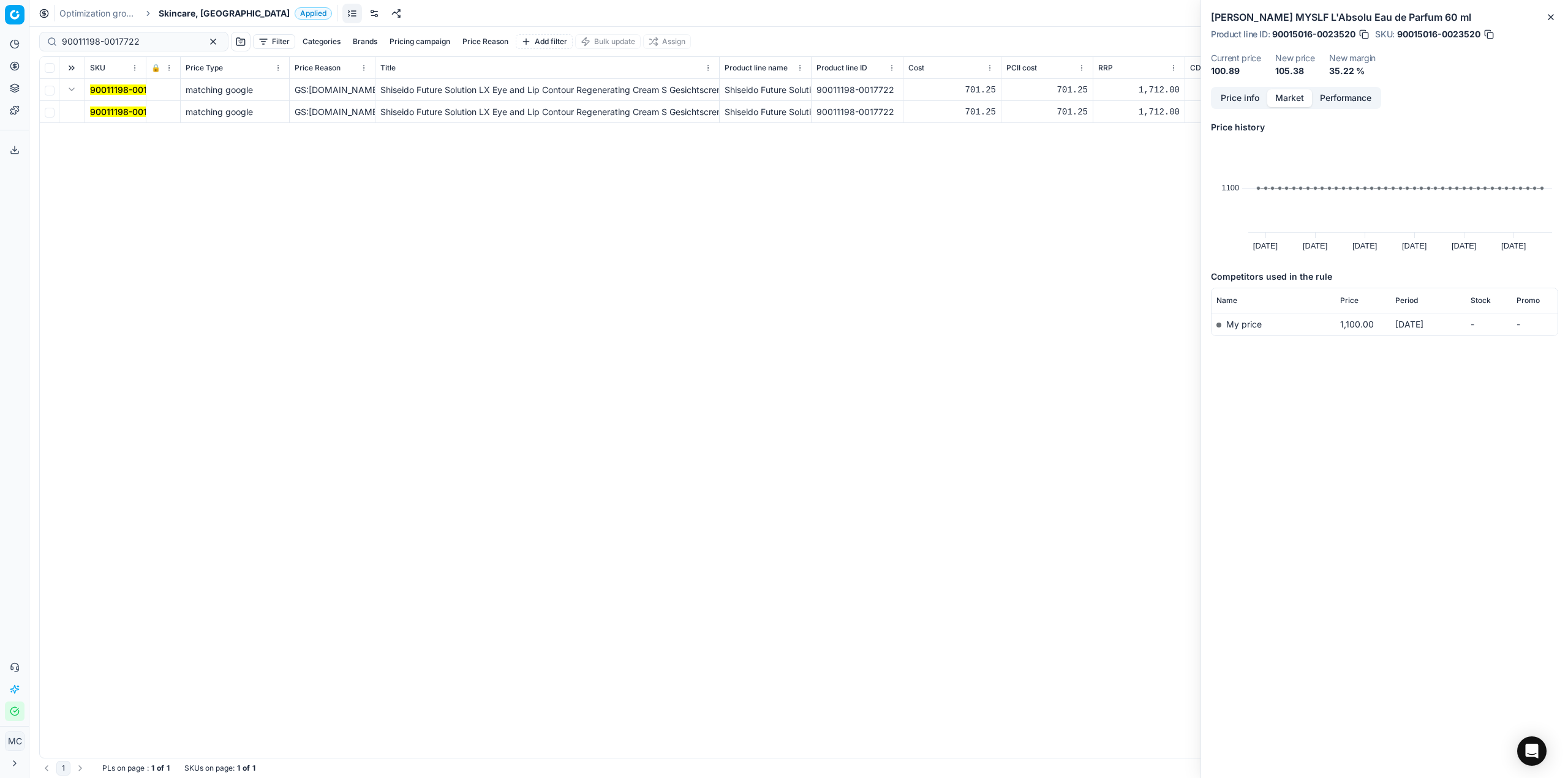
click at [123, 112] on mark "90011198-0017722" at bounding box center [129, 112] width 77 height 11
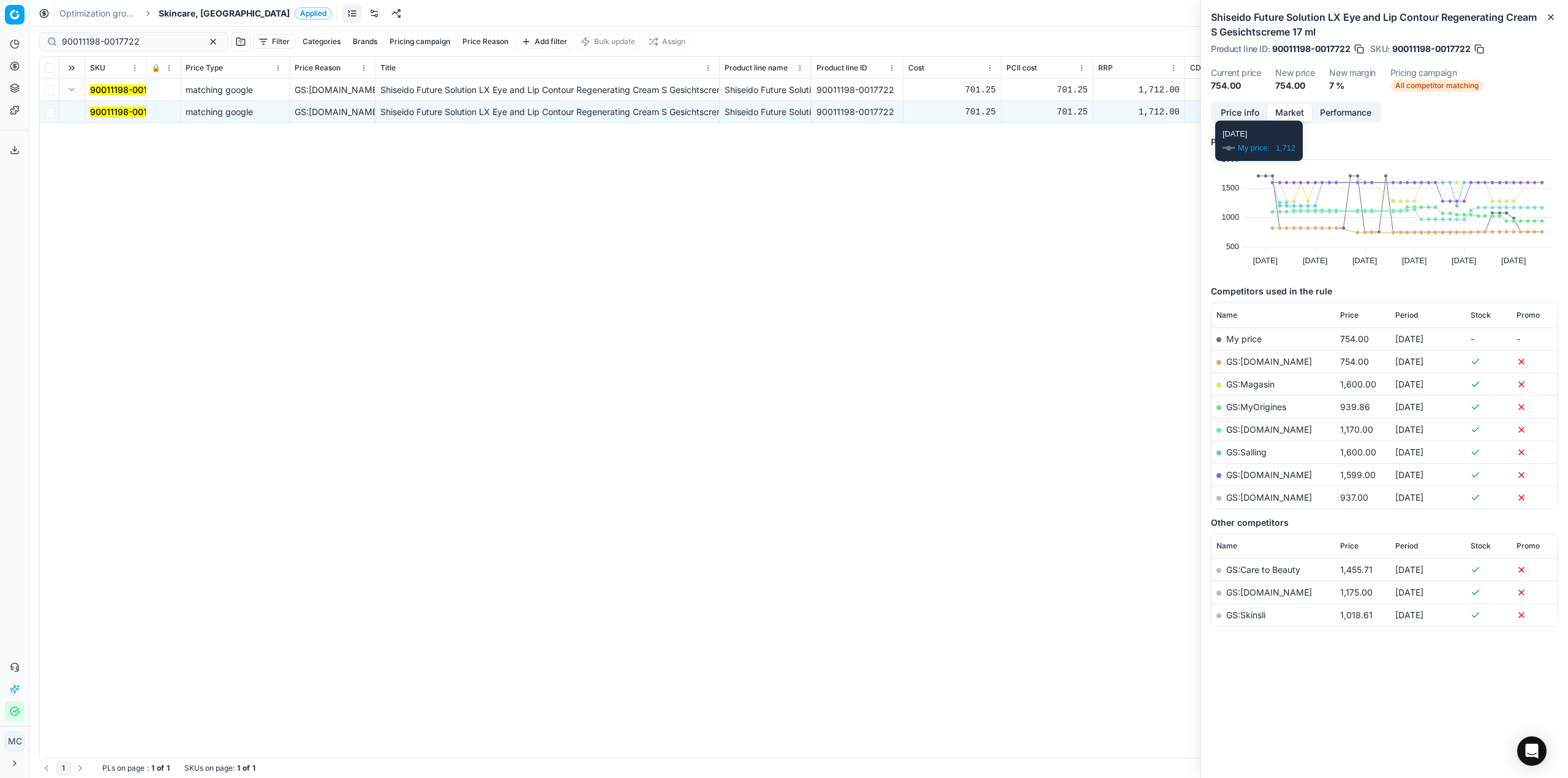
click at [1262, 365] on link "GS:[DOMAIN_NAME]" at bounding box center [1269, 362] width 86 height 11
click at [196, 14] on span "Skincare, [GEOGRAPHIC_DATA]" at bounding box center [225, 13] width 131 height 12
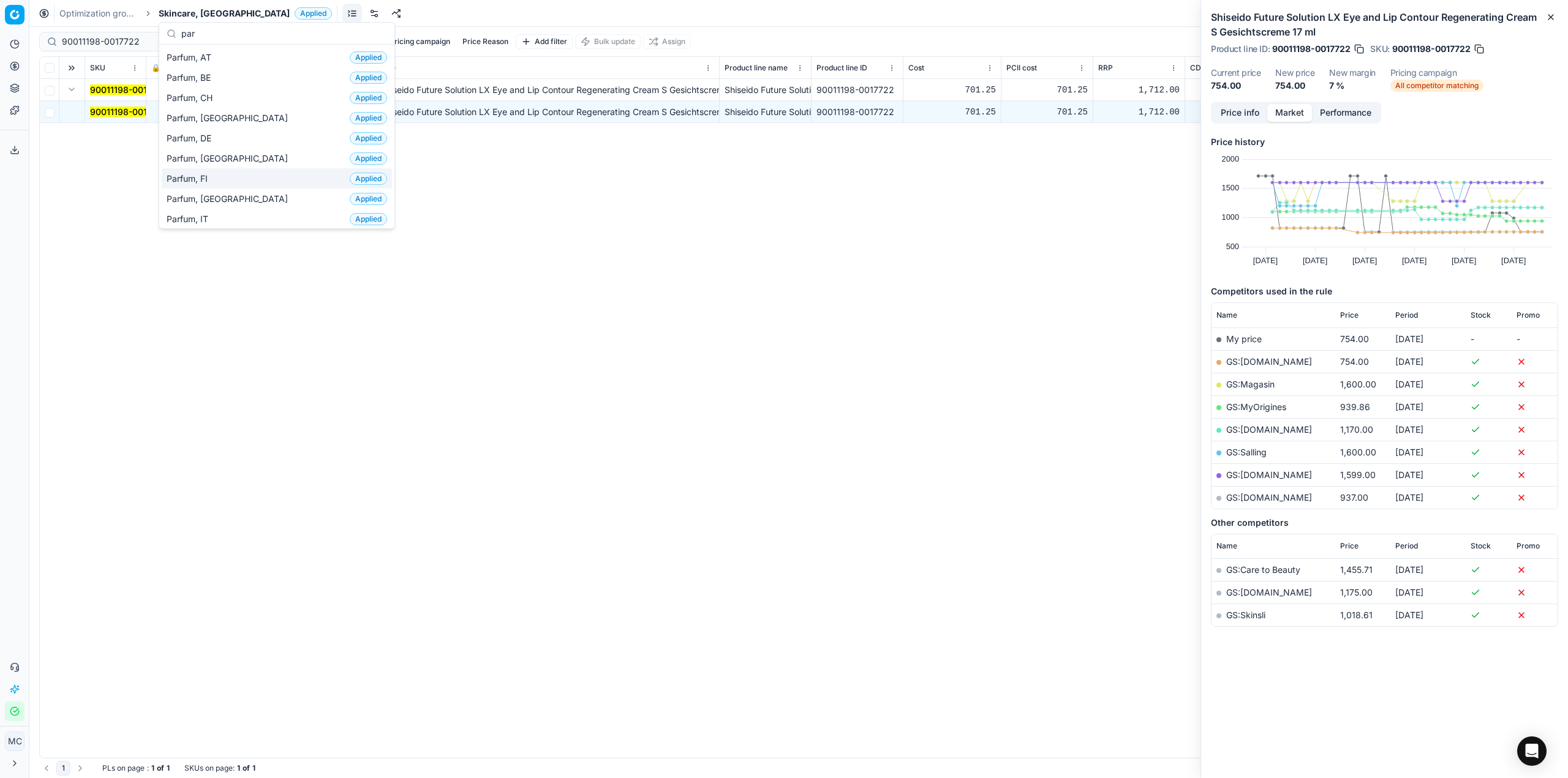
type input "par"
click at [218, 186] on div "Parfum, FI Applied" at bounding box center [276, 178] width 230 height 20
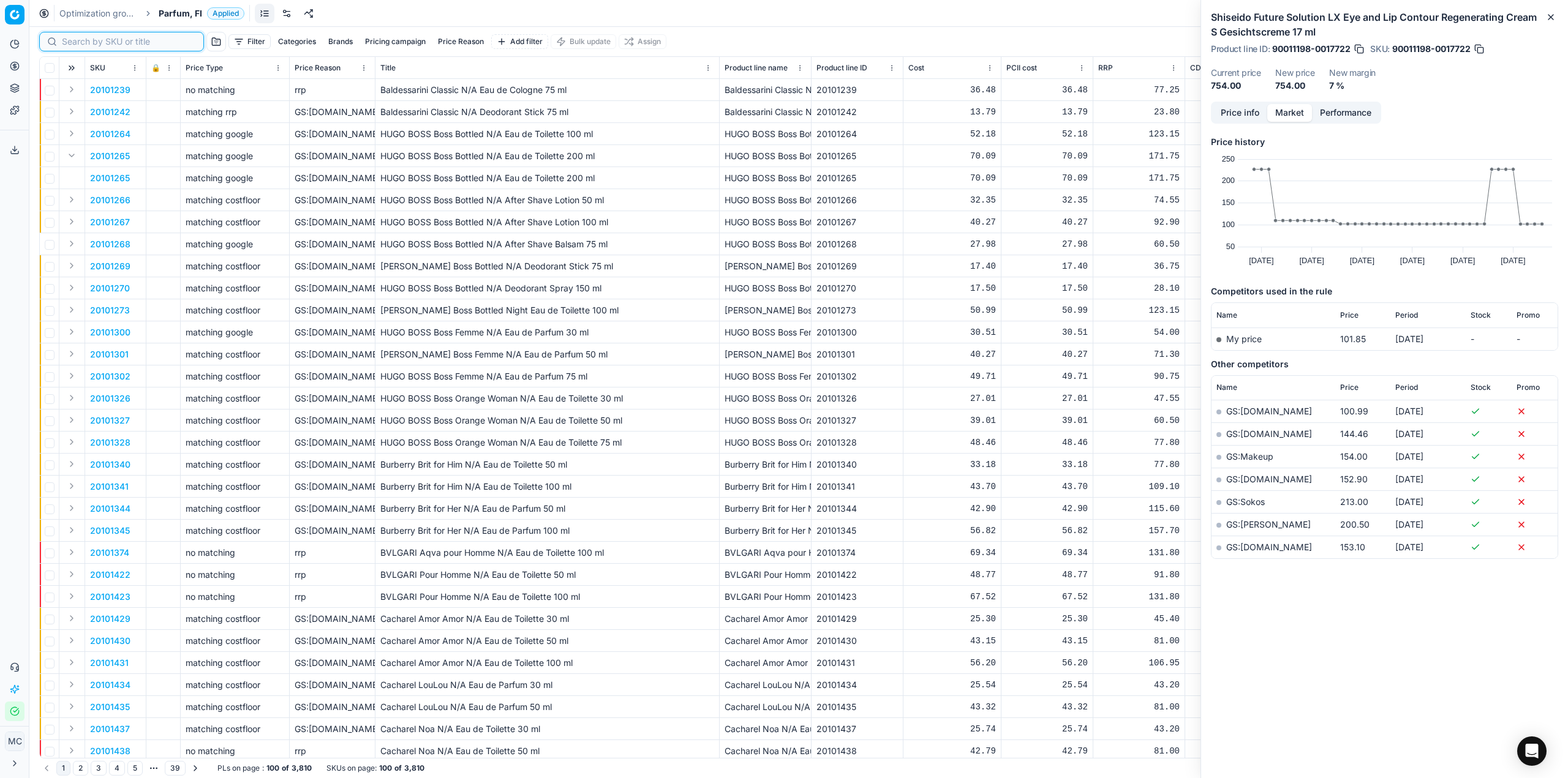
click at [67, 41] on input at bounding box center [129, 41] width 134 height 12
paste input "80020514-50"
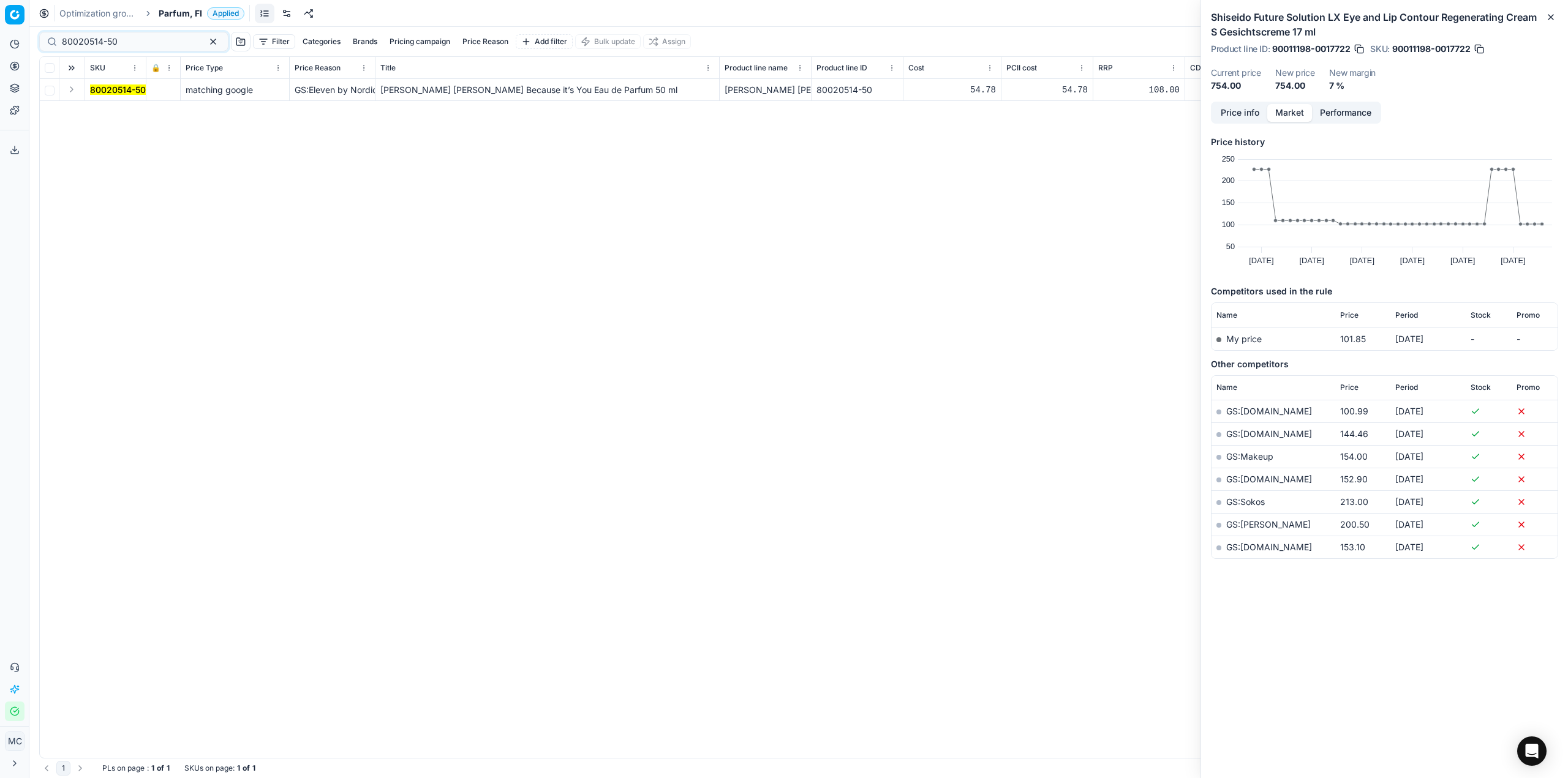
click at [75, 91] on button "Expand" at bounding box center [72, 89] width 14 height 14
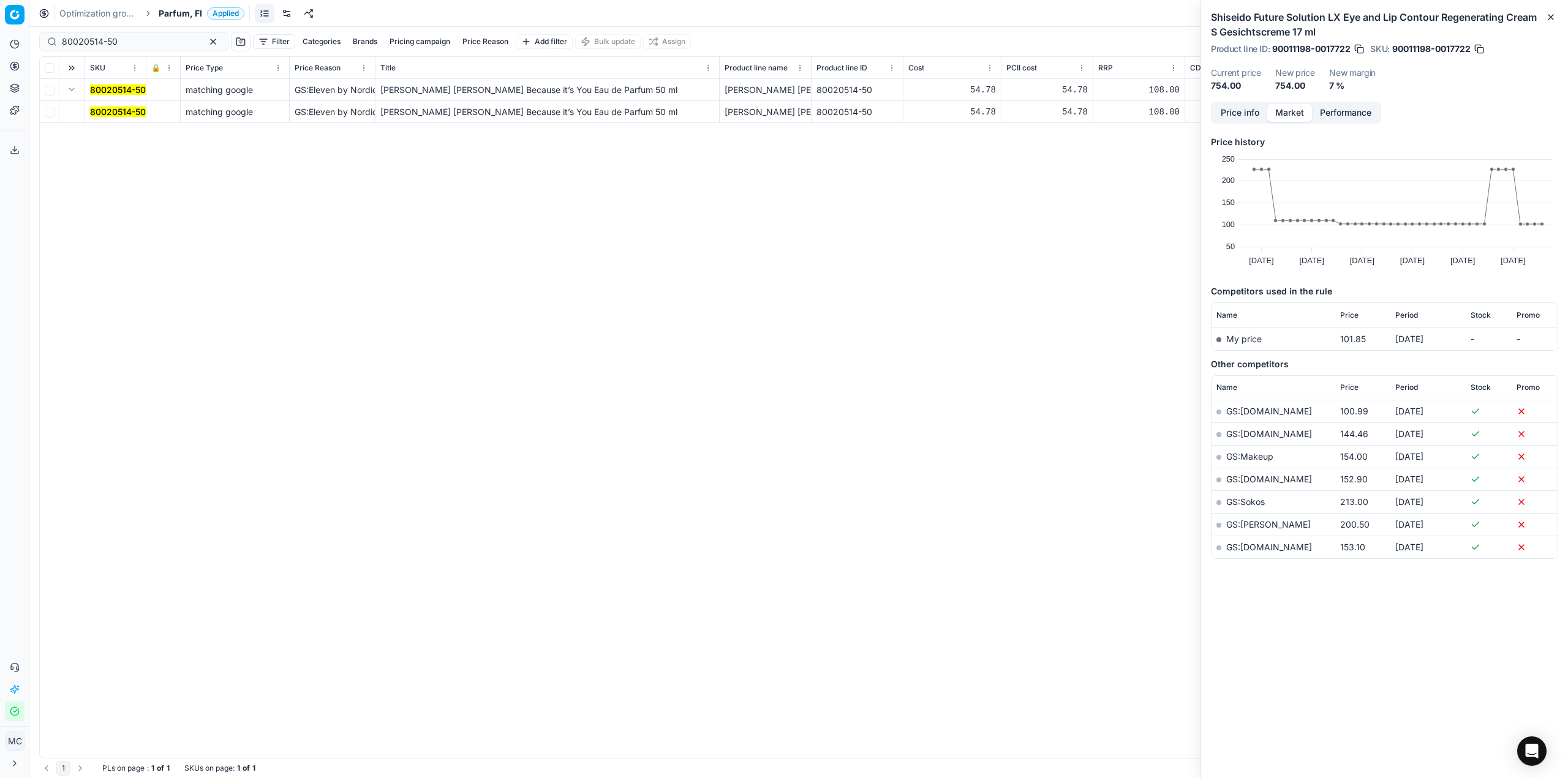
click at [119, 109] on mark "80020514-50" at bounding box center [118, 112] width 56 height 11
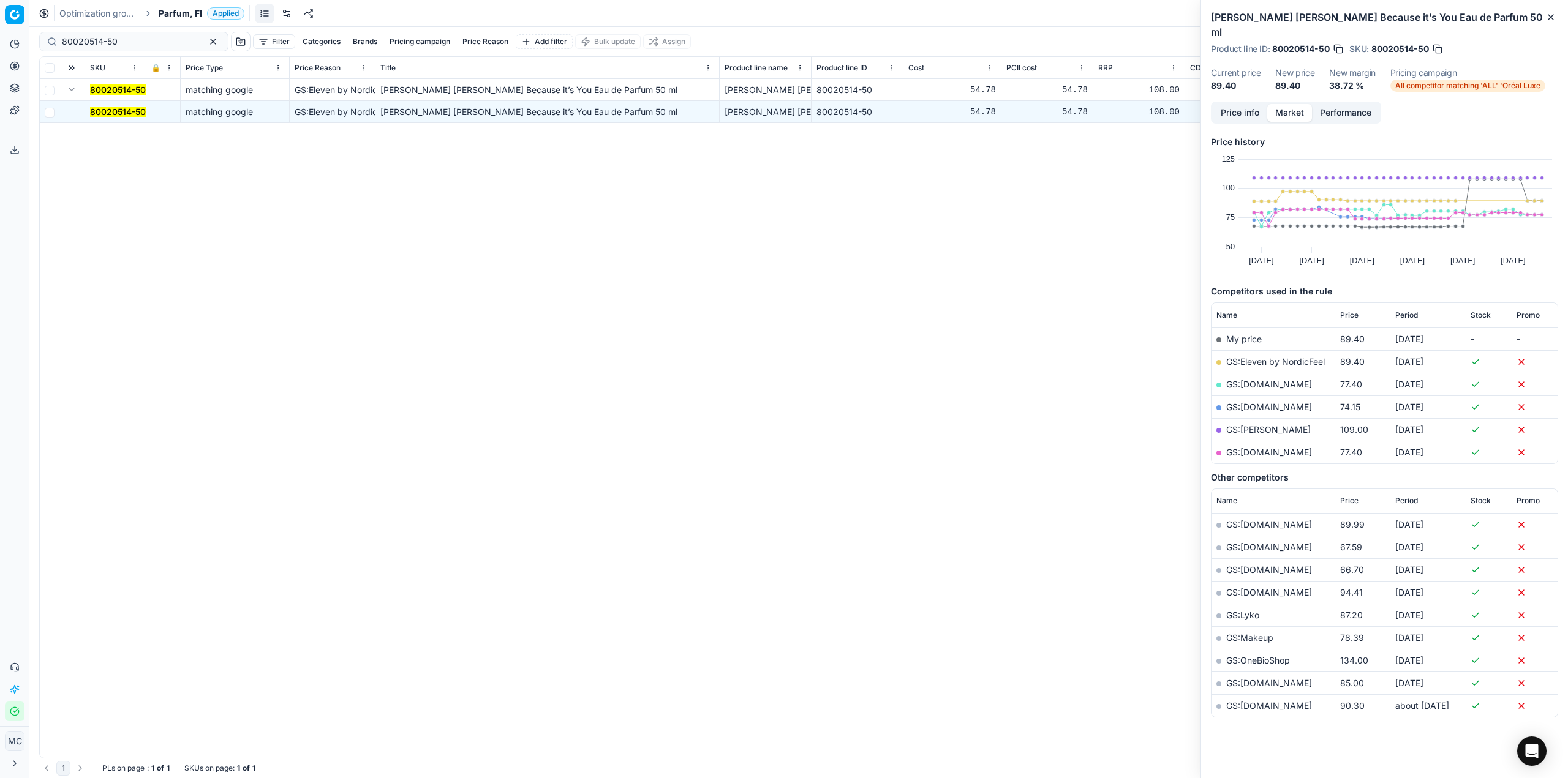
click at [1234, 104] on button "Price info" at bounding box center [1240, 113] width 54 height 18
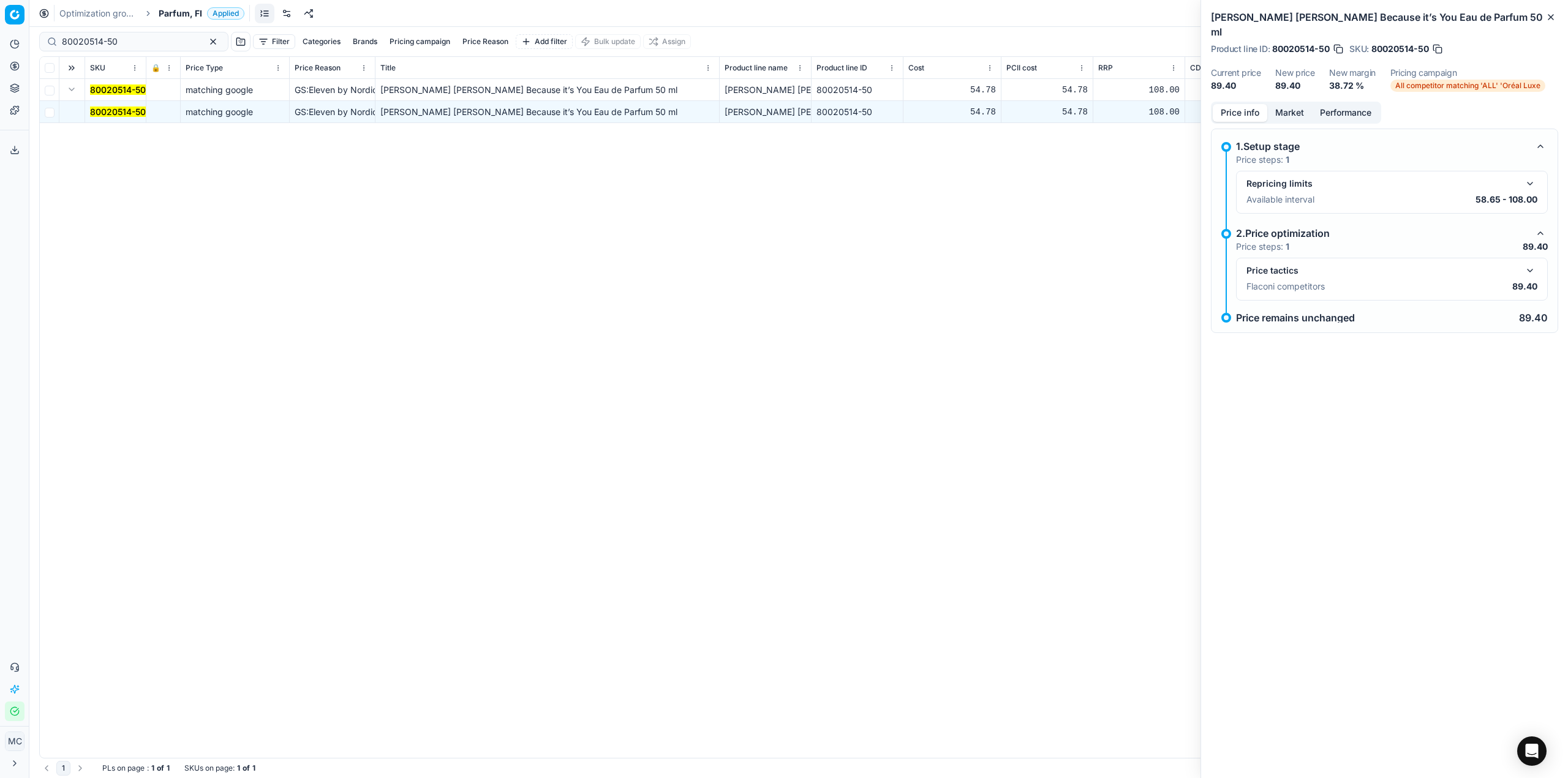
click at [1278, 104] on button "Market" at bounding box center [1290, 113] width 45 height 18
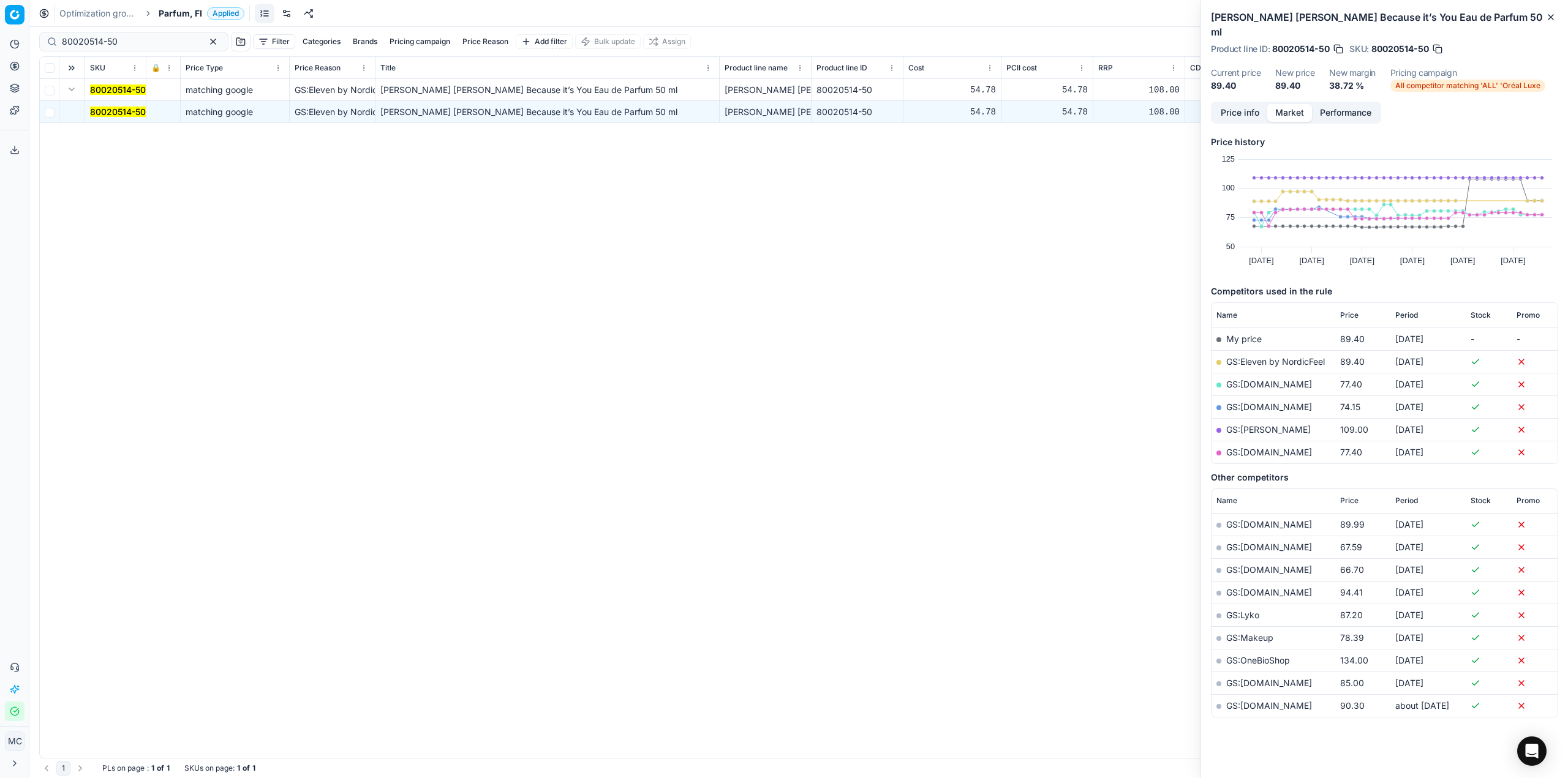
click at [1289, 357] on link "GS:Eleven by NordicFeel" at bounding box center [1275, 362] width 98 height 11
drag, startPoint x: 139, startPoint y: 40, endPoint x: 0, endPoint y: 24, distance: 139.9
click at [0, 24] on div "Pricing platform Analytics Pricing Product portfolio Templates Export service 1…" at bounding box center [784, 389] width 1568 height 778
paste input "77556-125"
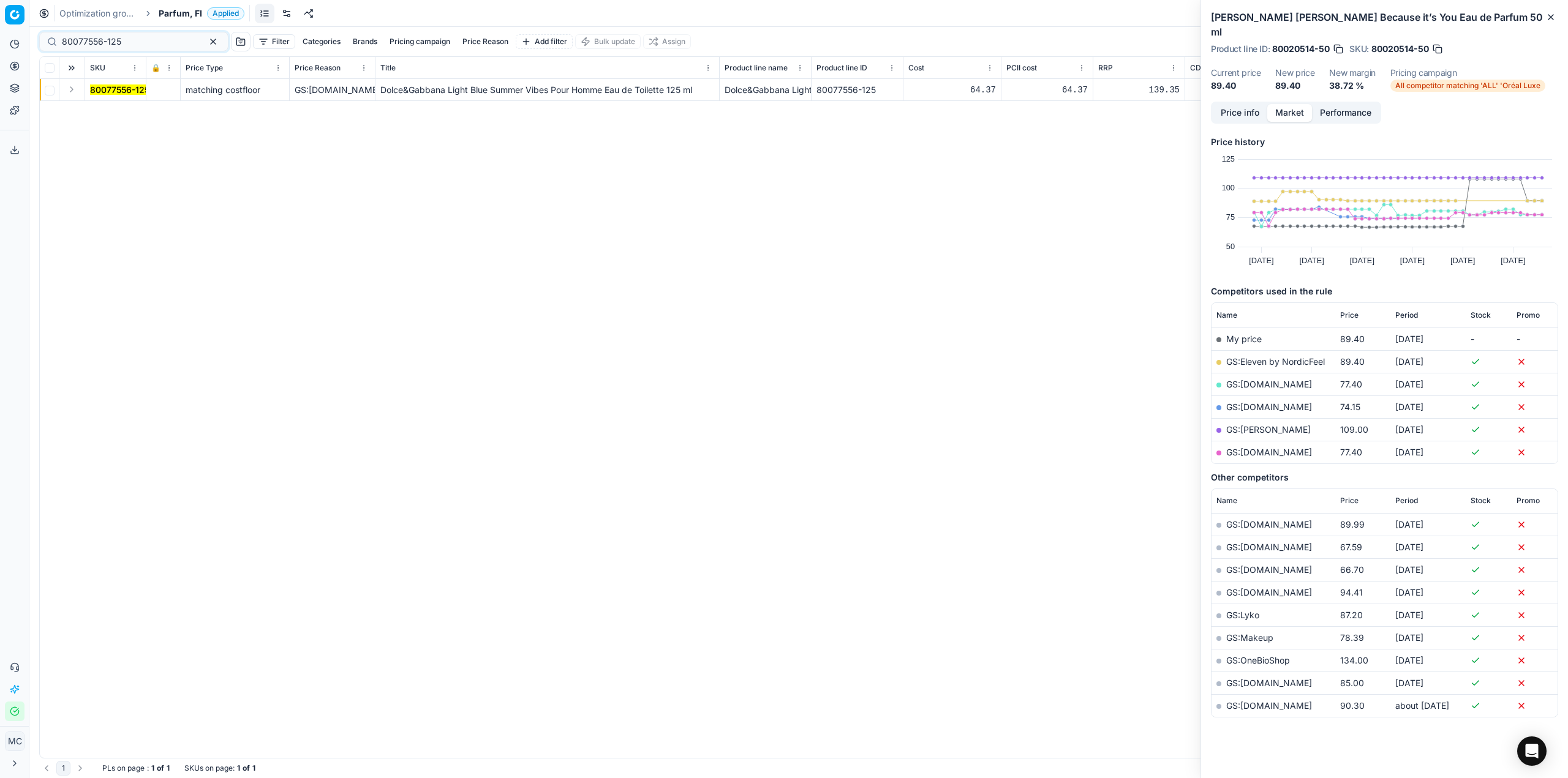
click at [73, 91] on button "Expand" at bounding box center [72, 89] width 14 height 14
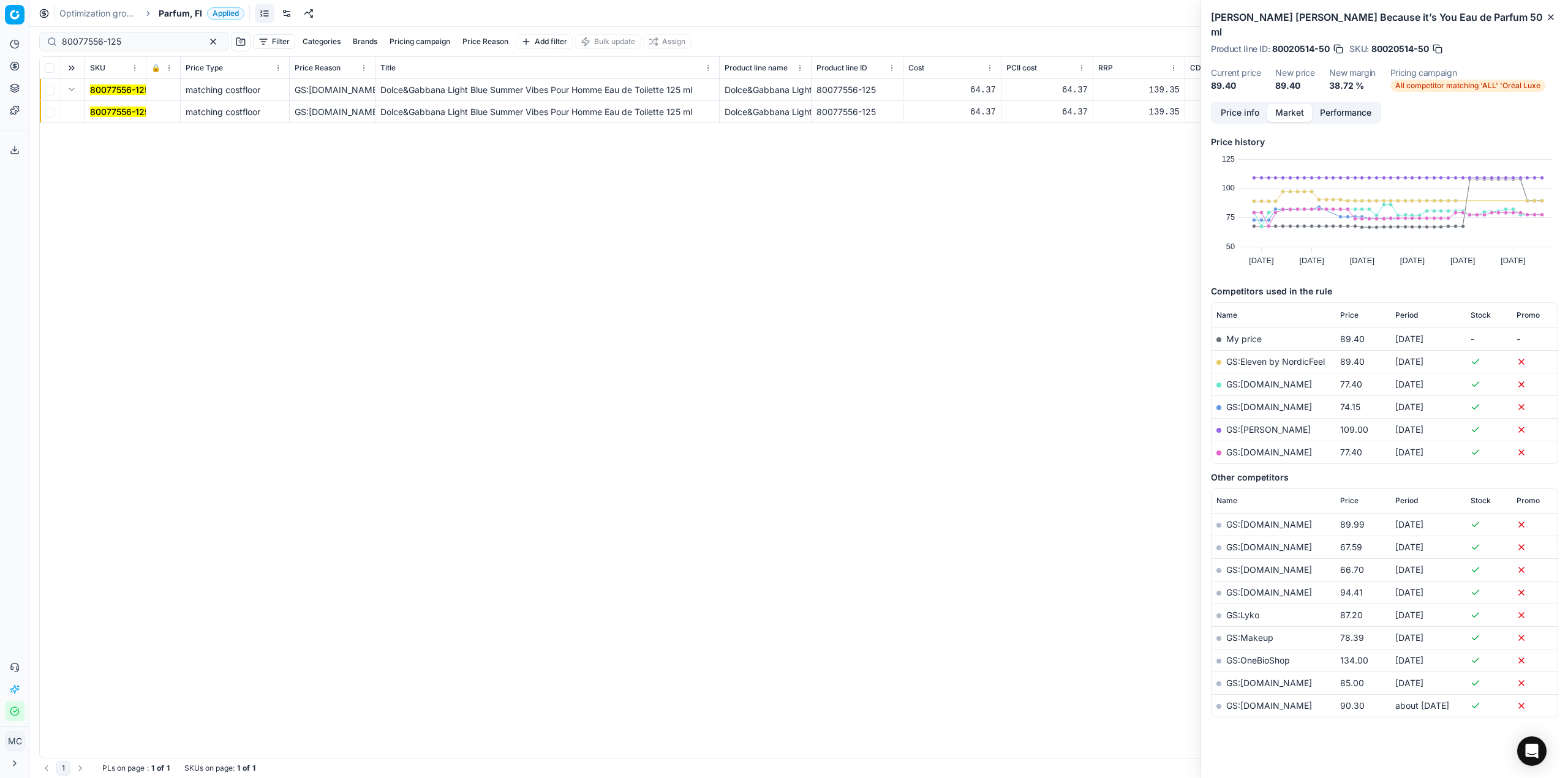
click at [100, 108] on mark "80077556-125" at bounding box center [120, 112] width 59 height 11
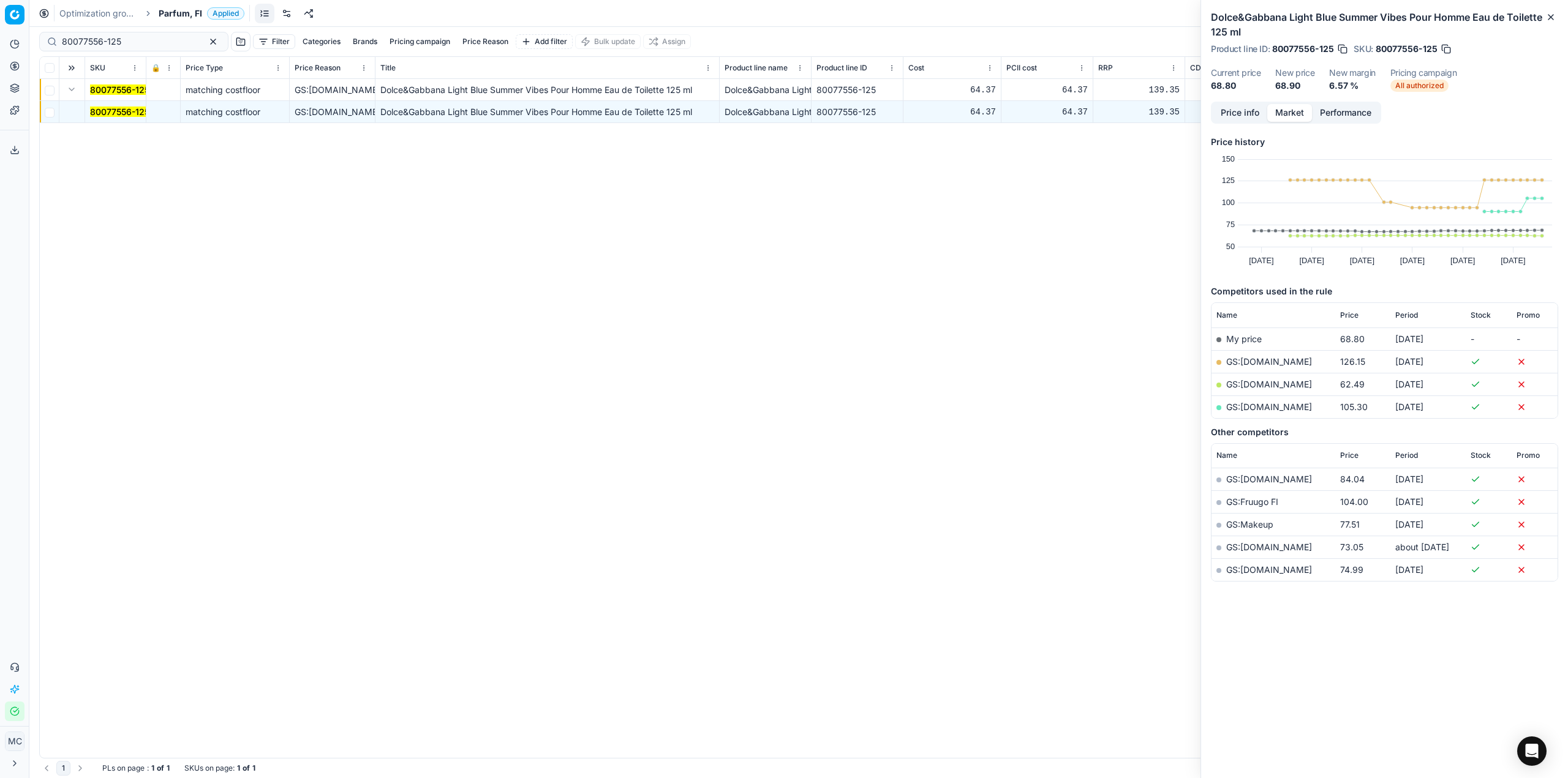
click at [1261, 388] on div "GS:[DOMAIN_NAME]" at bounding box center [1266, 387] width 77 height 14
click at [1261, 388] on link "GS:[DOMAIN_NAME]" at bounding box center [1269, 384] width 86 height 11
drag, startPoint x: 107, startPoint y: 43, endPoint x: 0, endPoint y: 61, distance: 108.5
click at [0, 59] on div "Pricing platform Analytics Pricing Product portfolio Templates Export service 1…" at bounding box center [784, 389] width 1568 height 778
drag, startPoint x: 141, startPoint y: 40, endPoint x: 0, endPoint y: 27, distance: 141.6
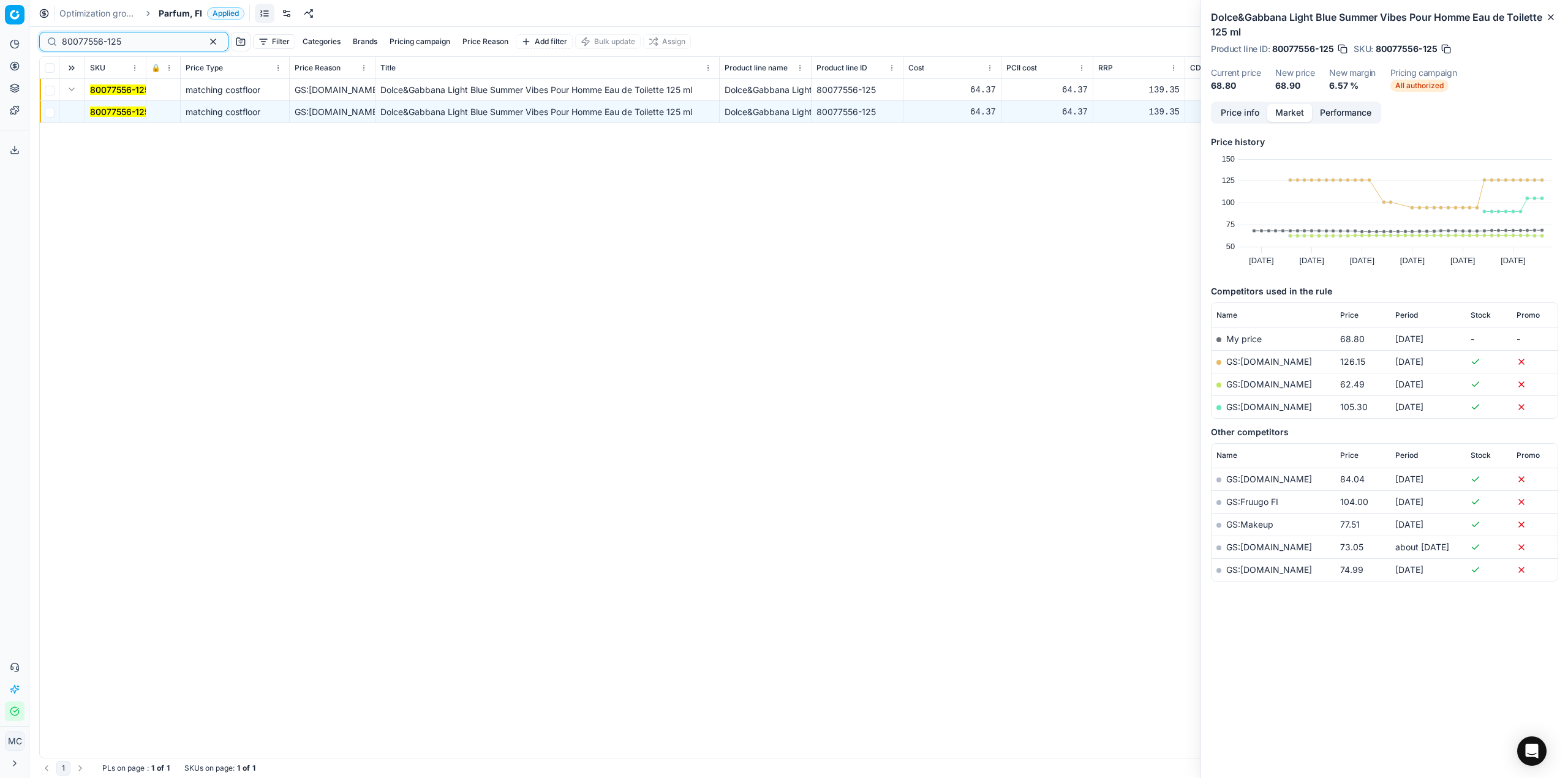
click at [0, 30] on div "Pricing platform Analytics Pricing Product portfolio Templates Export service 1…" at bounding box center [784, 389] width 1568 height 778
paste input "52923-100"
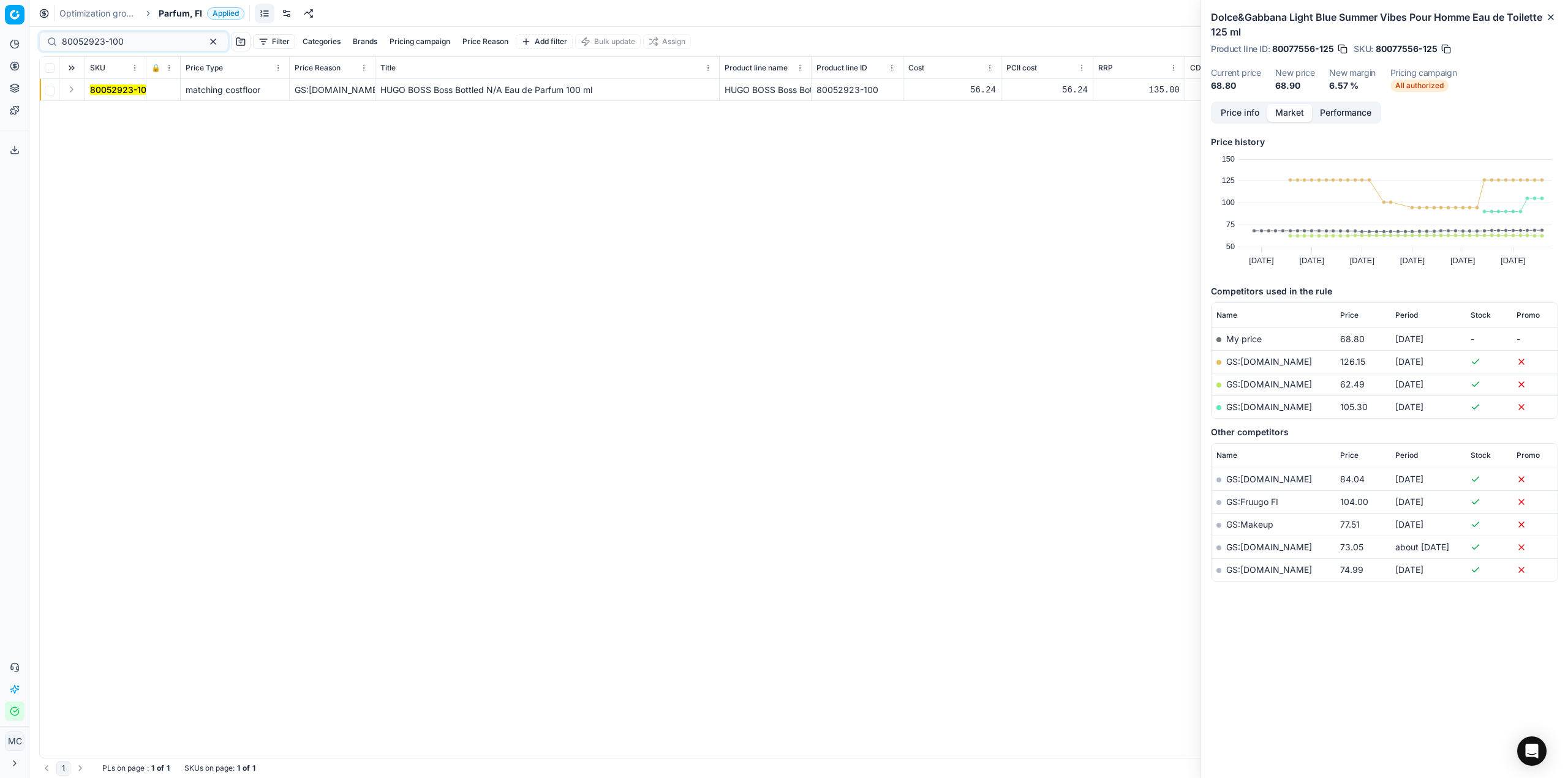
click at [75, 89] on button "Expand" at bounding box center [72, 89] width 14 height 14
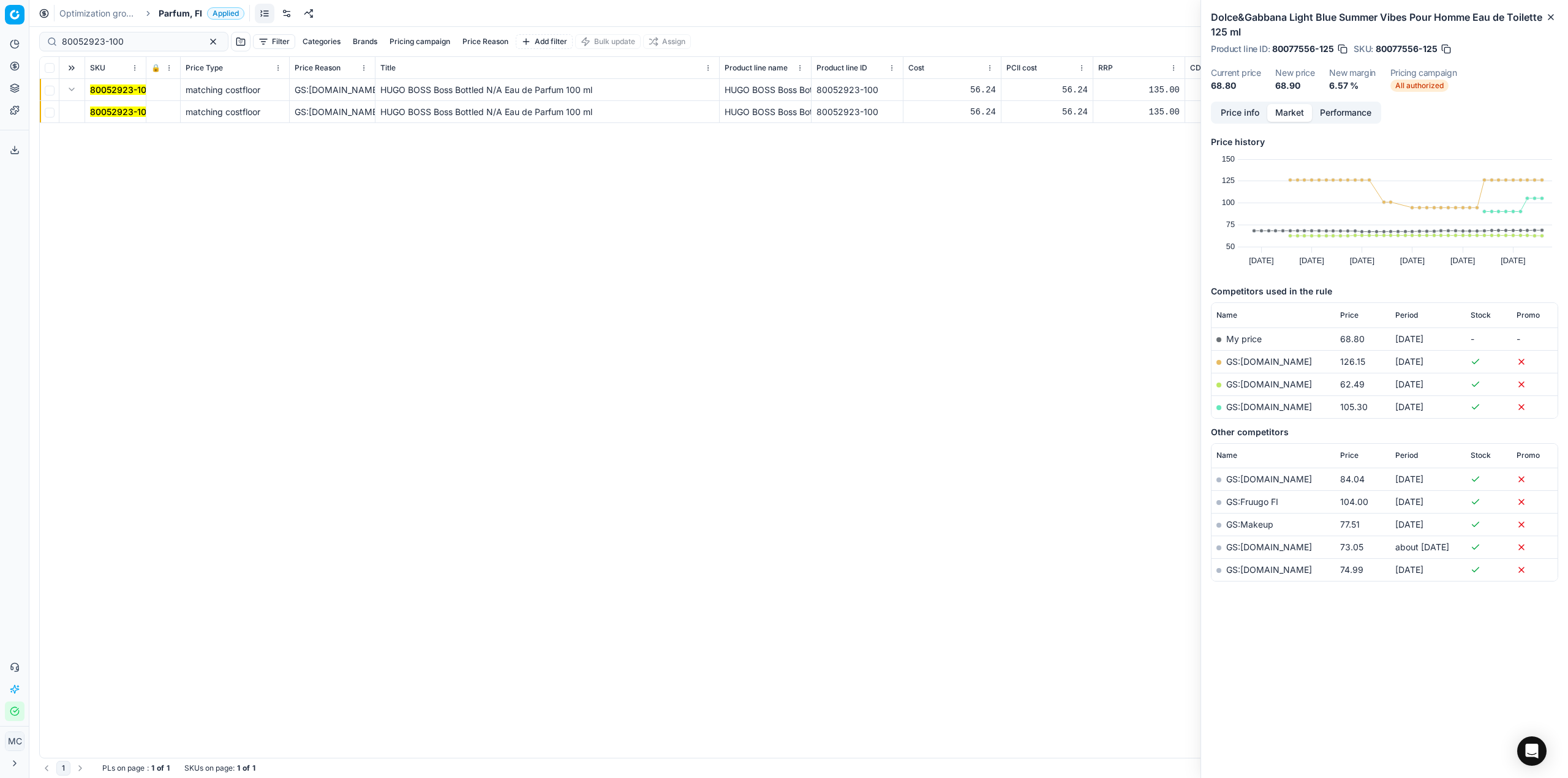
drag, startPoint x: 112, startPoint y: 112, endPoint x: 1120, endPoint y: 98, distance: 1008.1
click at [112, 112] on mark "80052923-100" at bounding box center [121, 112] width 62 height 11
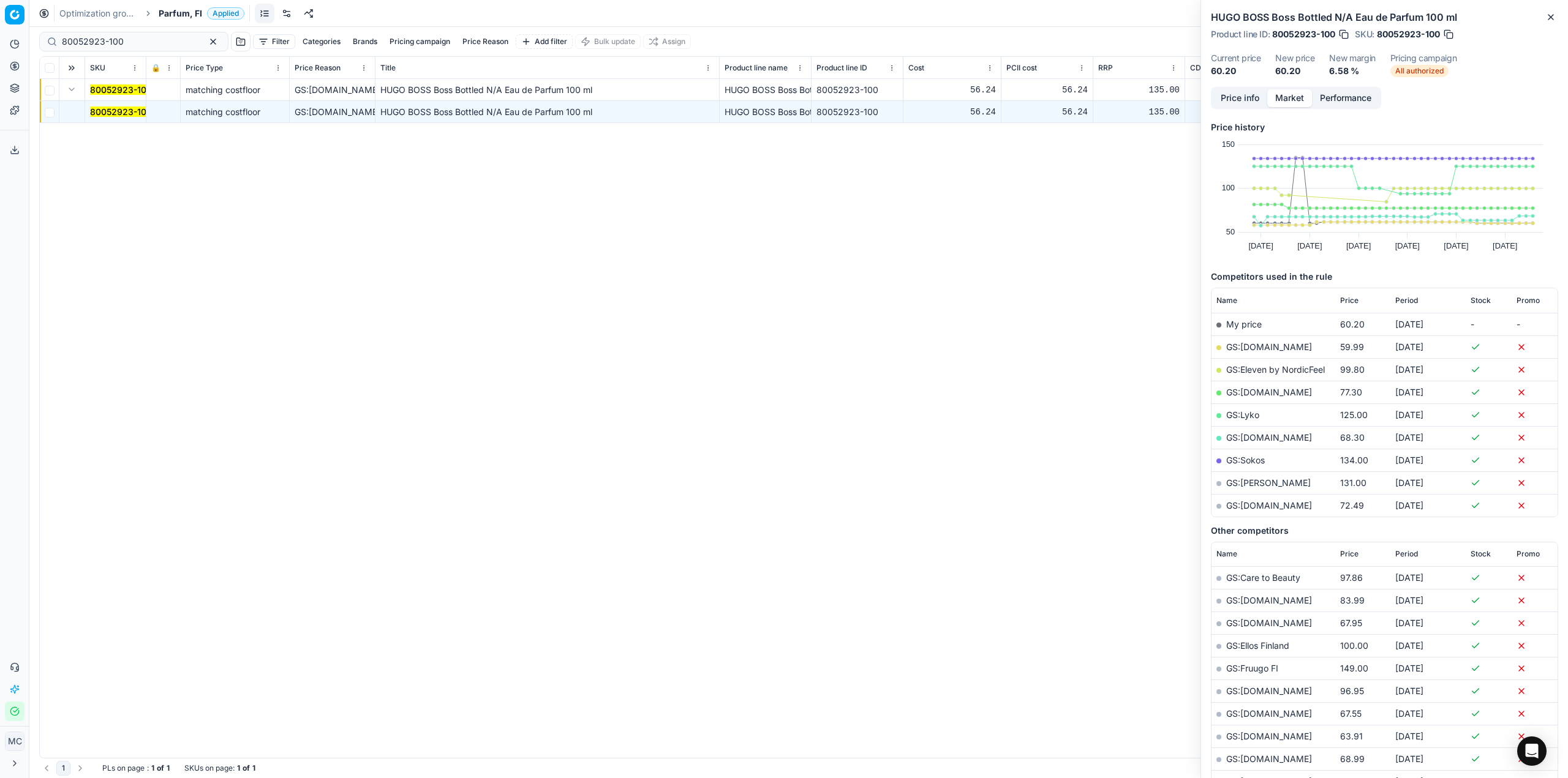
click at [1257, 93] on button "Price info" at bounding box center [1240, 98] width 54 height 18
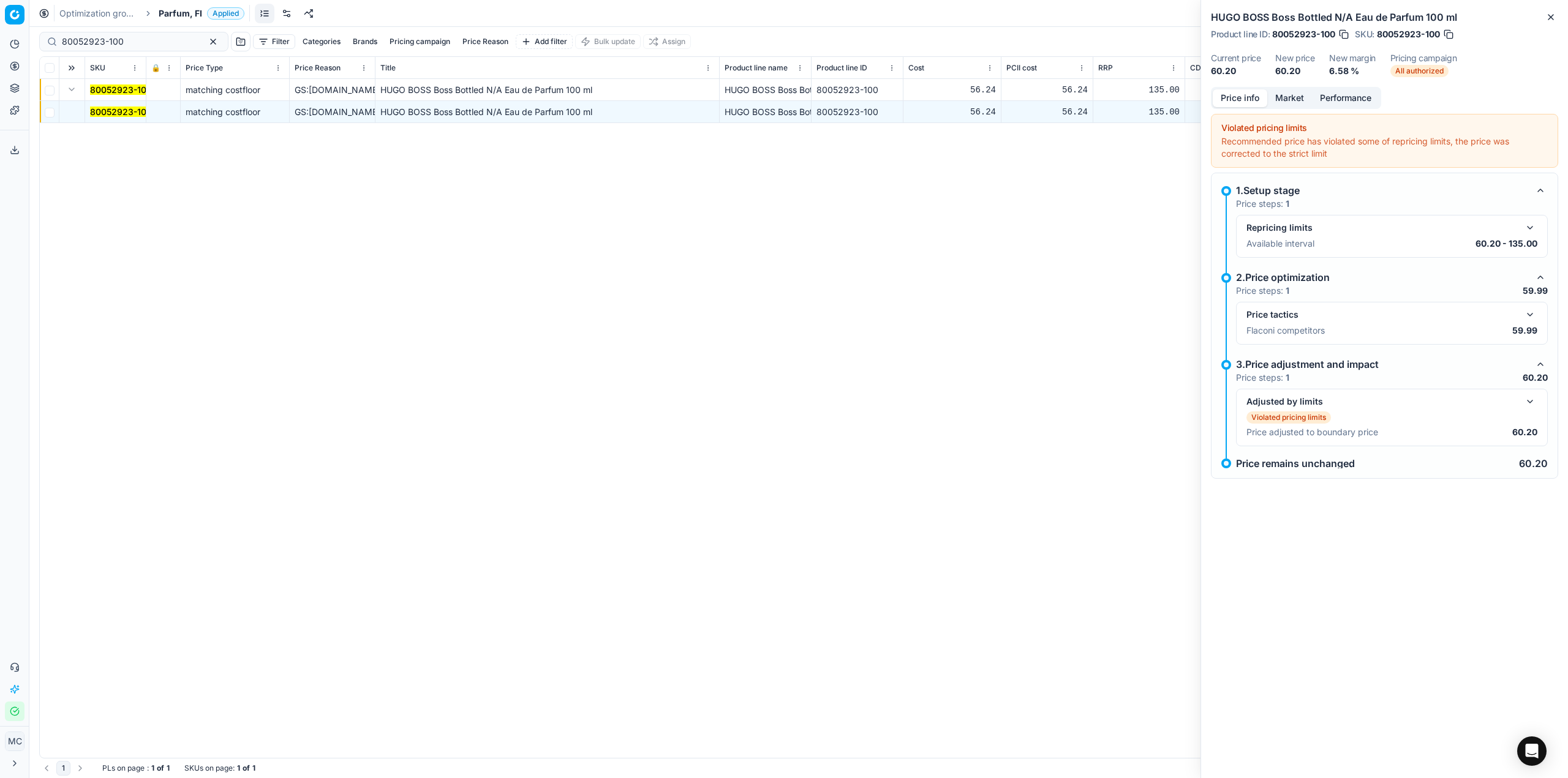
click at [1530, 320] on button "button" at bounding box center [1530, 314] width 14 height 14
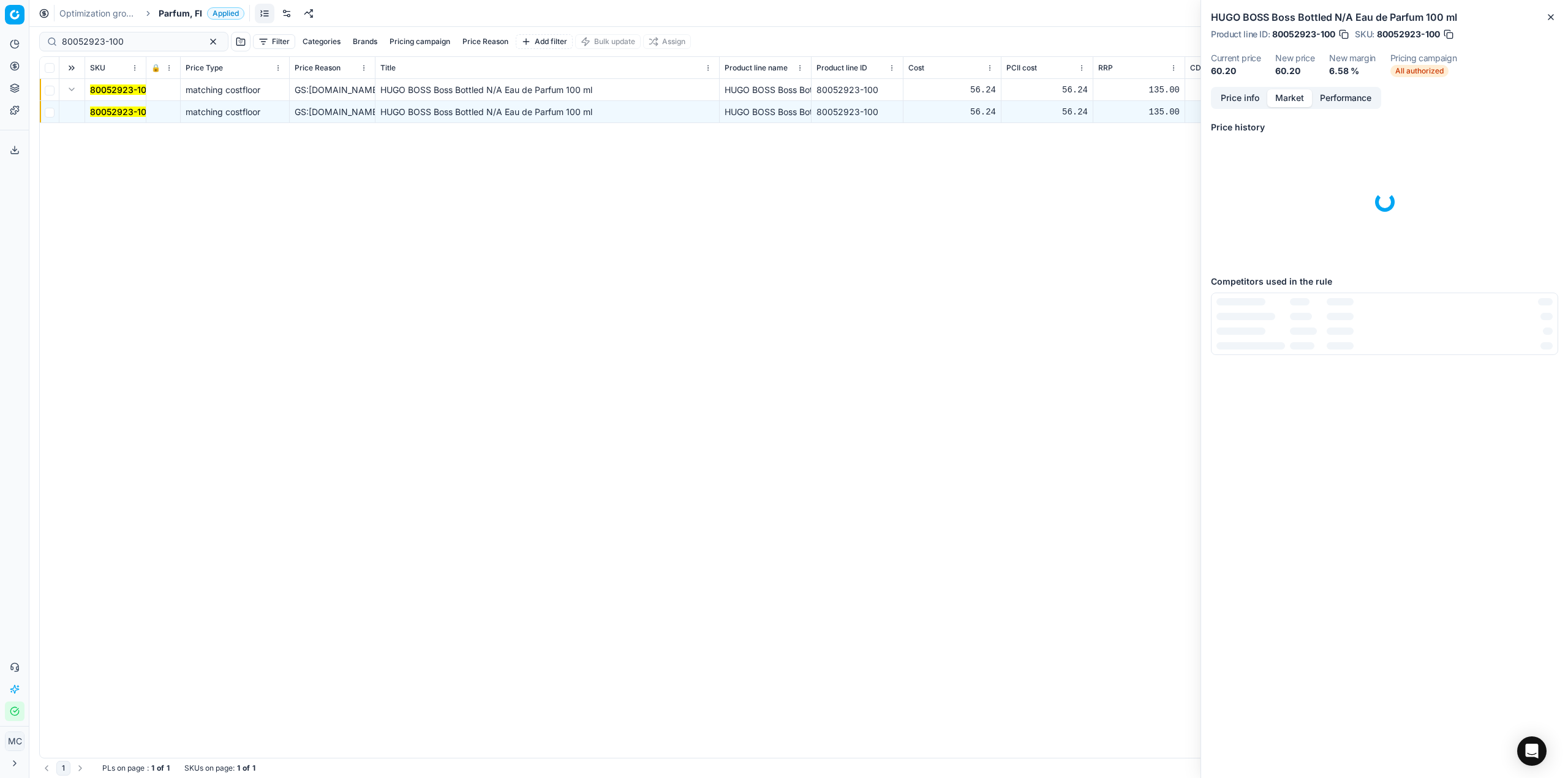
click at [1296, 93] on button "Market" at bounding box center [1290, 98] width 45 height 18
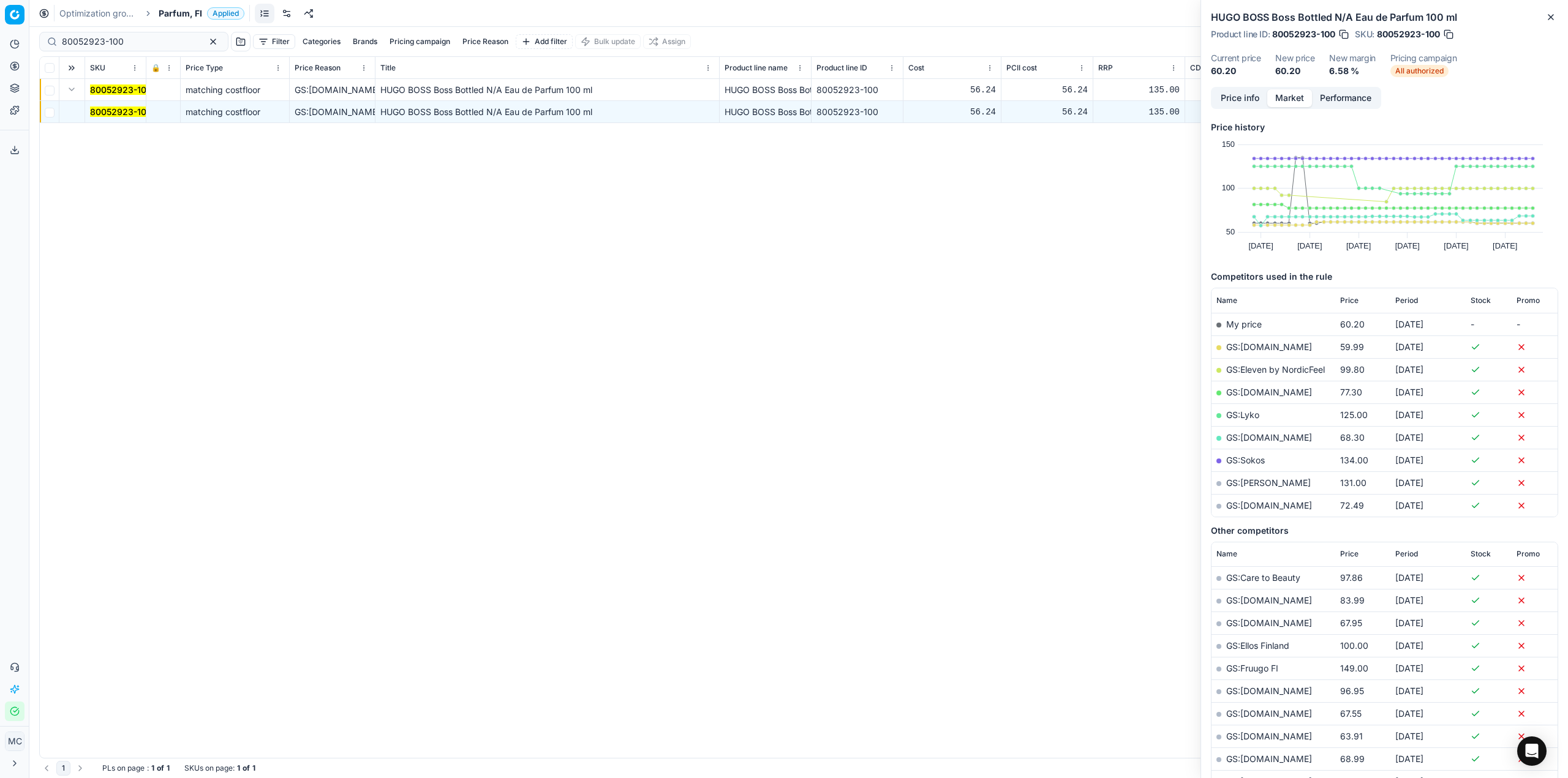
click at [1263, 344] on link "GS:[DOMAIN_NAME]" at bounding box center [1269, 347] width 86 height 11
drag, startPoint x: 141, startPoint y: 50, endPoint x: 0, endPoint y: 51, distance: 141.0
click at [0, 51] on div "Pricing platform Analytics Pricing Product portfolio Templates Export service 1…" at bounding box center [784, 389] width 1568 height 778
click at [154, 36] on input "80052923-100" at bounding box center [129, 41] width 134 height 12
drag, startPoint x: 146, startPoint y: 44, endPoint x: 0, endPoint y: 49, distance: 146.1
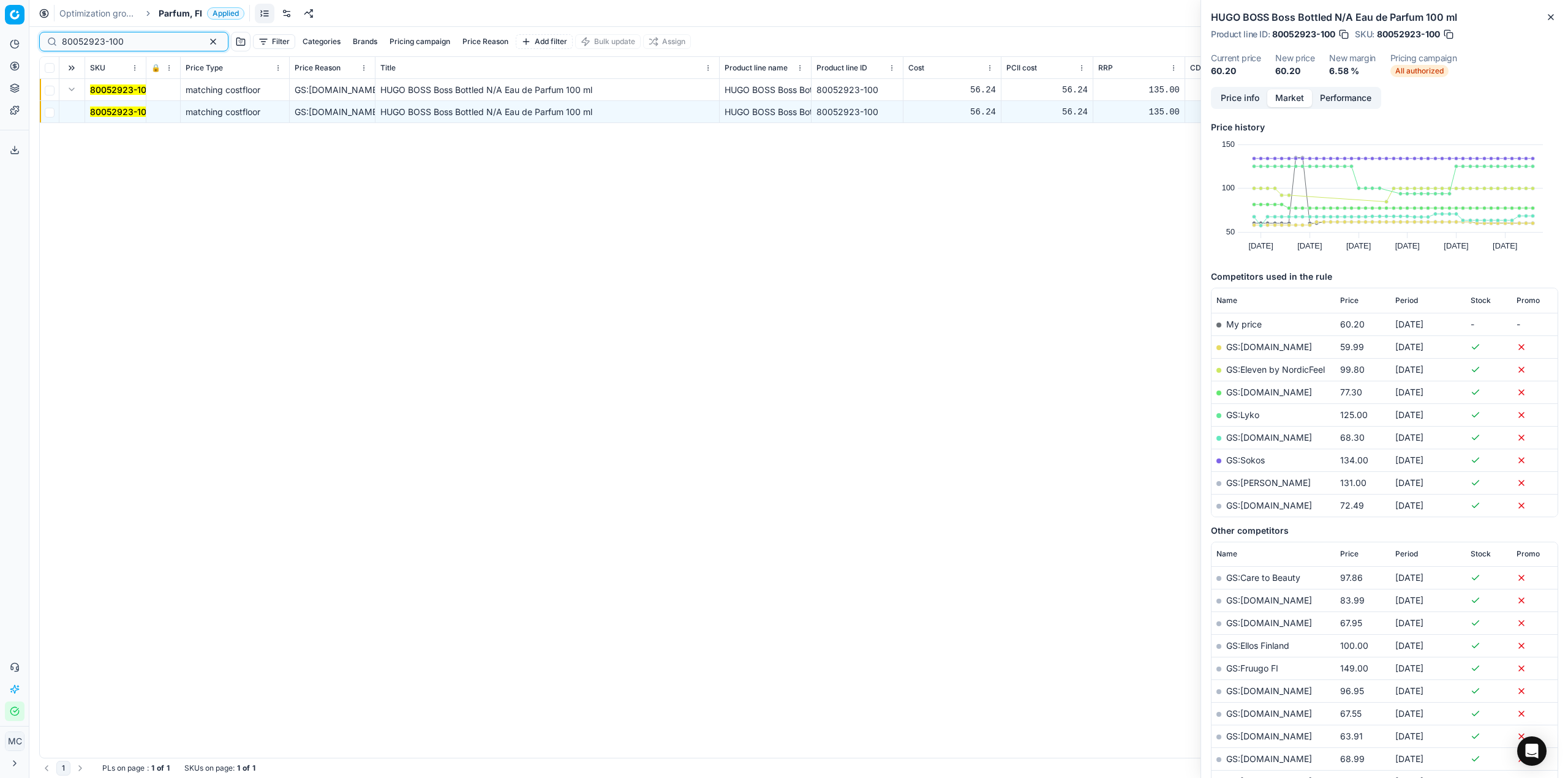
click at [0, 51] on div "Pricing platform Analytics Pricing Product portfolio Templates Export service 1…" at bounding box center [784, 389] width 1568 height 778
paste input "21852"
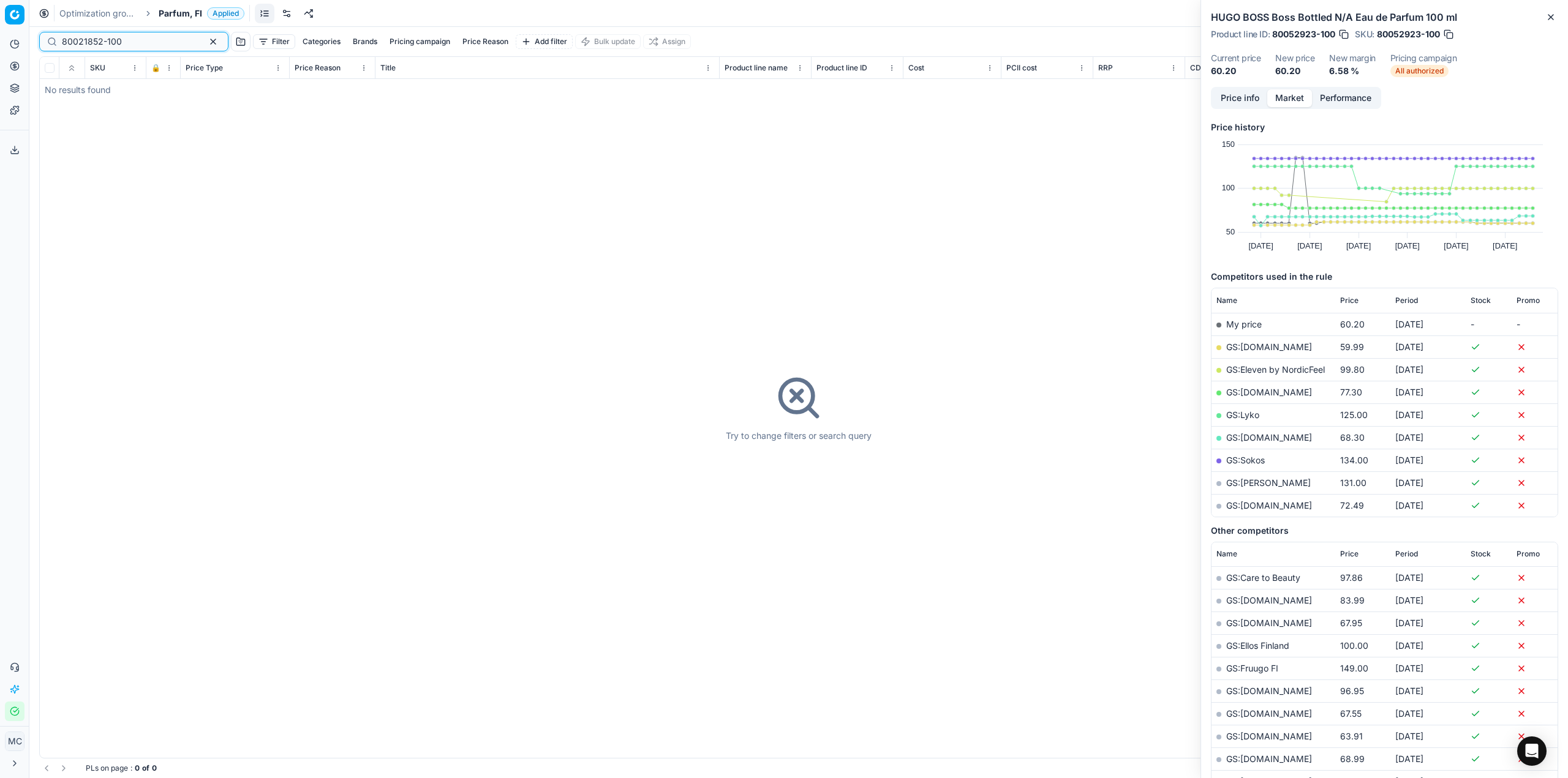
type input "80021852-100"
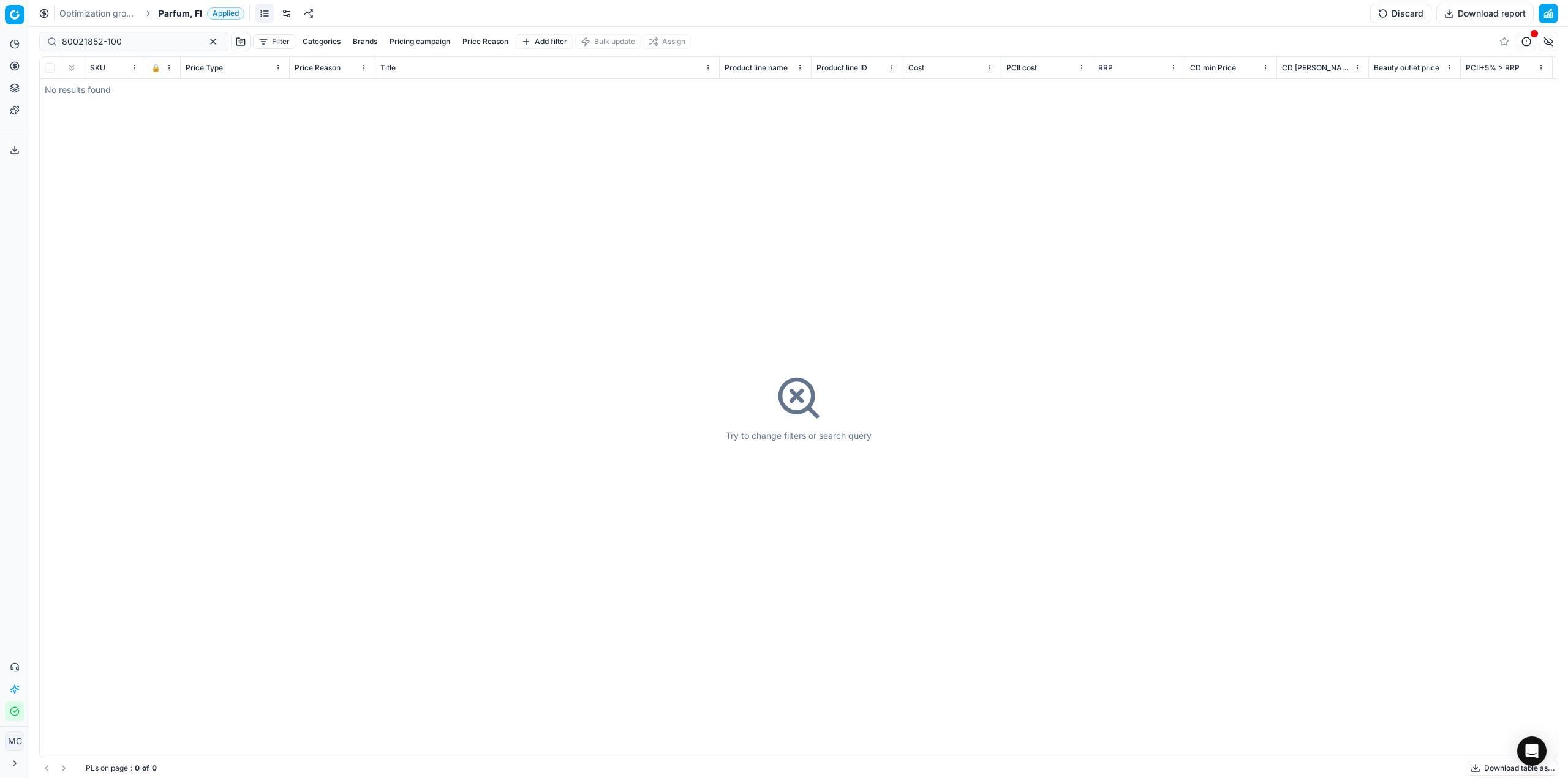
click at [112, 14] on link "Optimization groups" at bounding box center [98, 13] width 78 height 12
